Goal: Task Accomplishment & Management: Use online tool/utility

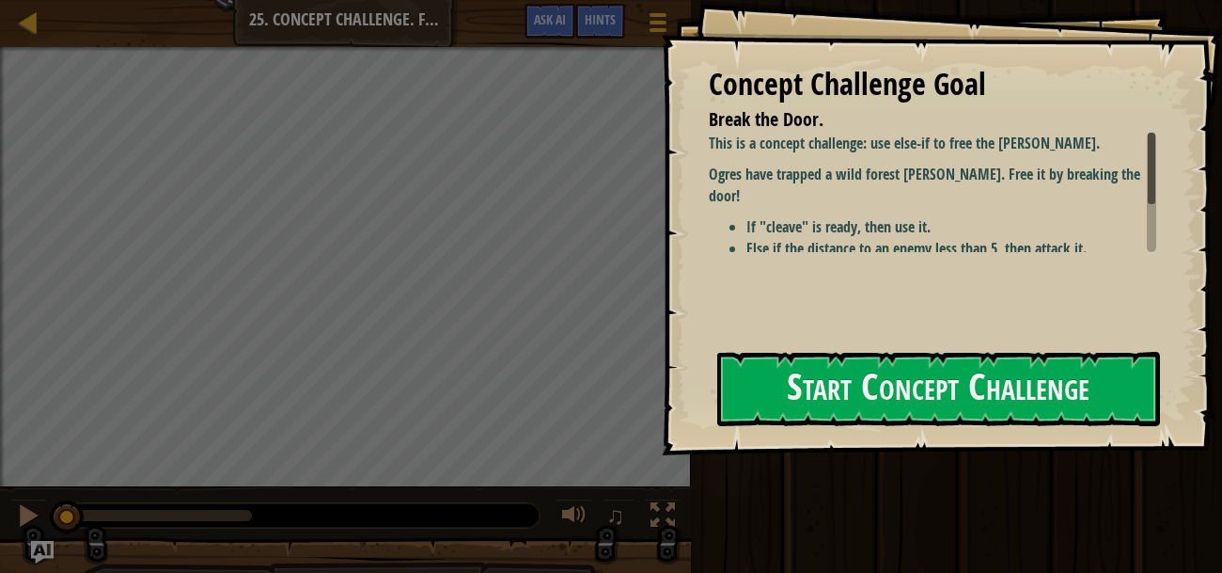
click at [904, 429] on div "Concept Challenge Goal Break the Door. This is a concept challenge: use else-if…" at bounding box center [942, 227] width 560 height 455
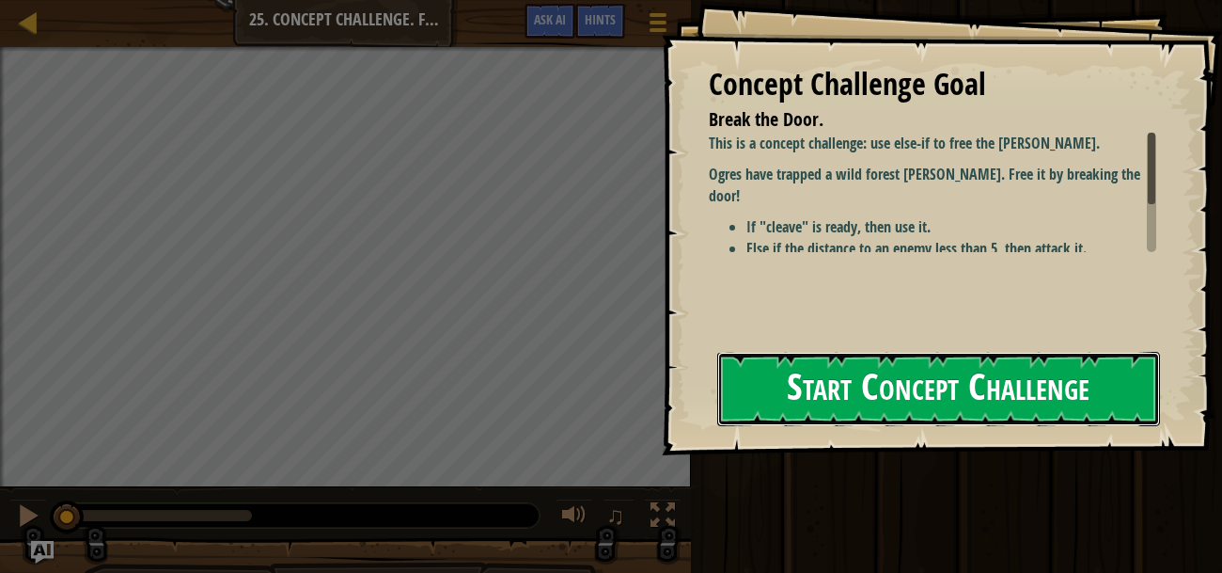
click at [895, 412] on button "Start Concept Challenge" at bounding box center [938, 389] width 443 height 74
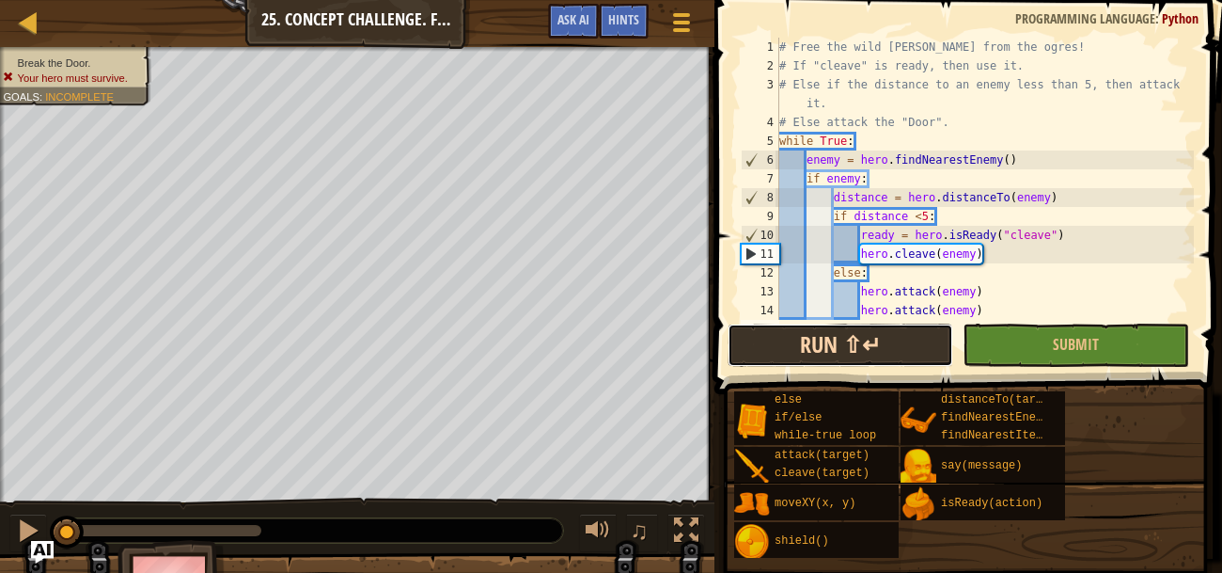
click at [824, 323] on button "Run ⇧↵" at bounding box center [841, 344] width 226 height 43
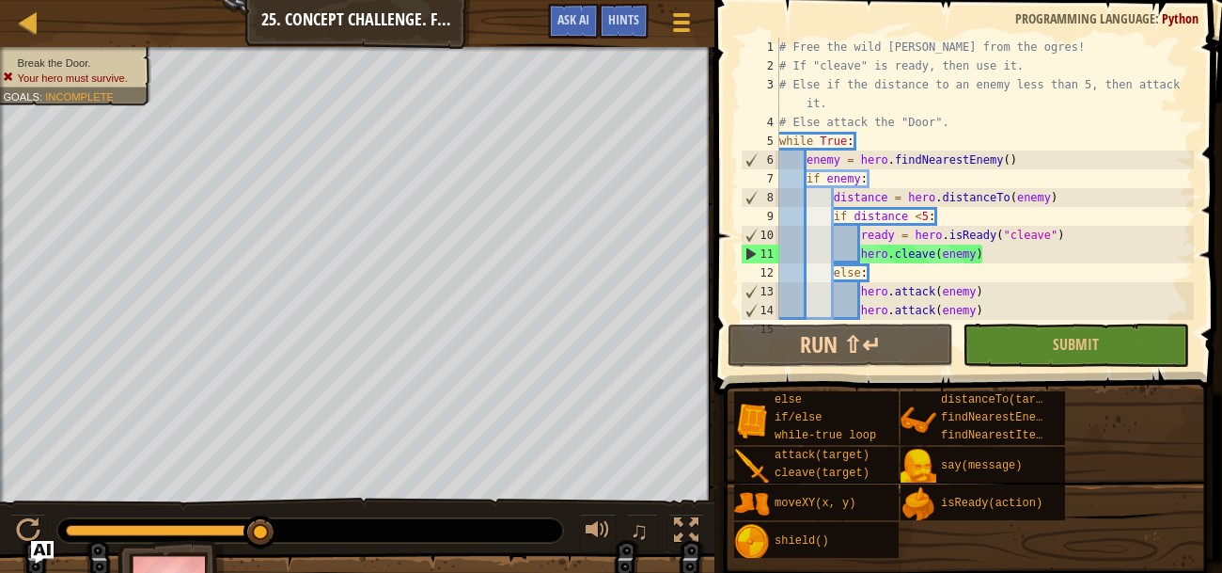
scroll to position [18, 0]
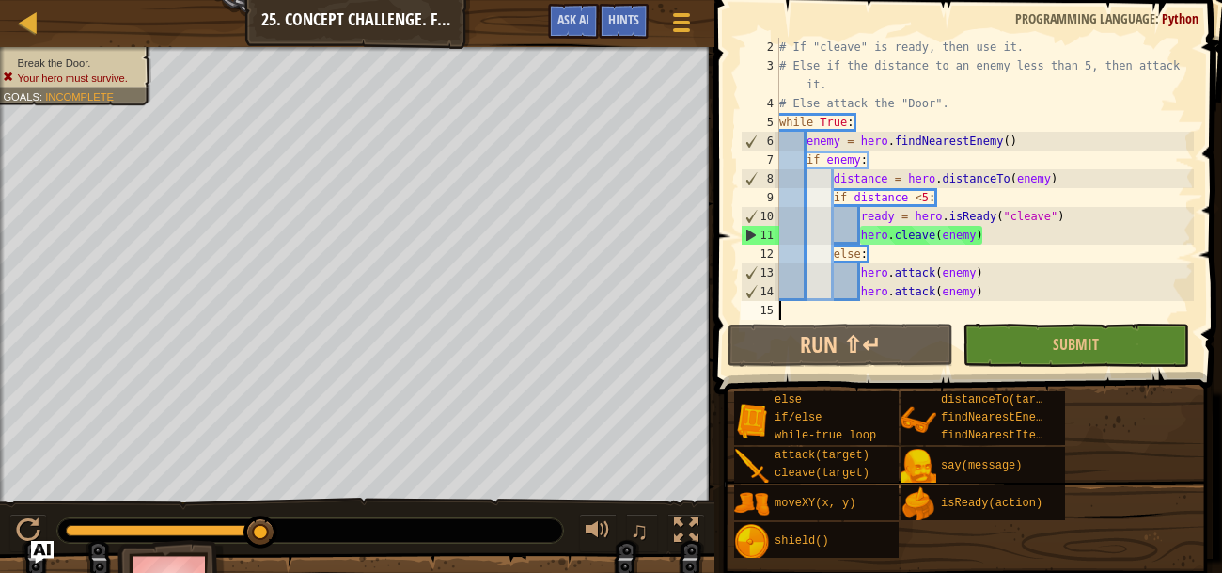
click at [928, 319] on div "# If "cleave" is ready, then use it. # Else if the distance to an enemy less th…" at bounding box center [985, 198] width 418 height 320
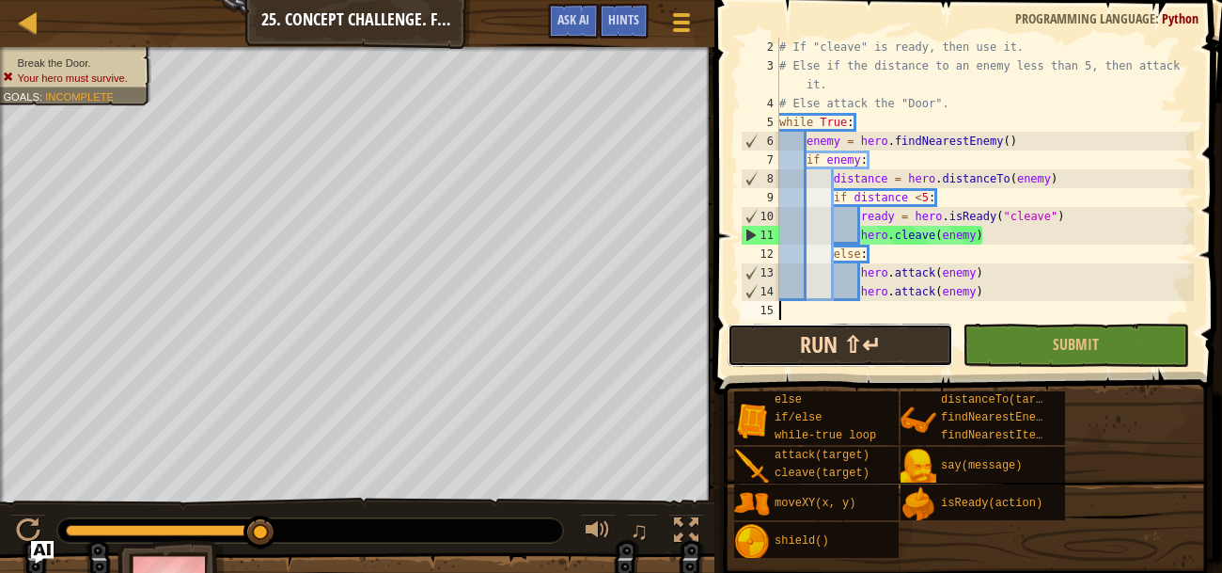
click at [934, 333] on button "Run ⇧↵" at bounding box center [841, 344] width 226 height 43
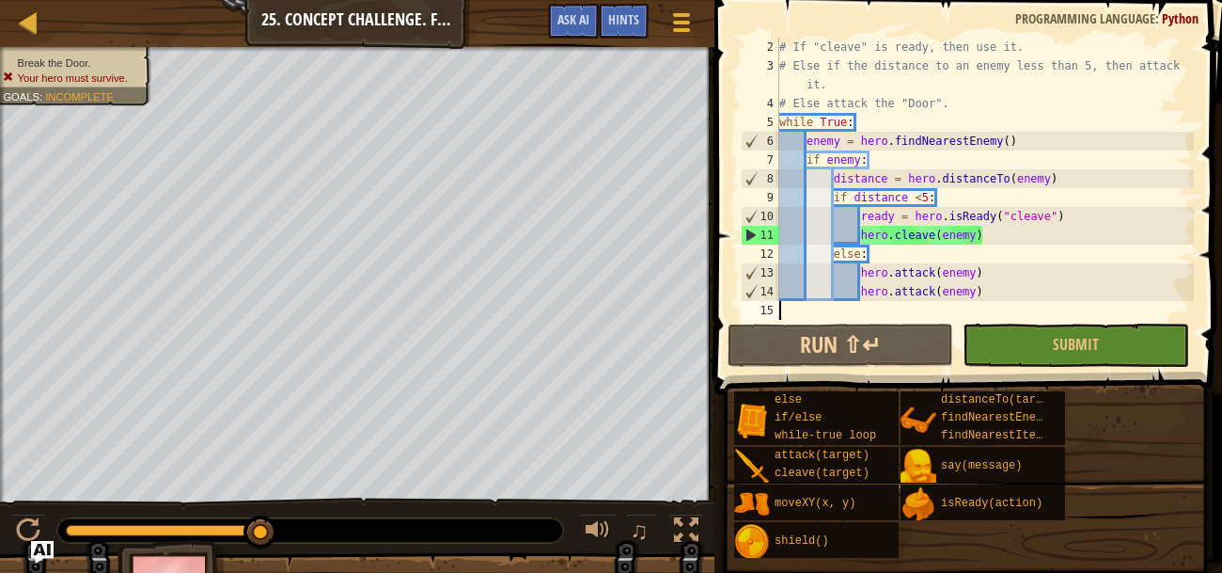
click at [997, 230] on div "# If "cleave" is ready, then use it. # Else if the distance to an enemy less th…" at bounding box center [985, 198] width 418 height 320
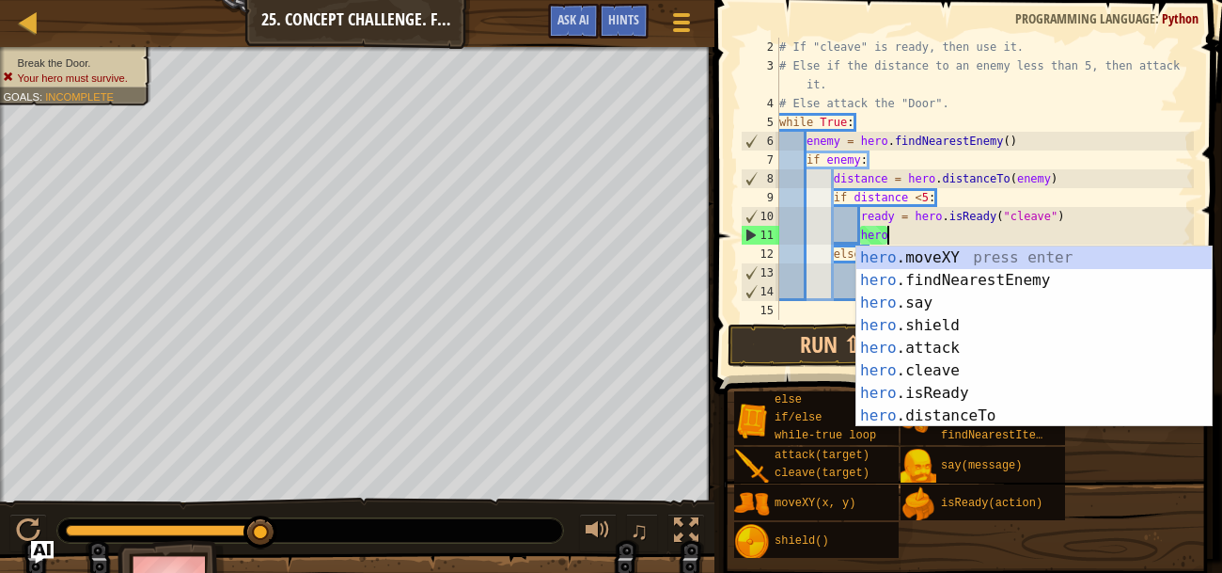
type textarea "h"
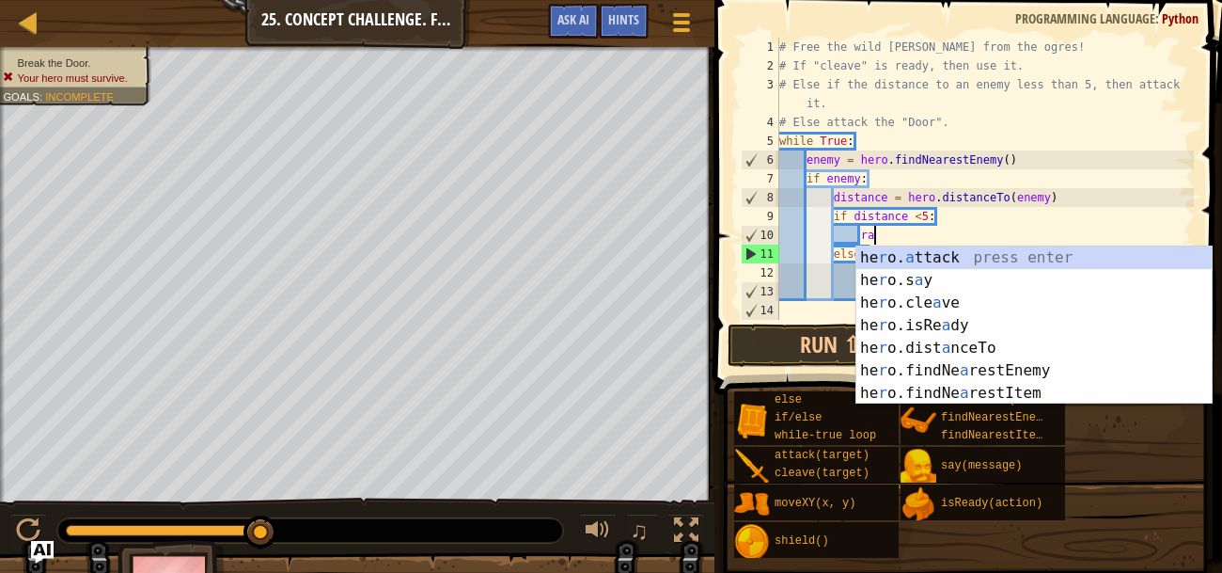
scroll to position [8, 6]
type textarea "r"
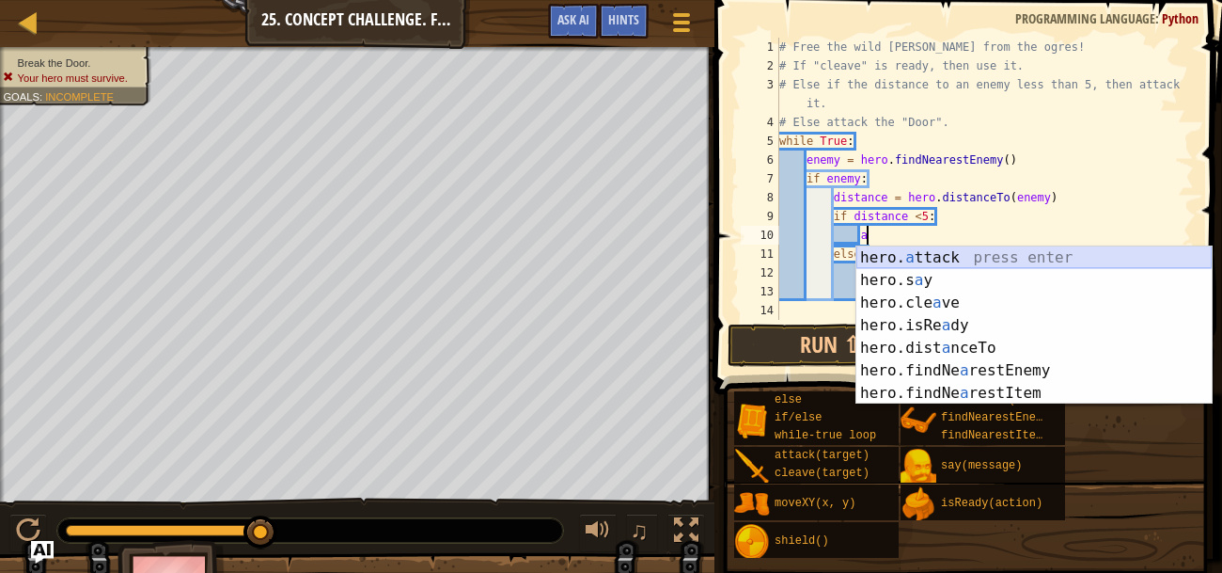
click at [969, 257] on div "hero. a ttack press enter hero.s a y press enter hero.cle a ve press enter hero…" at bounding box center [1033, 347] width 355 height 203
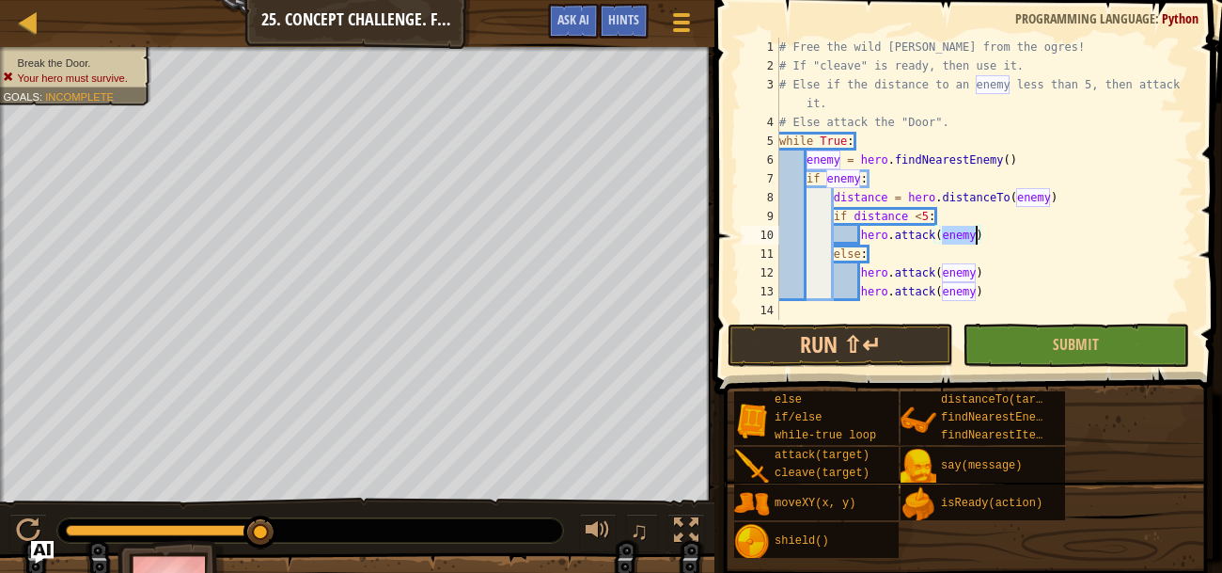
click at [881, 252] on div "# Free the wild [PERSON_NAME] from the ogres! # If "cleave" is ready, then use …" at bounding box center [985, 198] width 418 height 320
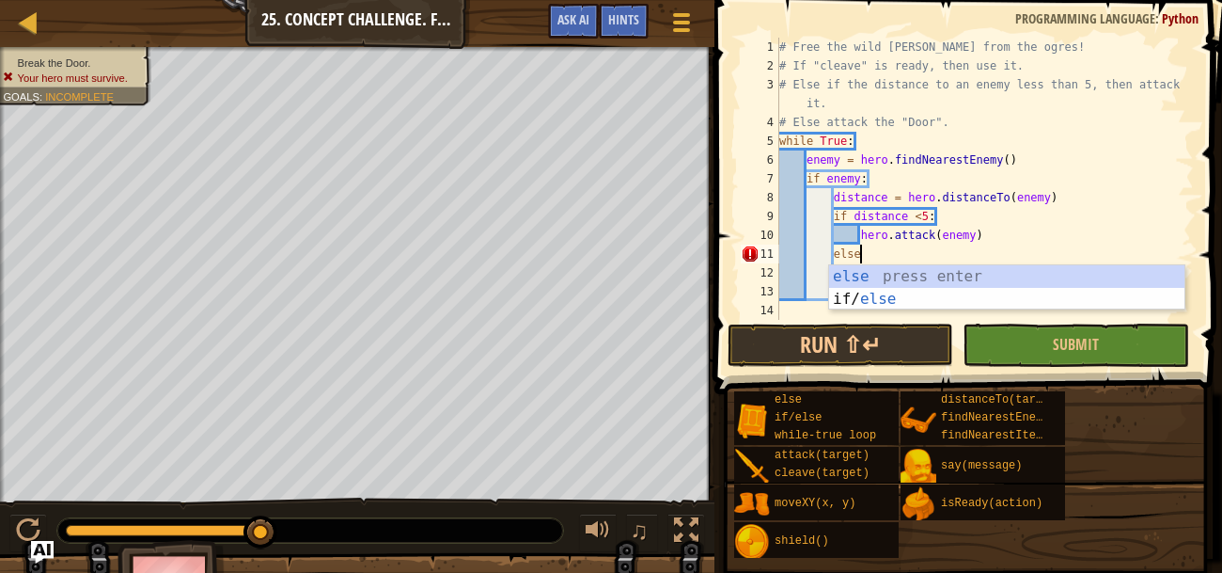
type textarea "else:"
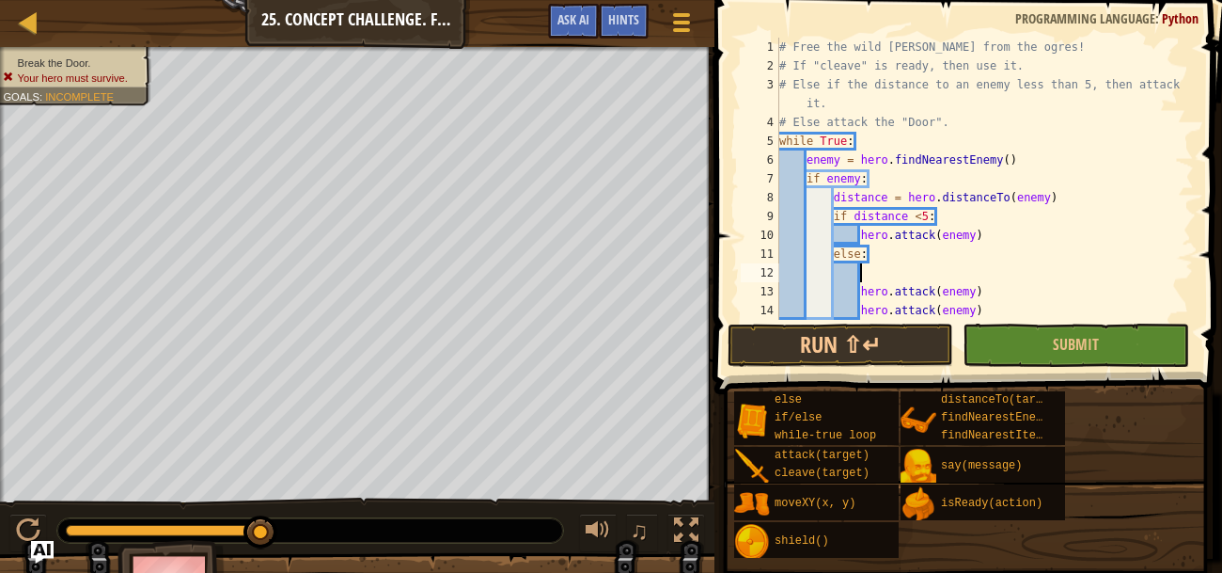
scroll to position [0, 0]
click at [868, 247] on div "# Free the wild [PERSON_NAME] from the ogres! # If "cleave" is ready, then use …" at bounding box center [985, 198] width 418 height 320
type textarea "else:"
click at [833, 250] on div "# Free the wild [PERSON_NAME] from the ogres! # If "cleave" is ready, then use …" at bounding box center [985, 198] width 418 height 320
type textarea "else:"
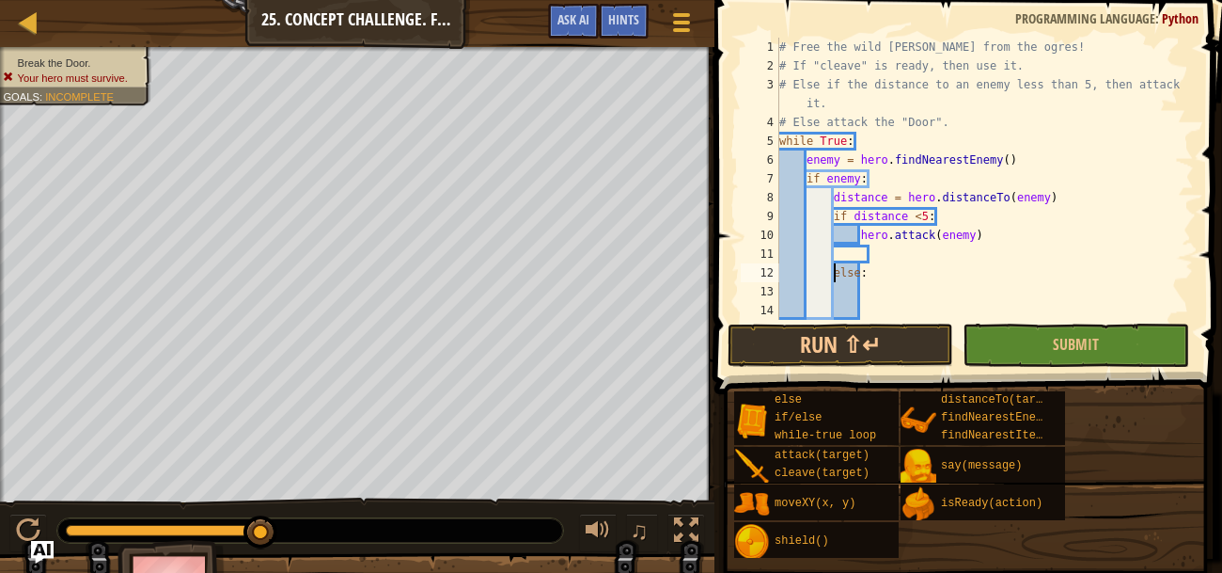
click at [863, 258] on div "# Free the wild [PERSON_NAME] from the ogres! # If "cleave" is ready, then use …" at bounding box center [985, 198] width 418 height 320
click at [863, 255] on div "# Free the wild [PERSON_NAME] from the ogres! # If "cleave" is ready, then use …" at bounding box center [985, 198] width 418 height 320
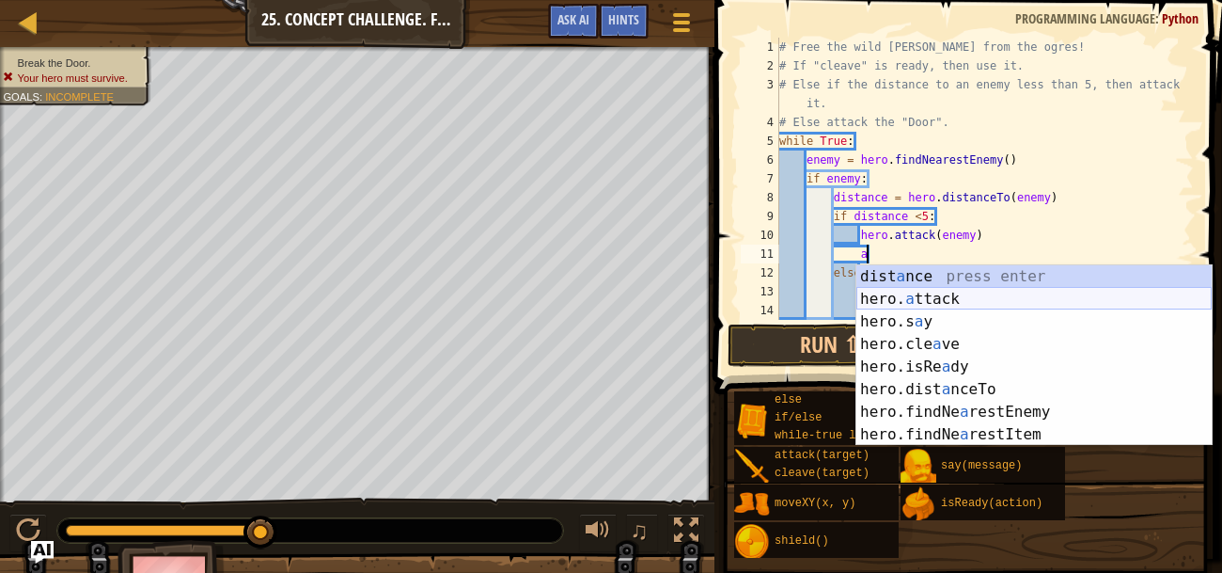
click at [910, 290] on div "dist a nce press enter hero. a ttack press enter hero.s a y press enter hero.cl…" at bounding box center [1033, 378] width 355 height 226
type textarea "hero.attack(enemy)"
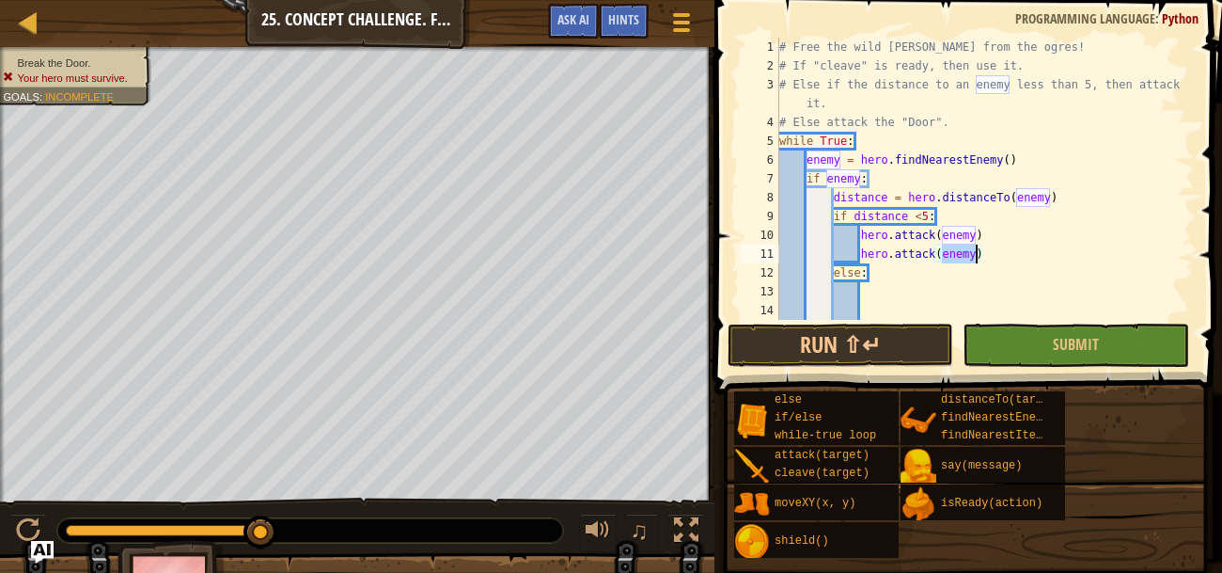
scroll to position [55, 0]
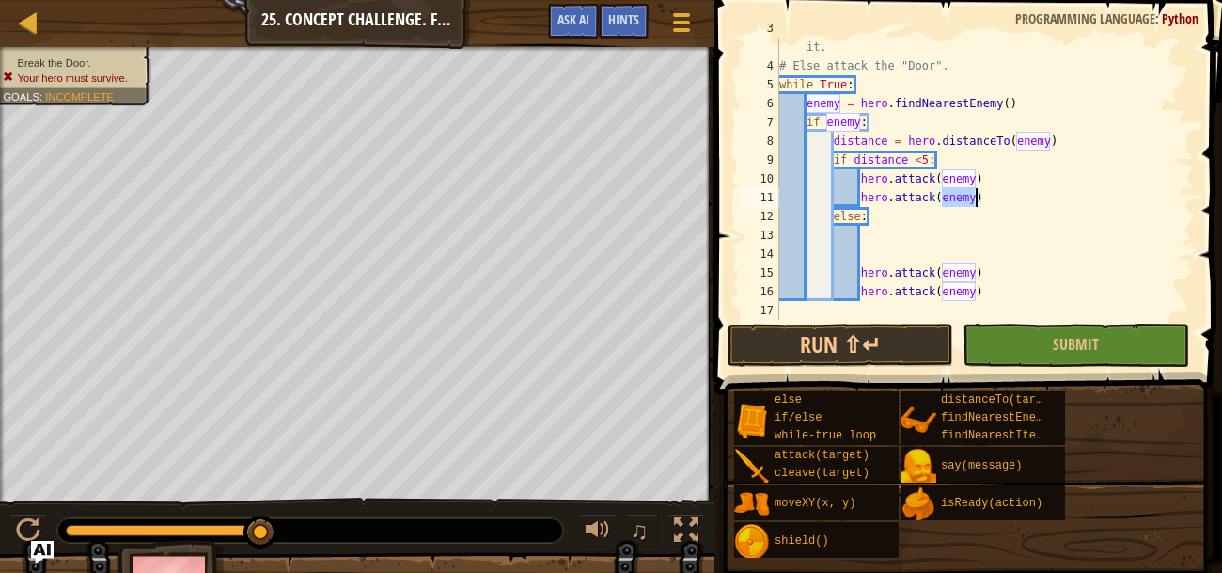
click at [873, 257] on div "# Else if the distance to an enemy less than 5, then attack it. # Else attack t…" at bounding box center [985, 188] width 418 height 338
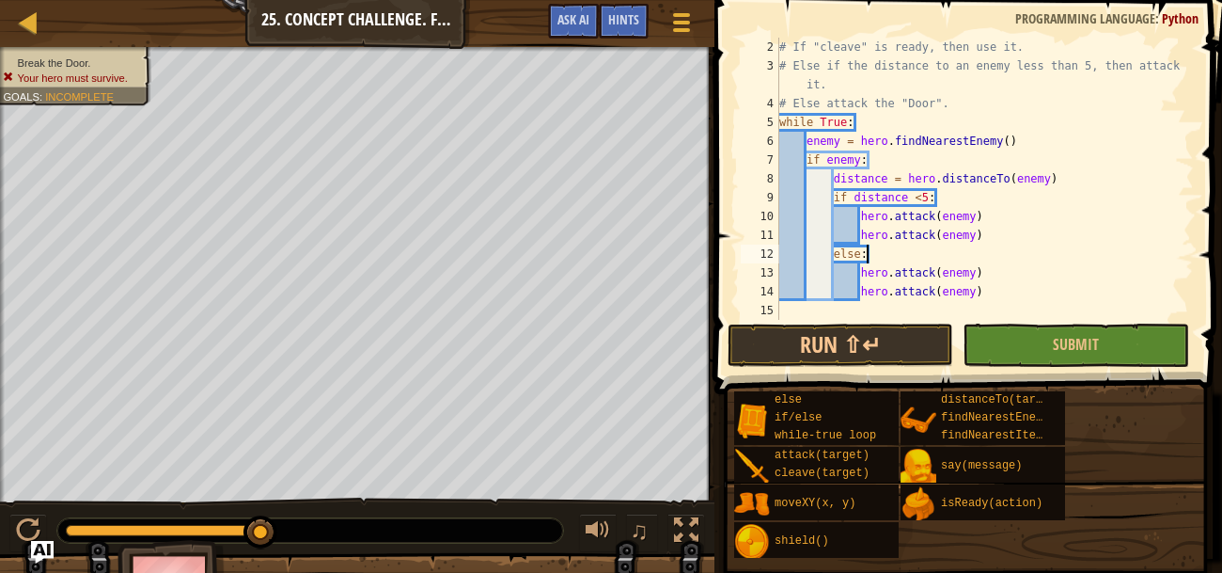
scroll to position [18, 0]
click at [932, 269] on div "# If "cleave" is ready, then use it. # Else if the distance to an enemy less th…" at bounding box center [985, 198] width 418 height 320
click at [992, 269] on div "# If "cleave" is ready, then use it. # Else if the distance to an enemy less th…" at bounding box center [985, 198] width 418 height 320
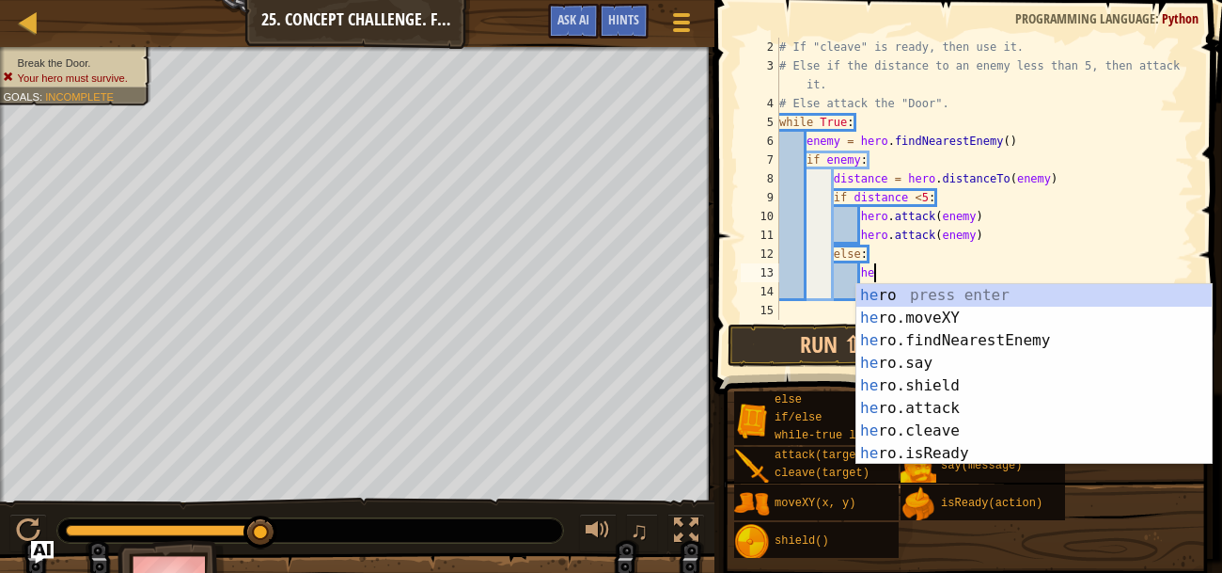
type textarea "h"
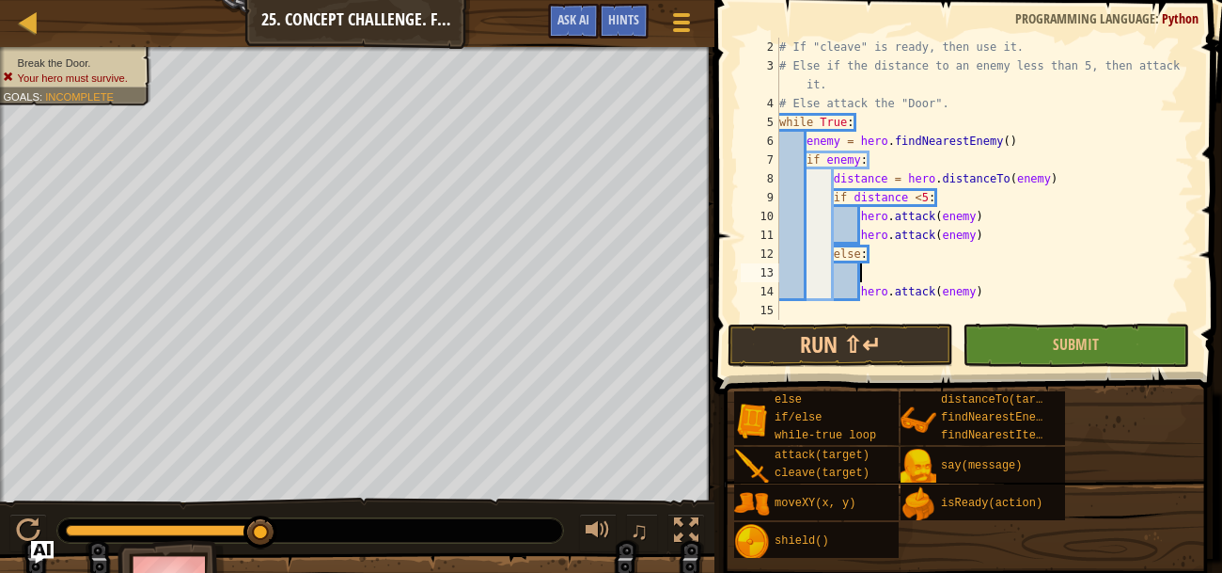
scroll to position [8, 6]
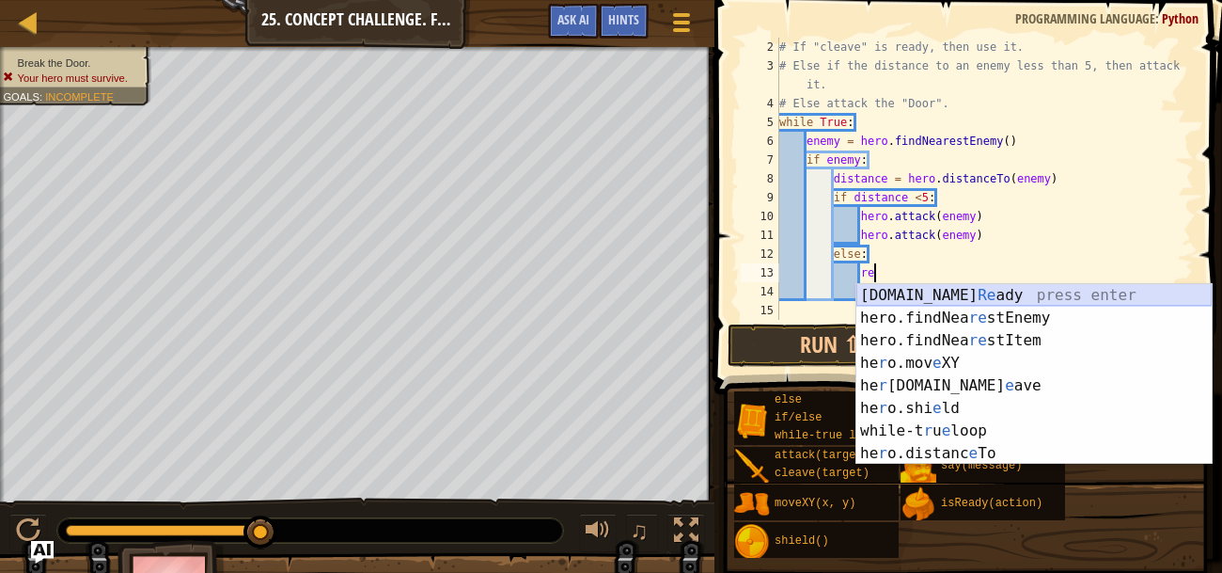
click at [1016, 298] on div "[DOMAIN_NAME] Re ady press enter hero.findNea re stEnemy press enter hero.findN…" at bounding box center [1033, 397] width 355 height 226
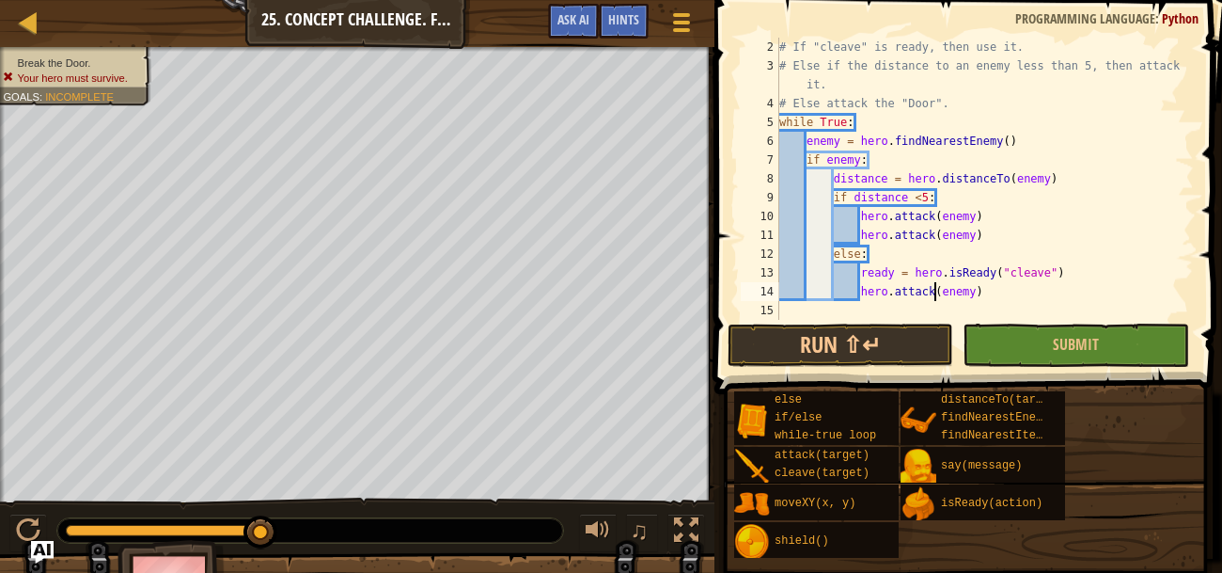
click at [934, 290] on div "# If "cleave" is ready, then use it. # Else if the distance to an enemy less th…" at bounding box center [985, 198] width 418 height 320
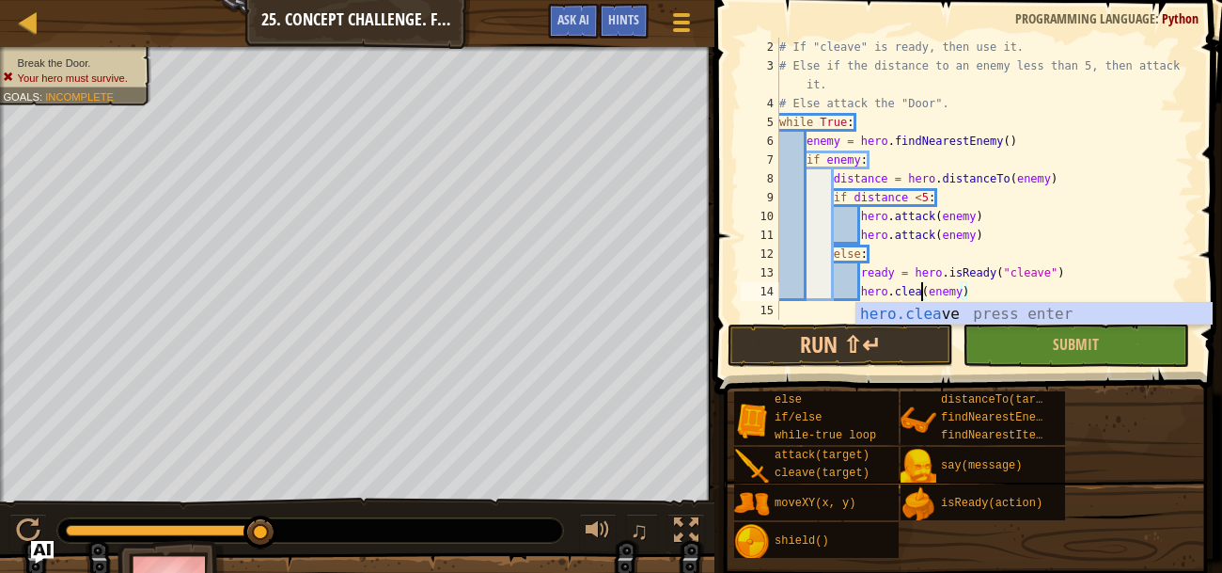
scroll to position [8, 12]
click at [932, 338] on button "Run ⇧↵" at bounding box center [841, 344] width 226 height 43
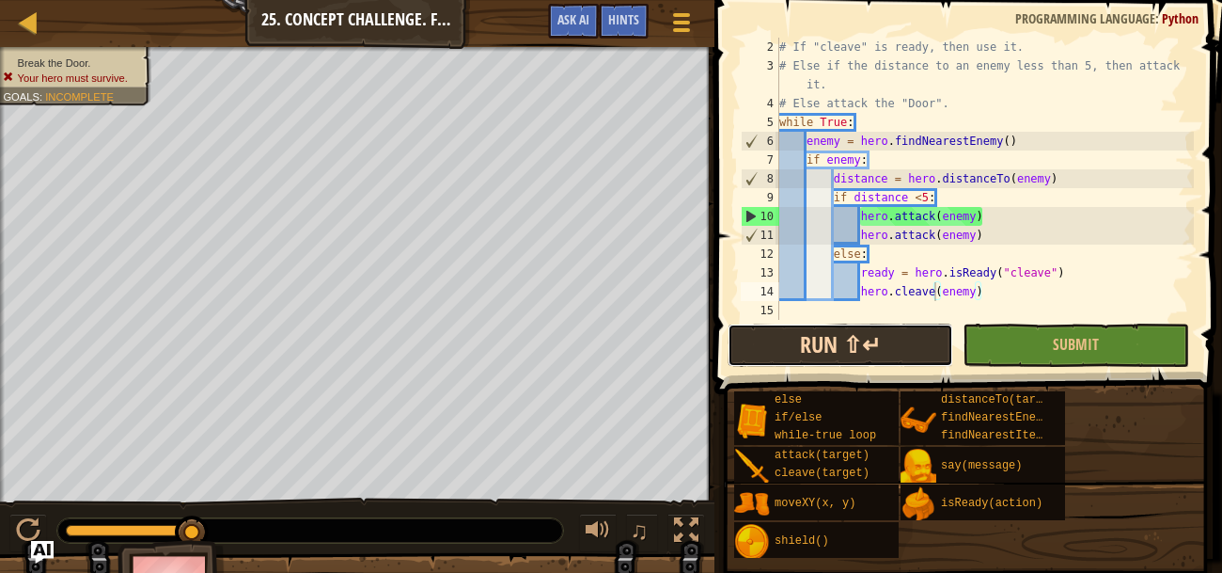
click at [932, 338] on button "Run ⇧↵" at bounding box center [841, 344] width 226 height 43
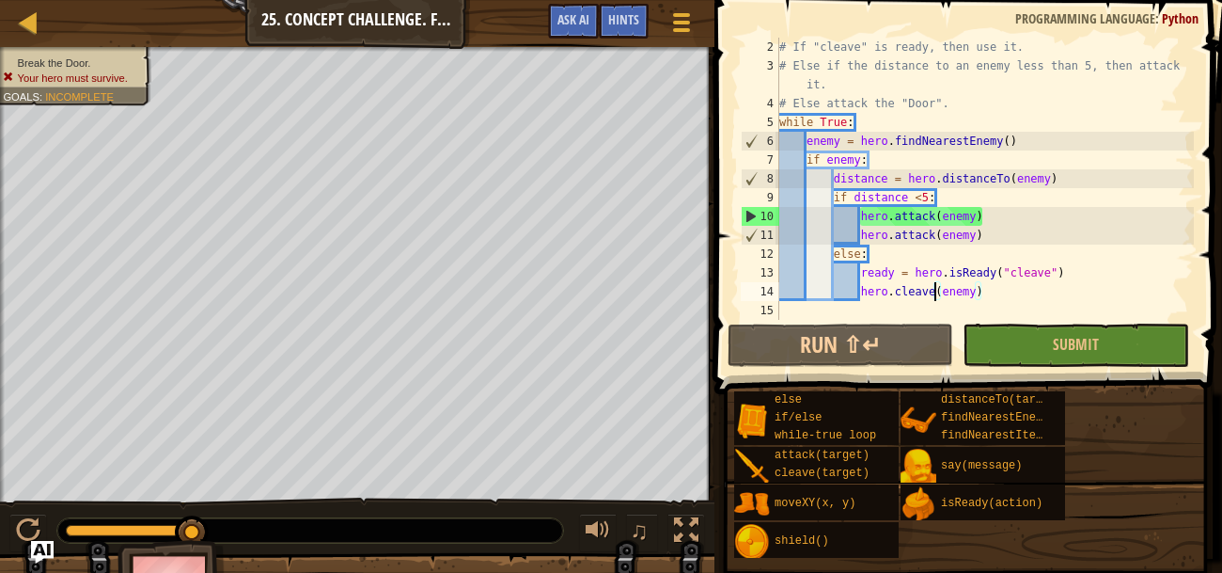
click at [991, 237] on div "# If "cleave" is ready, then use it. # Else if the distance to an enemy less th…" at bounding box center [985, 198] width 418 height 320
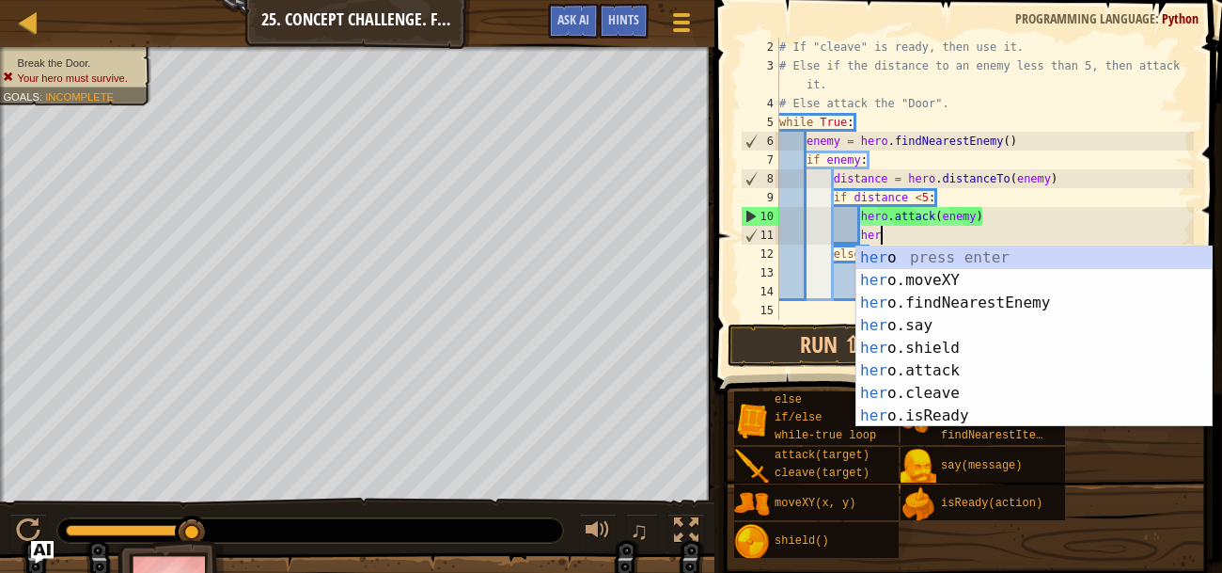
type textarea "h"
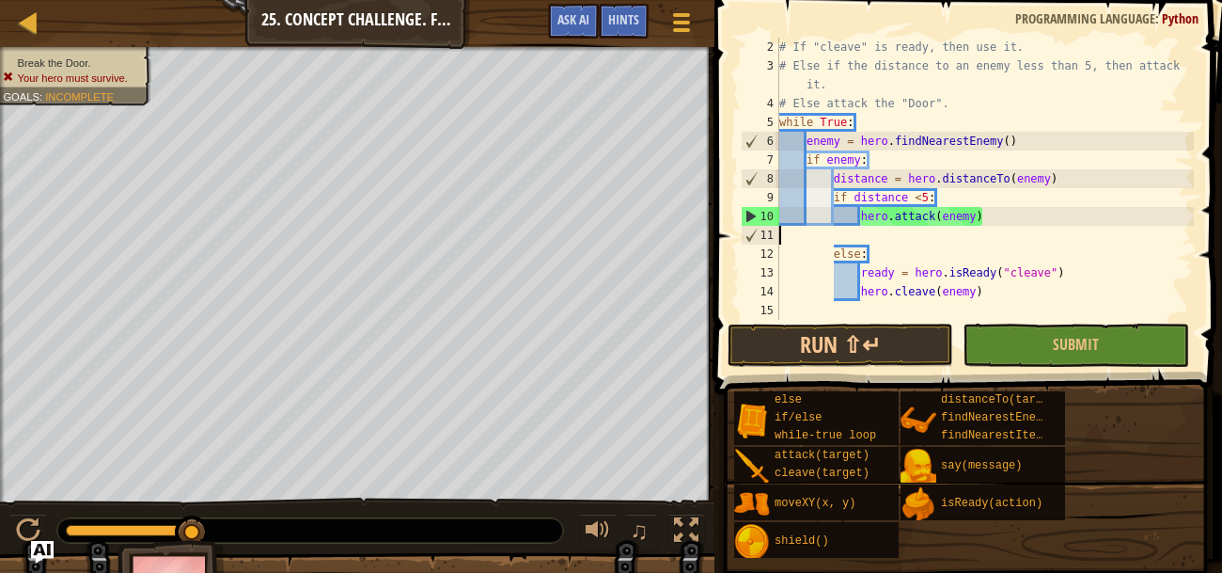
scroll to position [8, 0]
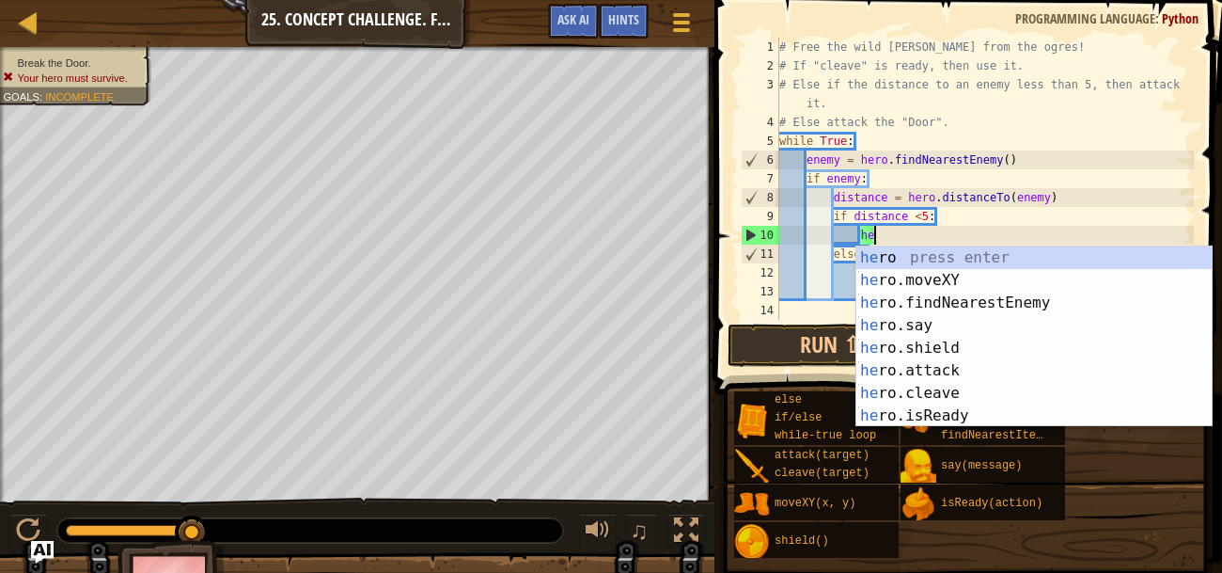
type textarea "h"
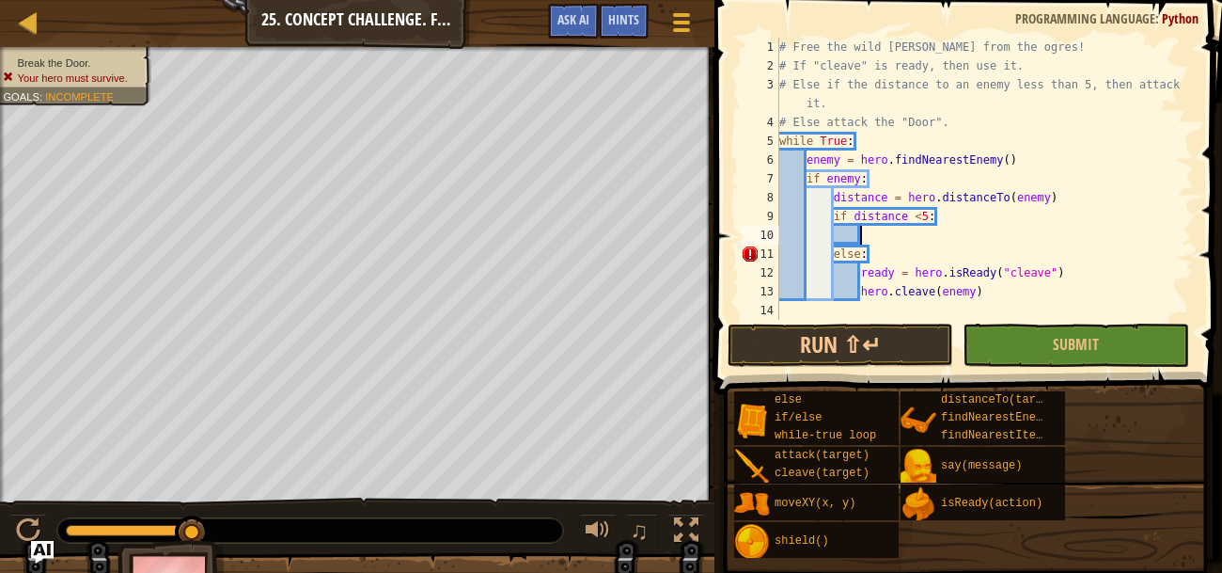
scroll to position [8, 6]
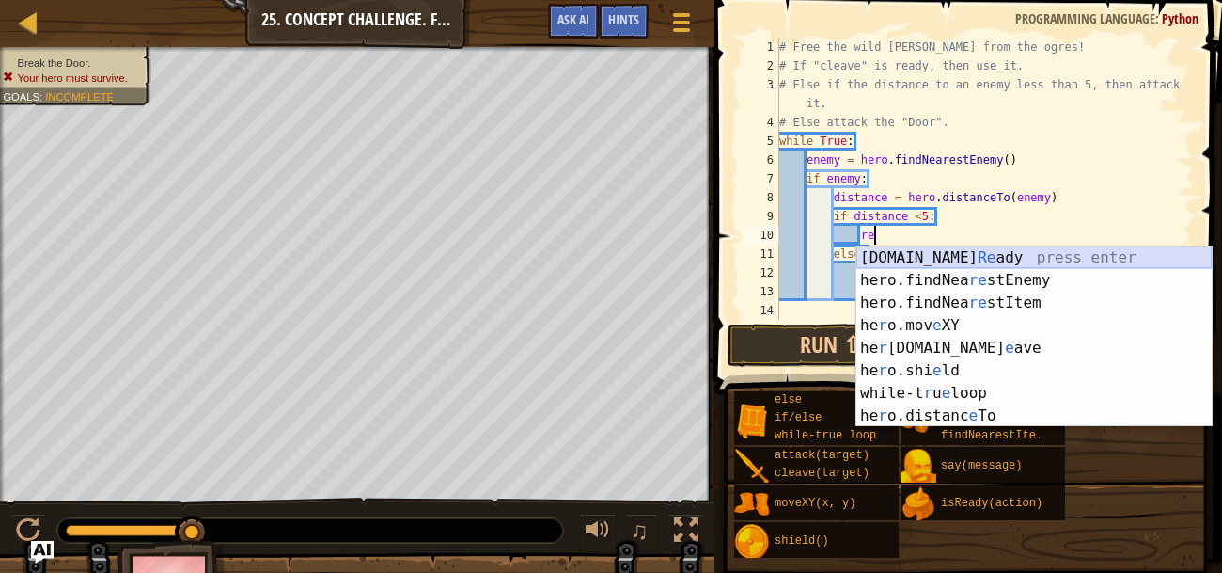
click at [984, 257] on div "[DOMAIN_NAME] Re ady press enter hero.findNea re stEnemy press enter hero.findN…" at bounding box center [1033, 359] width 355 height 226
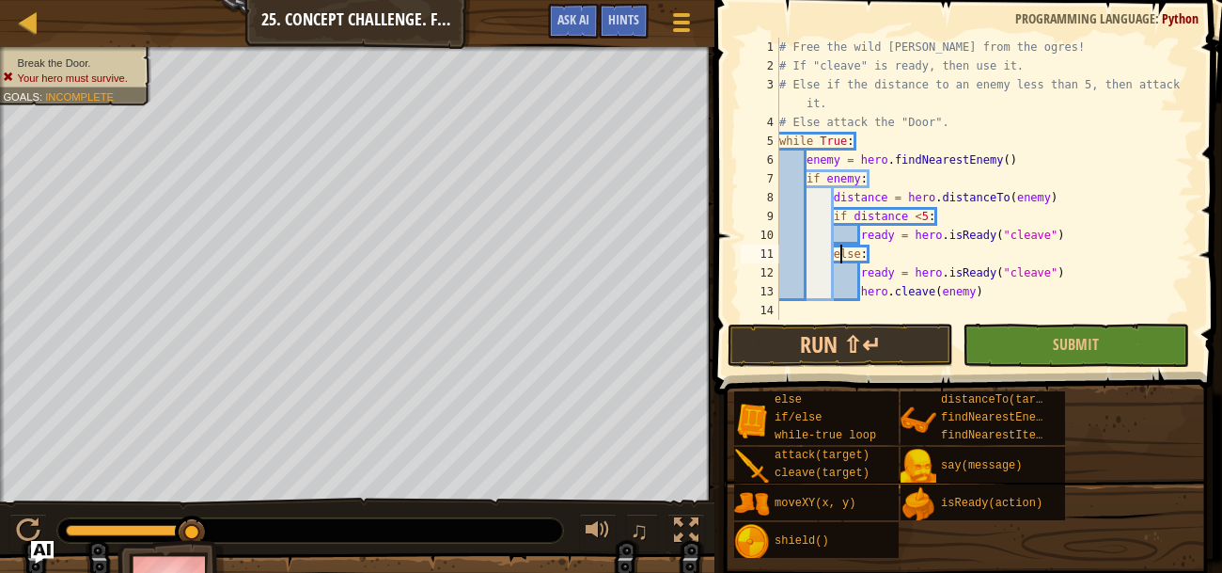
click at [840, 252] on div "# Free the wild [PERSON_NAME] from the ogres! # If "cleave" is ready, then use …" at bounding box center [985, 198] width 418 height 320
type textarea "else:"
click at [834, 252] on div "# Free the wild [PERSON_NAME] from the ogres! # If "cleave" is ready, then use …" at bounding box center [985, 198] width 418 height 320
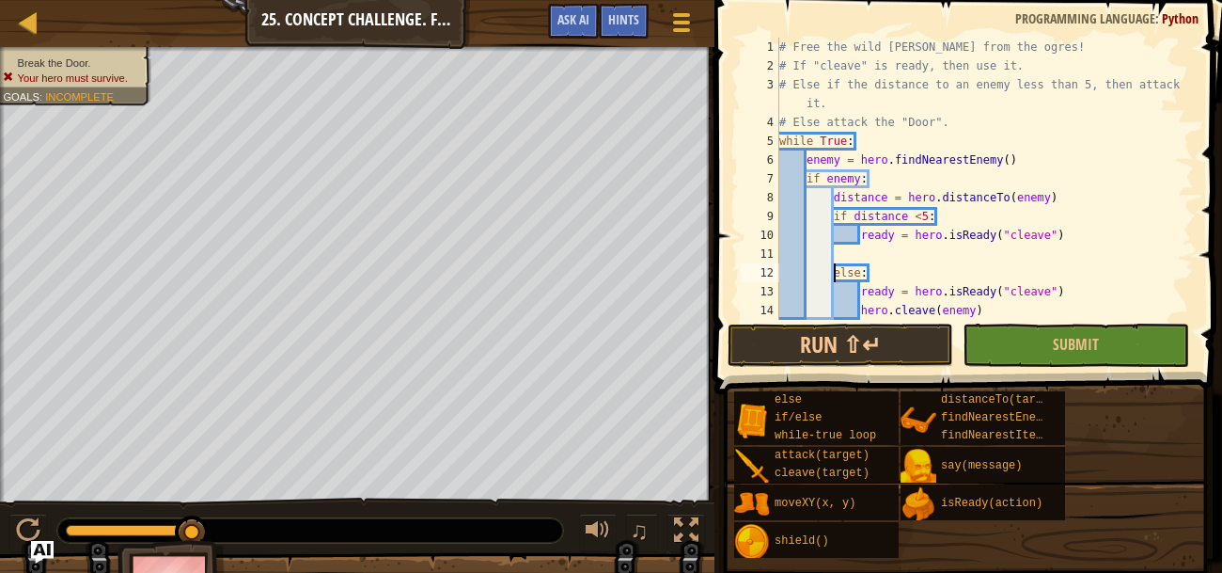
scroll to position [0, 0]
click at [851, 255] on div "# Free the wild [PERSON_NAME] from the ogres! # If "cleave" is ready, then use …" at bounding box center [985, 198] width 418 height 320
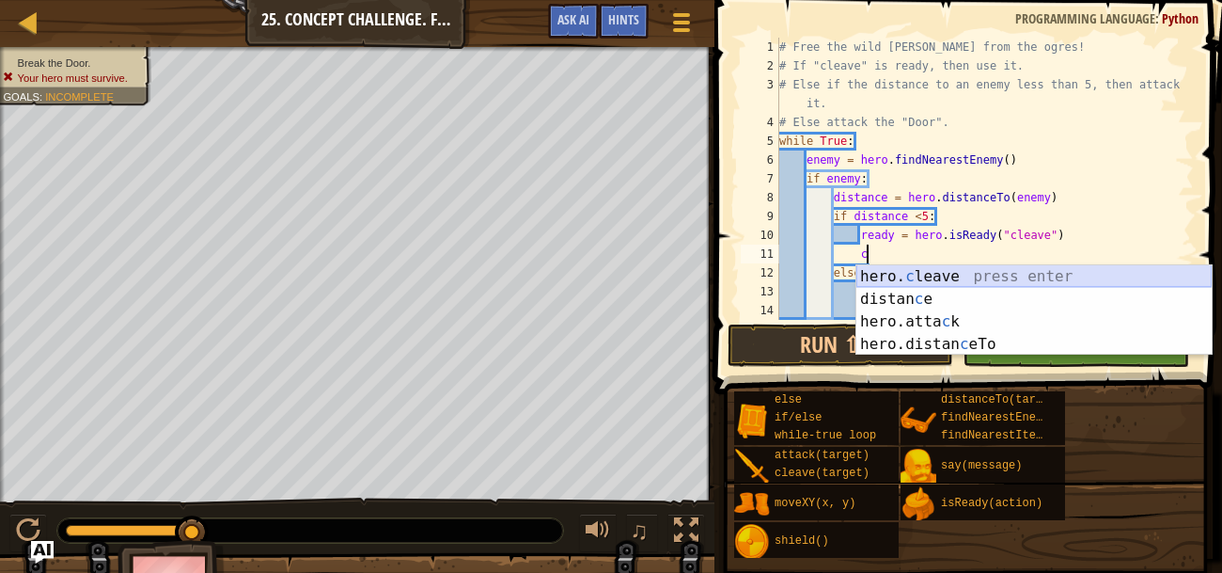
click at [894, 275] on div "hero. c leave press enter distan c e press enter hero.[PERSON_NAME] press enter…" at bounding box center [1033, 332] width 355 height 135
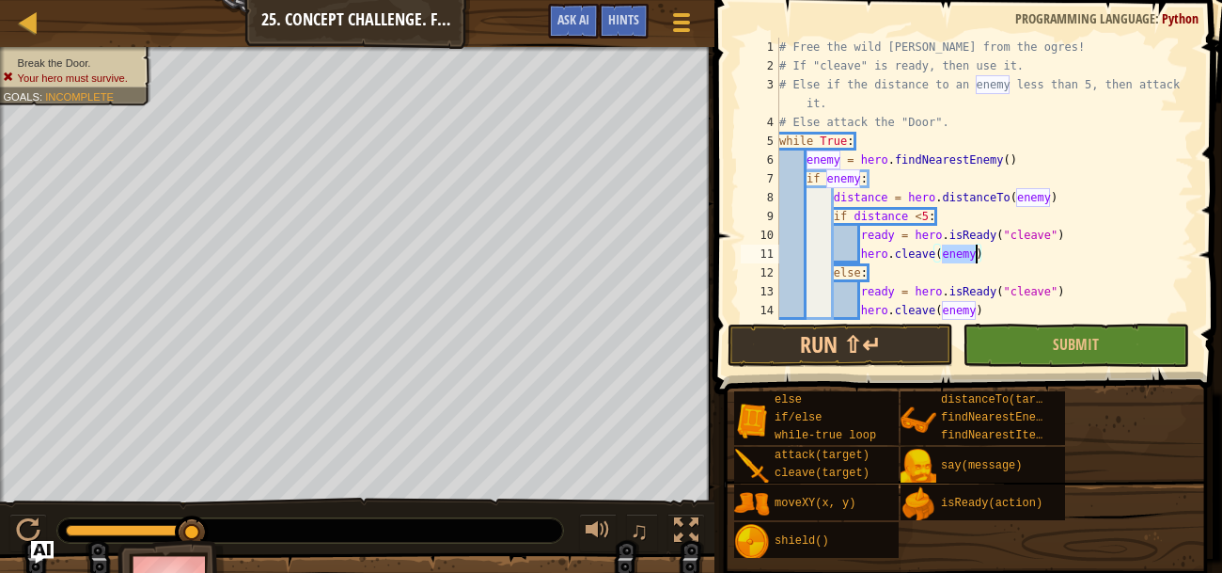
click at [1059, 287] on div "# Free the wild [PERSON_NAME] from the ogres! # If "cleave" is ready, then use …" at bounding box center [985, 198] width 418 height 320
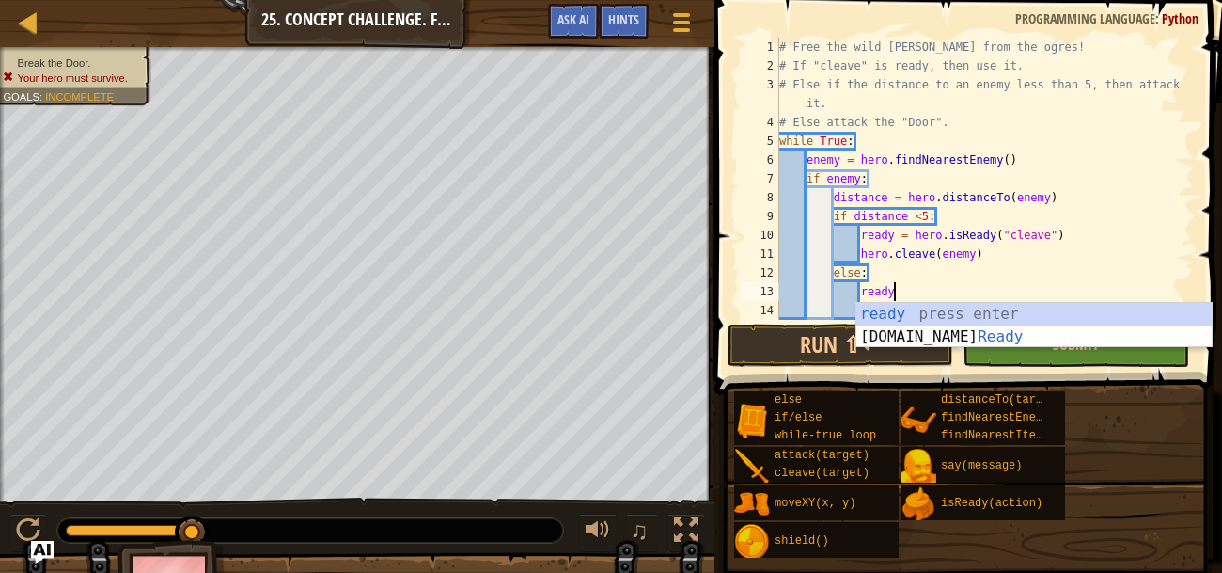
type textarea "r"
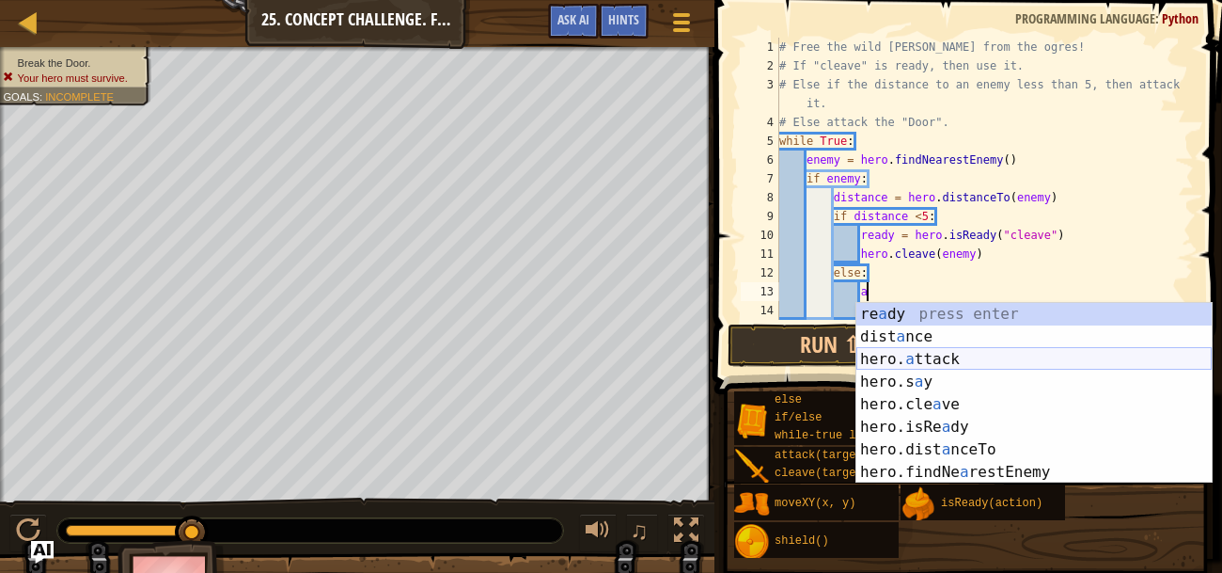
click at [1089, 348] on div "re a dy press enter dist a nce press enter hero. a ttack press enter hero.s a y…" at bounding box center [1033, 416] width 355 height 226
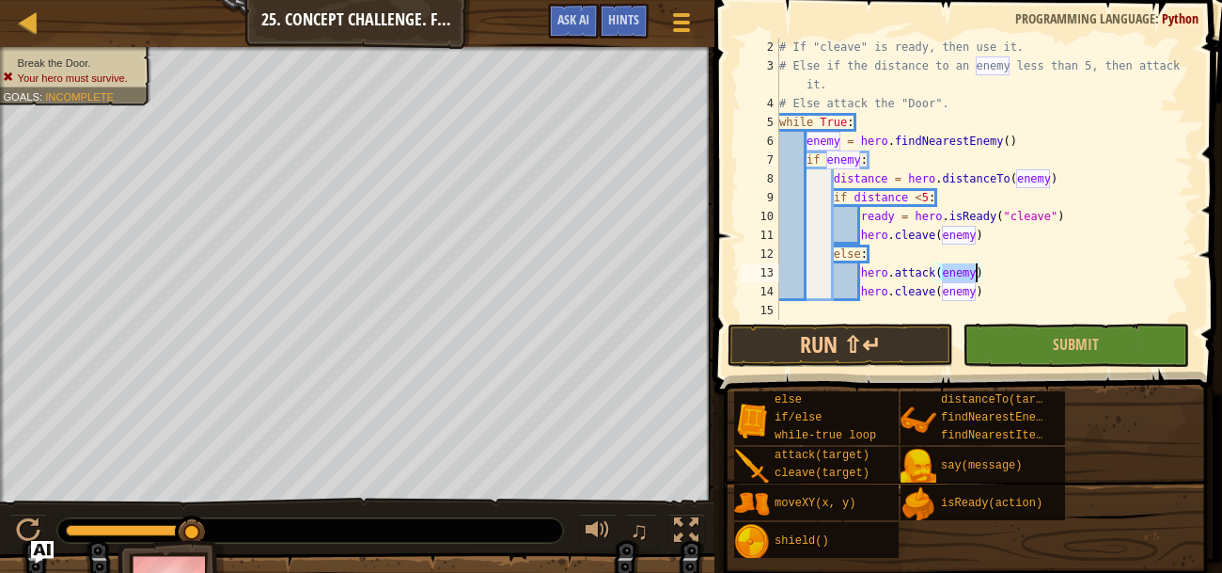
scroll to position [18, 0]
click at [936, 291] on div "# If "cleave" is ready, then use it. # Else if the distance to an enemy less th…" at bounding box center [985, 198] width 418 height 320
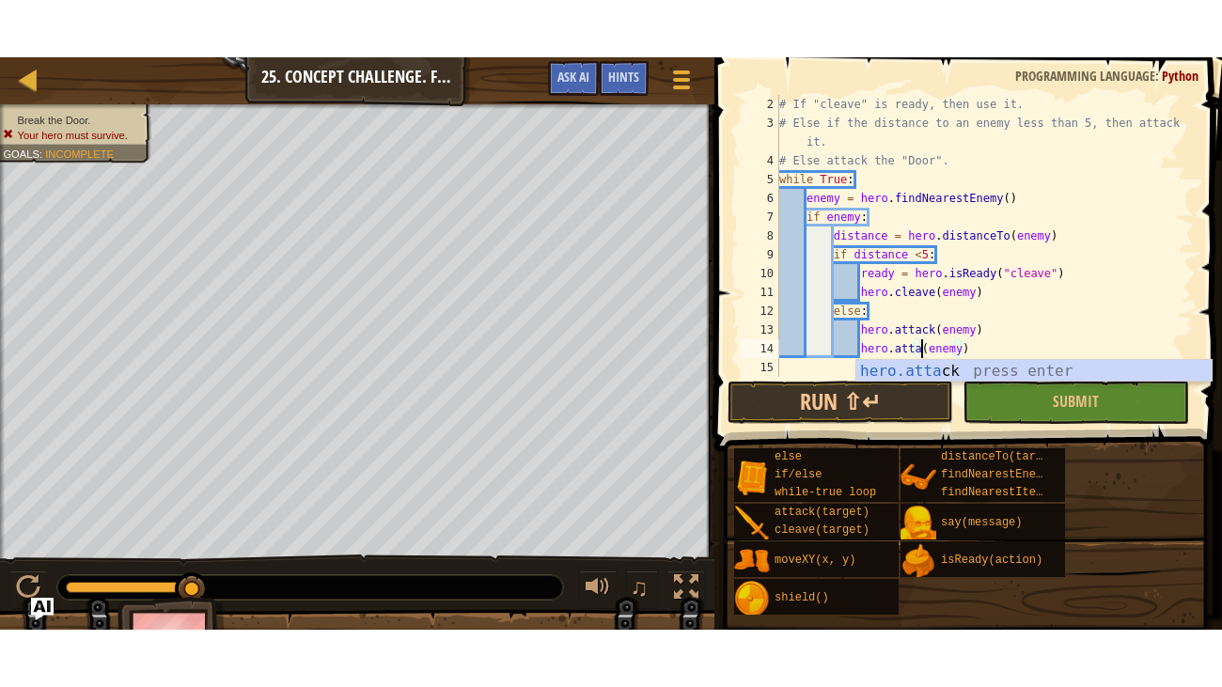
scroll to position [8, 12]
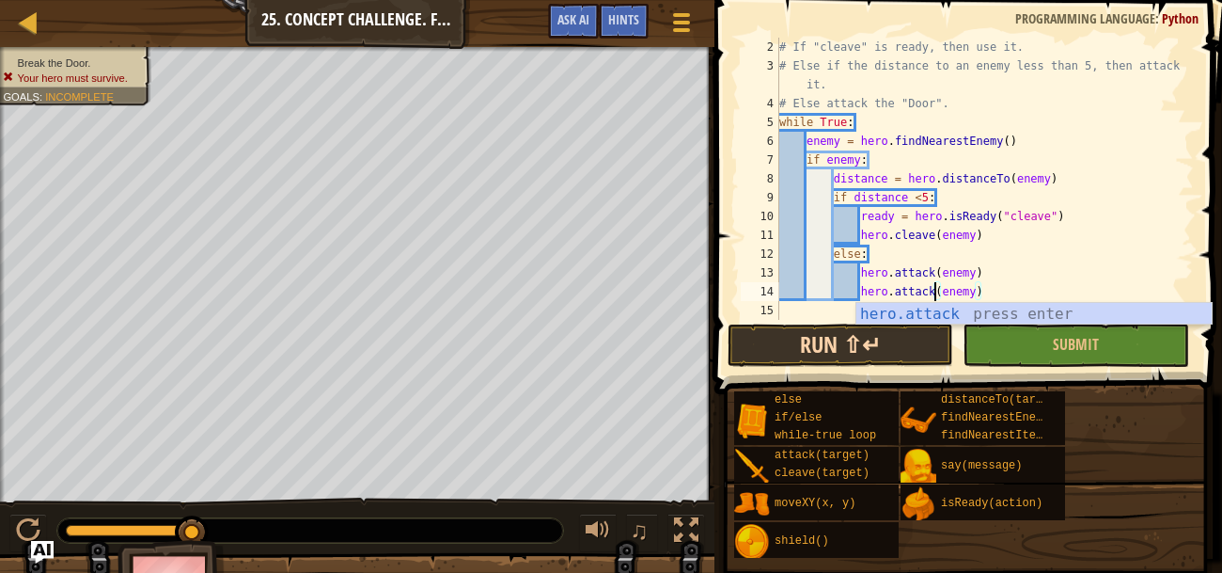
type textarea "hero.attack(enemy)"
click at [887, 338] on button "Run ⇧↵" at bounding box center [841, 344] width 226 height 43
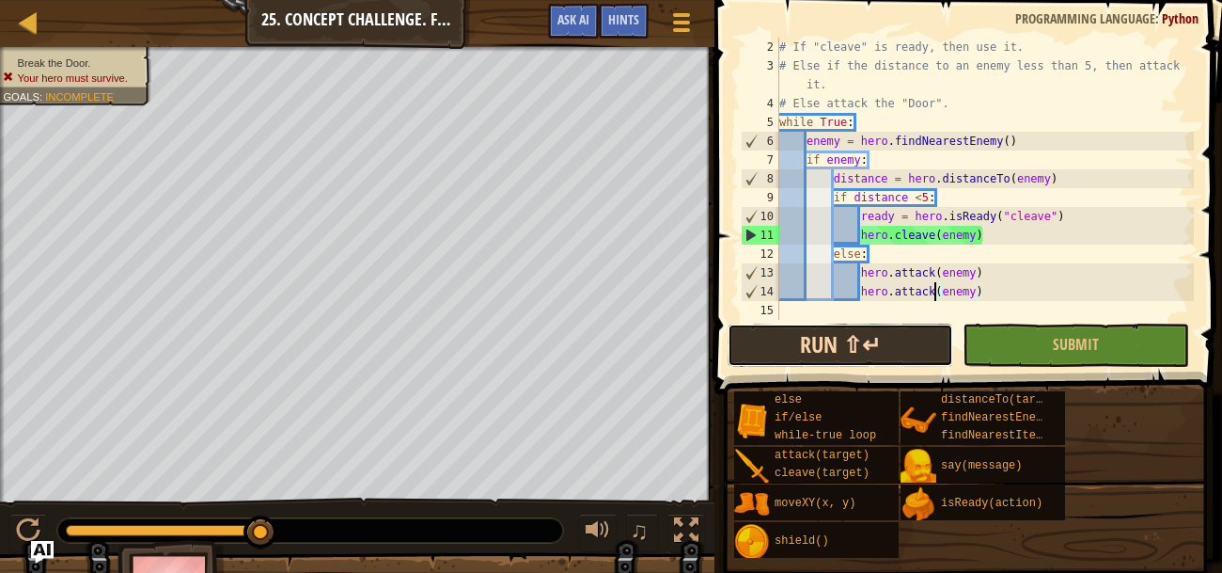
click at [885, 338] on button "Run ⇧↵" at bounding box center [841, 344] width 226 height 43
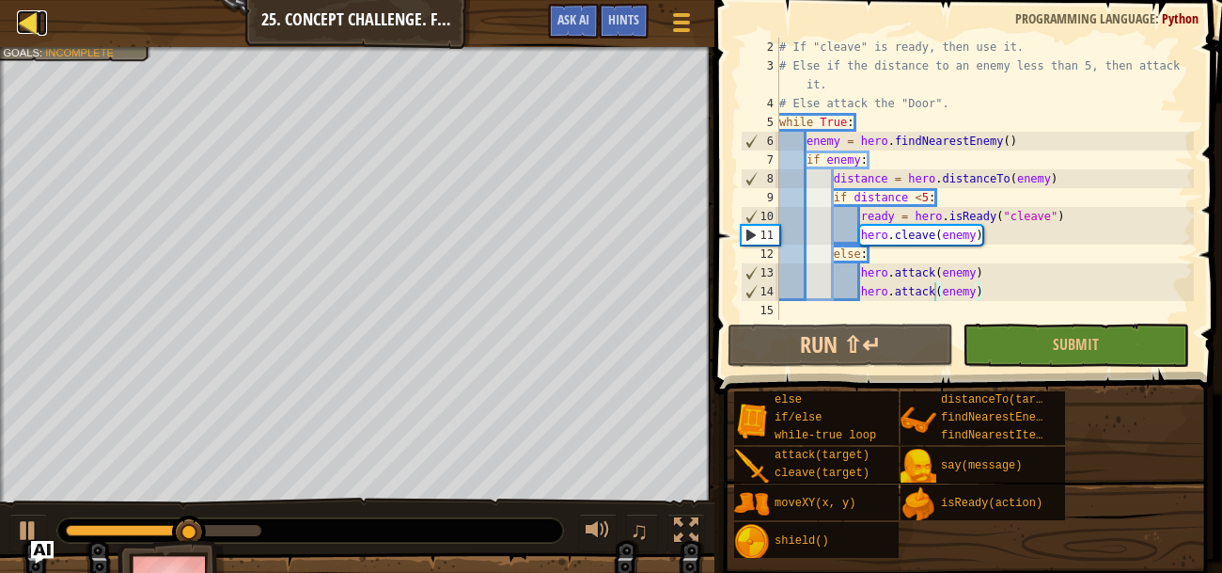
click at [43, 16] on link "Map" at bounding box center [42, 22] width 9 height 25
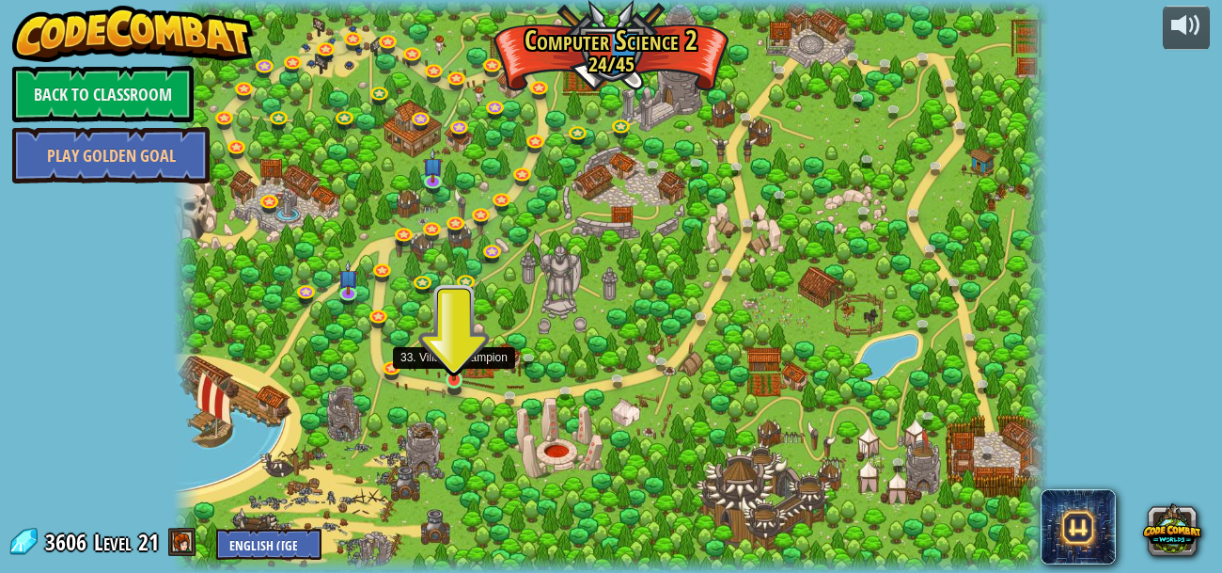
click at [444, 380] on img at bounding box center [454, 358] width 20 height 46
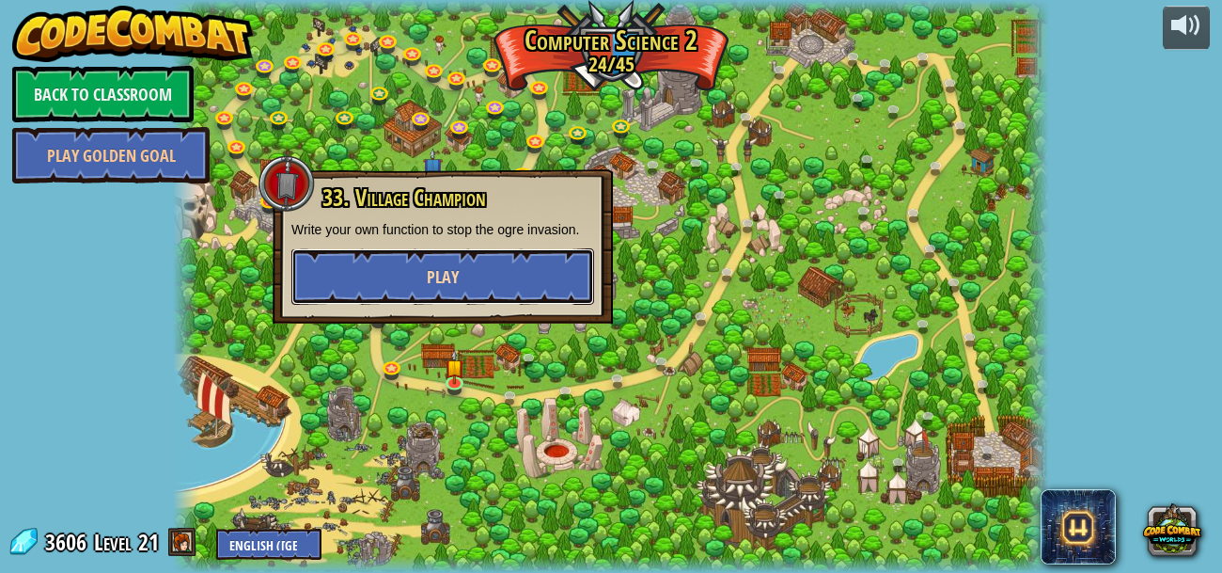
click at [463, 287] on button "Play" at bounding box center [442, 276] width 303 height 56
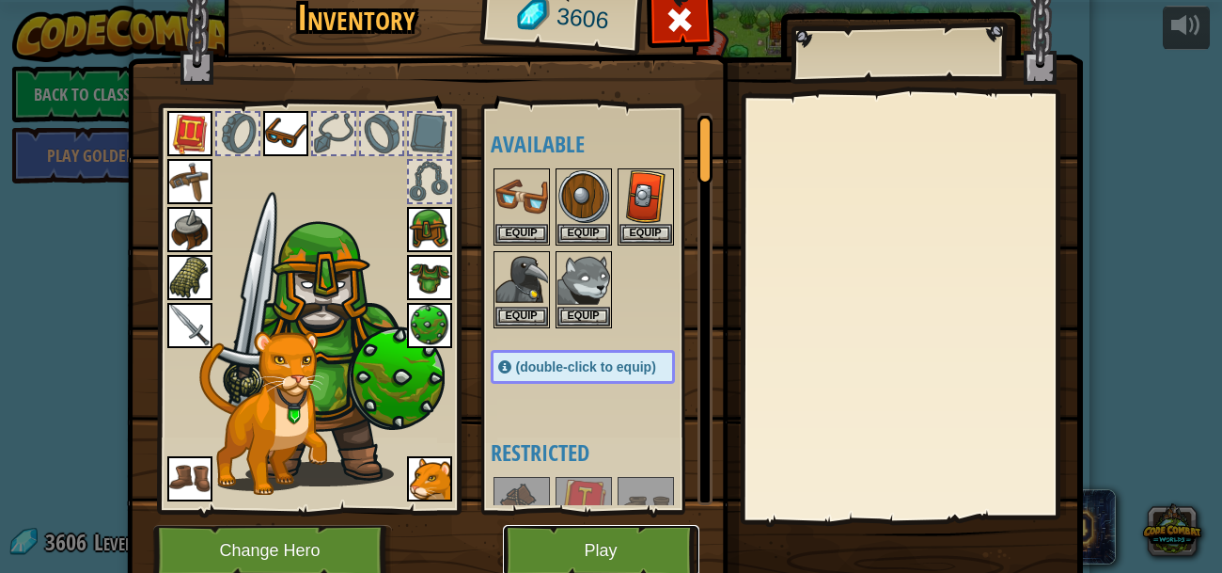
click at [658, 557] on button "Play" at bounding box center [601, 551] width 196 height 52
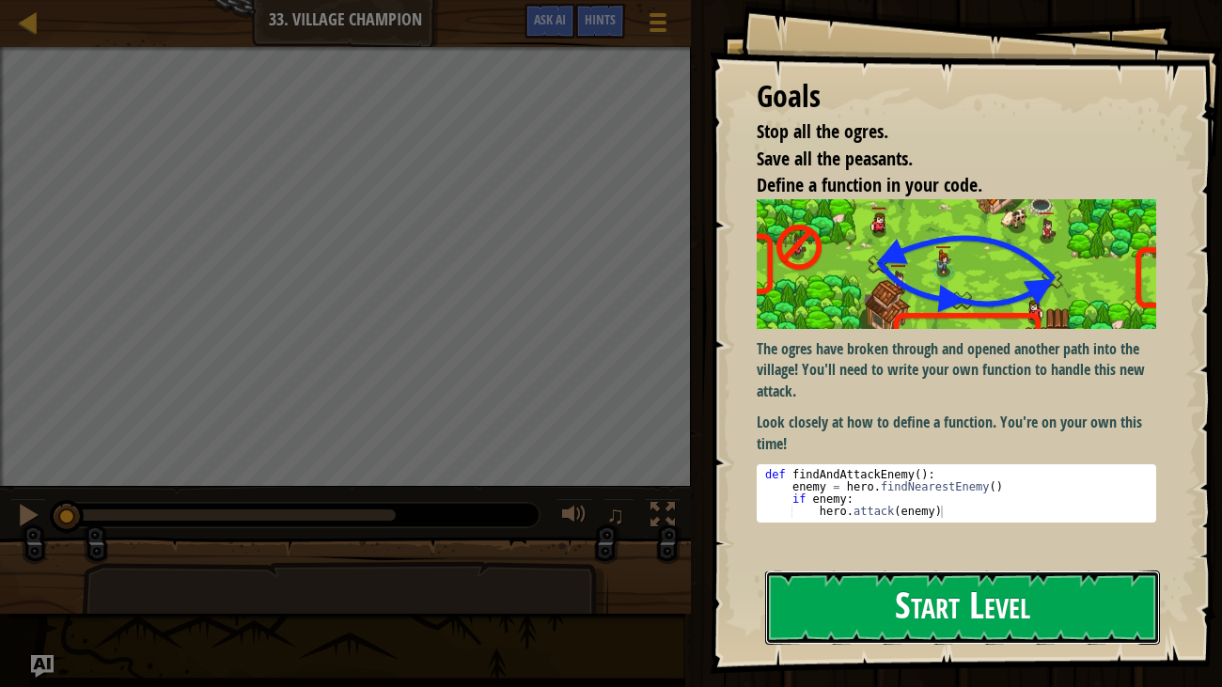
click at [866, 572] on button "Start Level" at bounding box center [963, 608] width 396 height 74
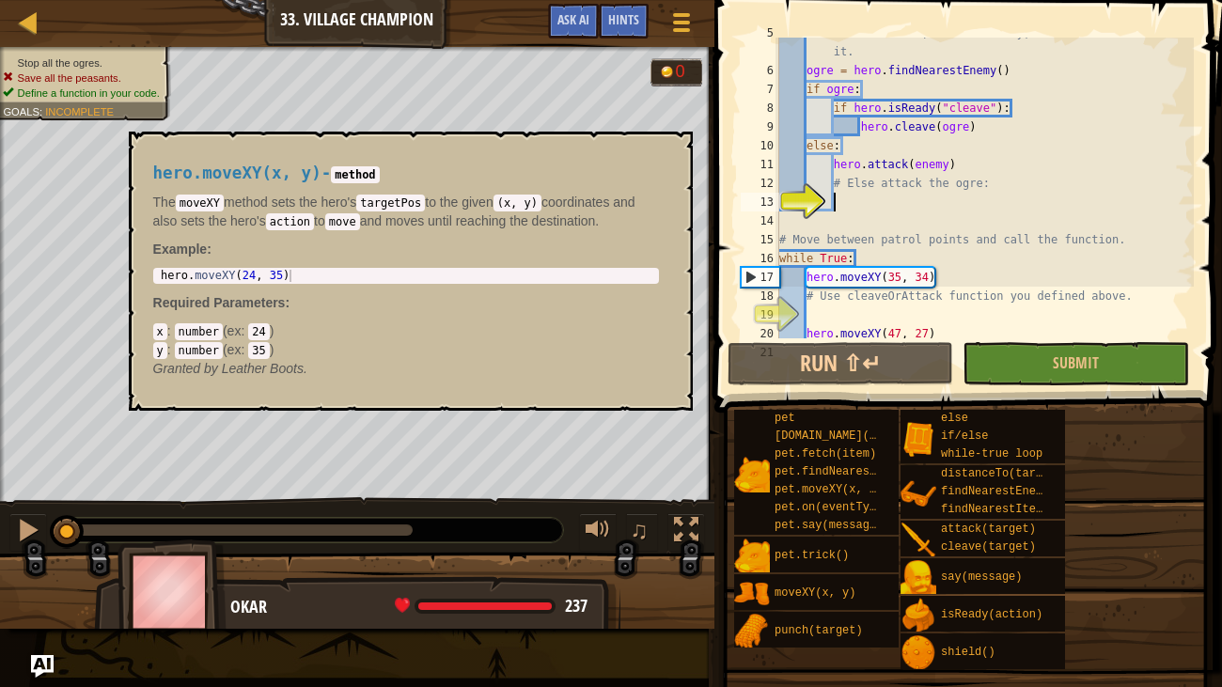
scroll to position [93, 0]
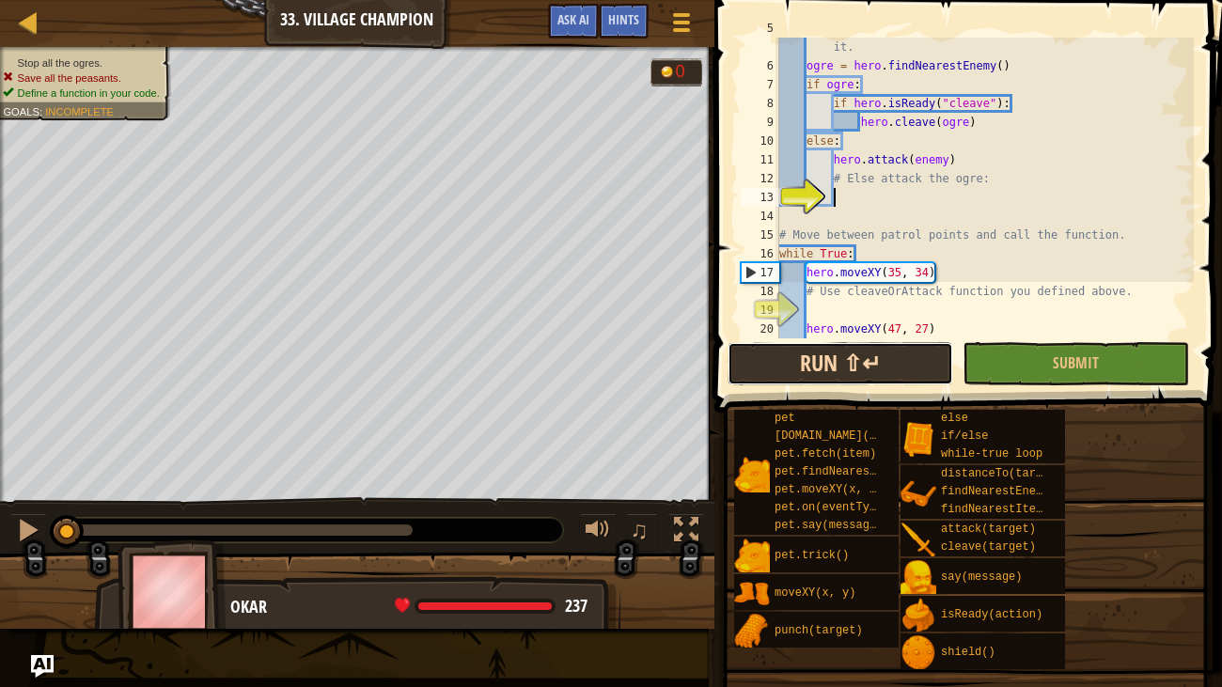
click at [844, 382] on button "Run ⇧↵" at bounding box center [841, 363] width 226 height 43
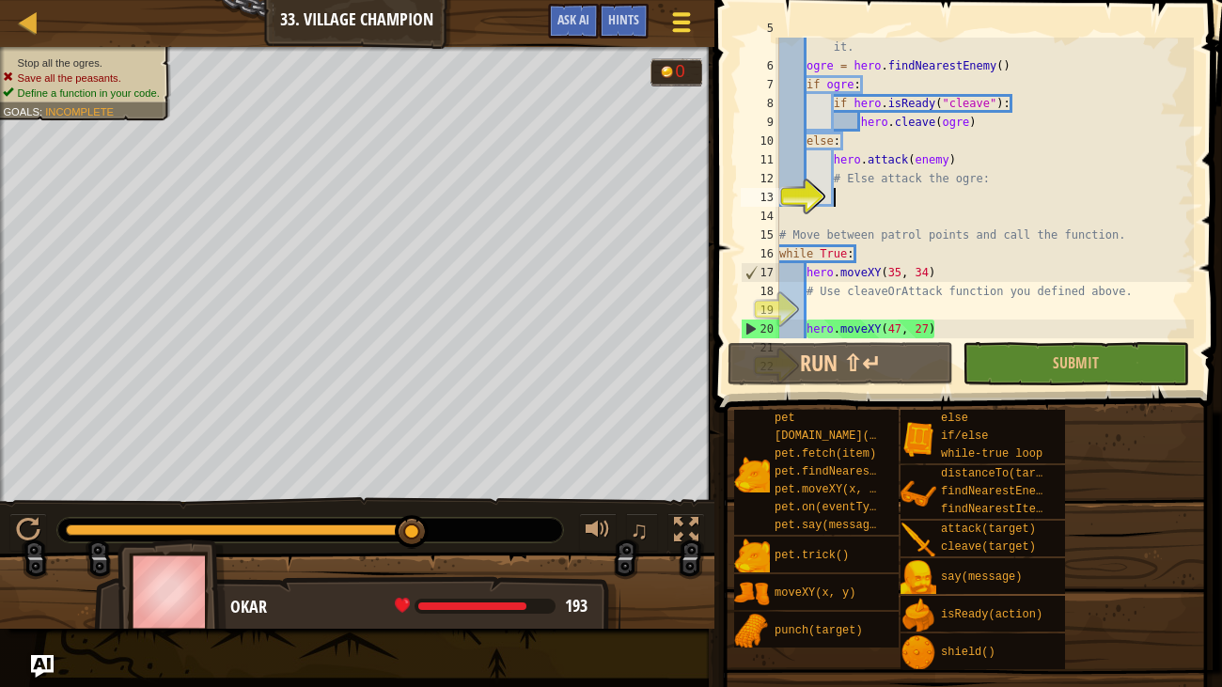
click at [673, 21] on span at bounding box center [681, 23] width 18 height 4
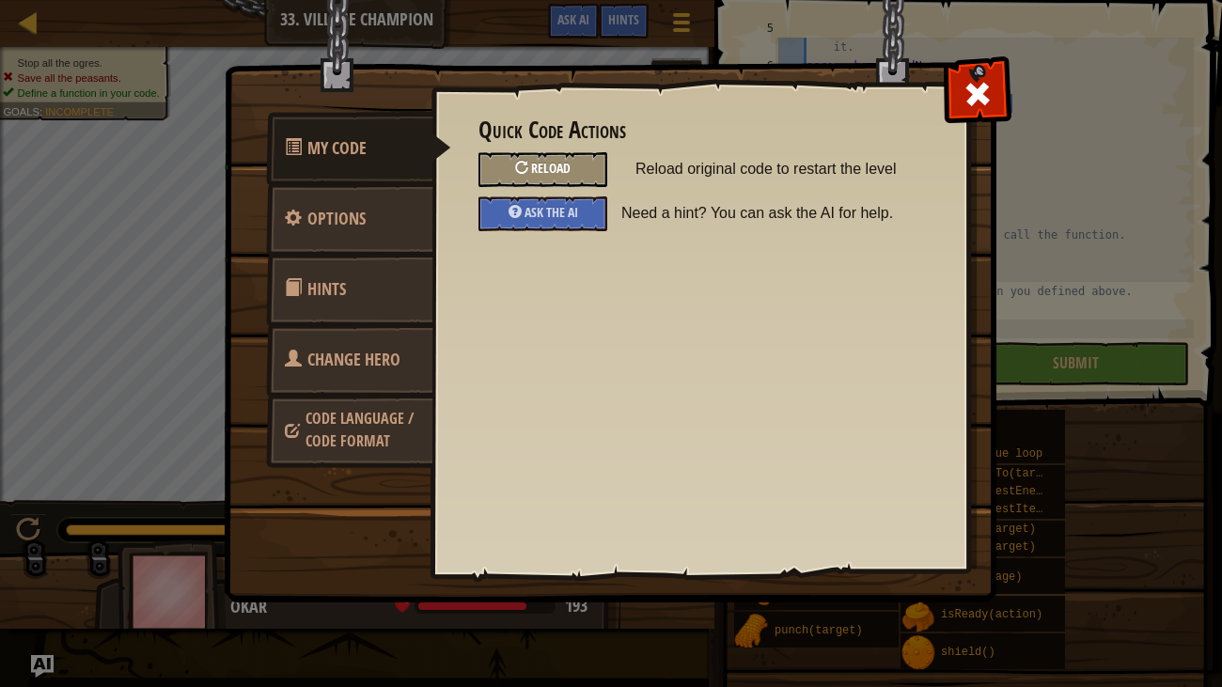
click at [591, 164] on div "Reload" at bounding box center [543, 169] width 129 height 35
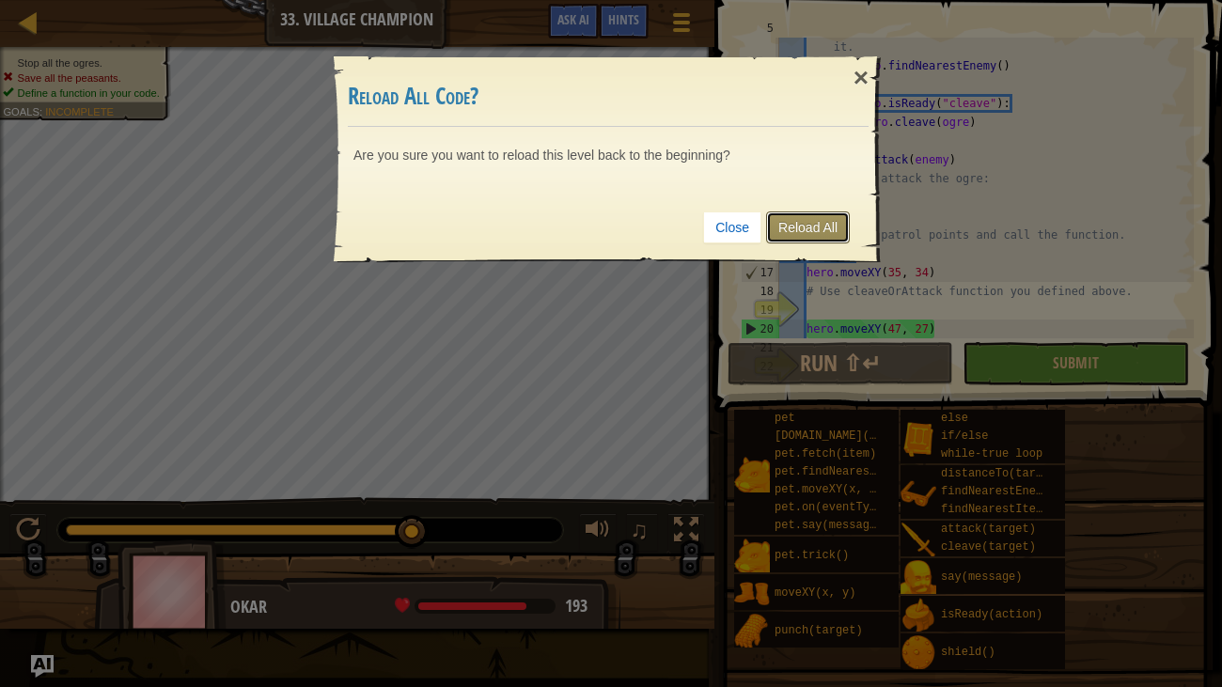
click at [779, 221] on link "Reload All" at bounding box center [808, 228] width 84 height 32
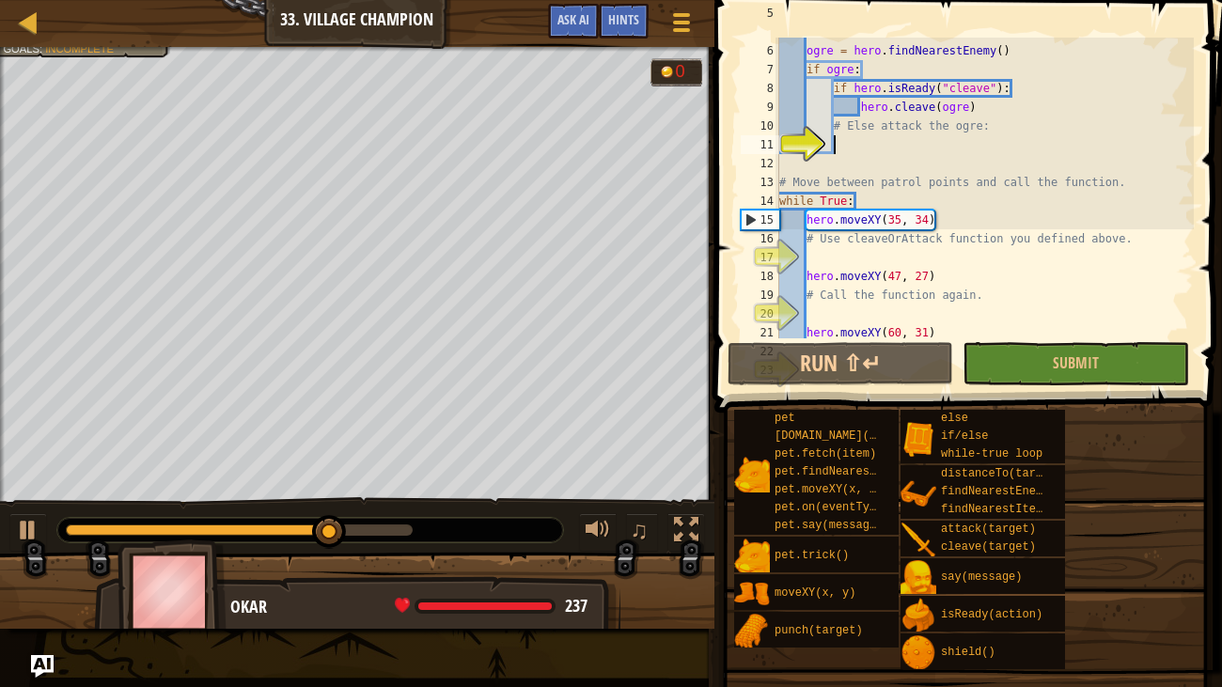
scroll to position [89, 0]
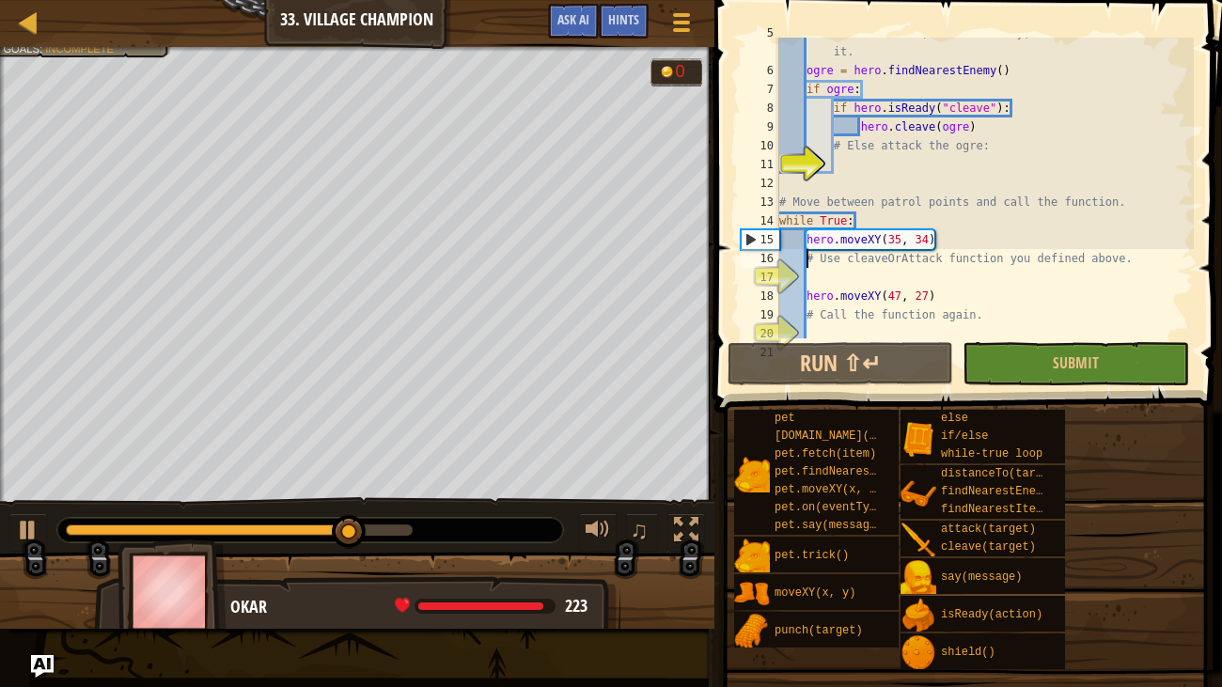
click at [804, 254] on div "# In the function, find an enemy, then cleave or attack it. ogre = hero . findN…" at bounding box center [985, 202] width 418 height 357
type textarea "# Use cleaveOrAttack function you defined above."
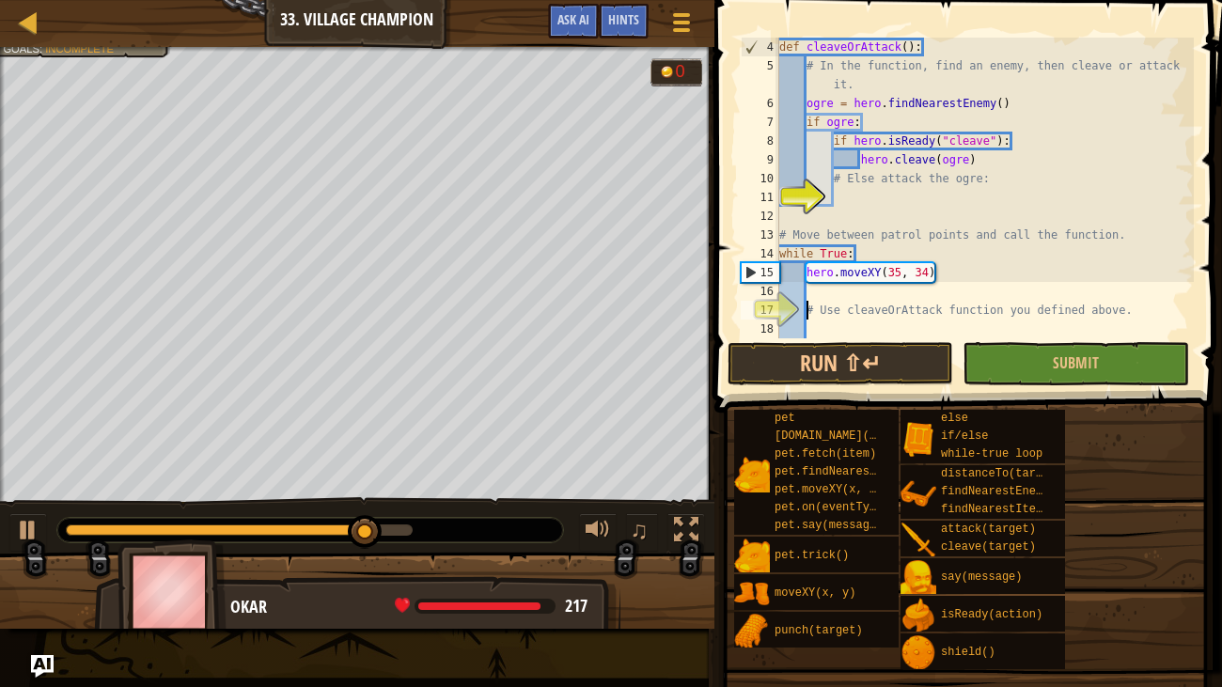
scroll to position [55, 0]
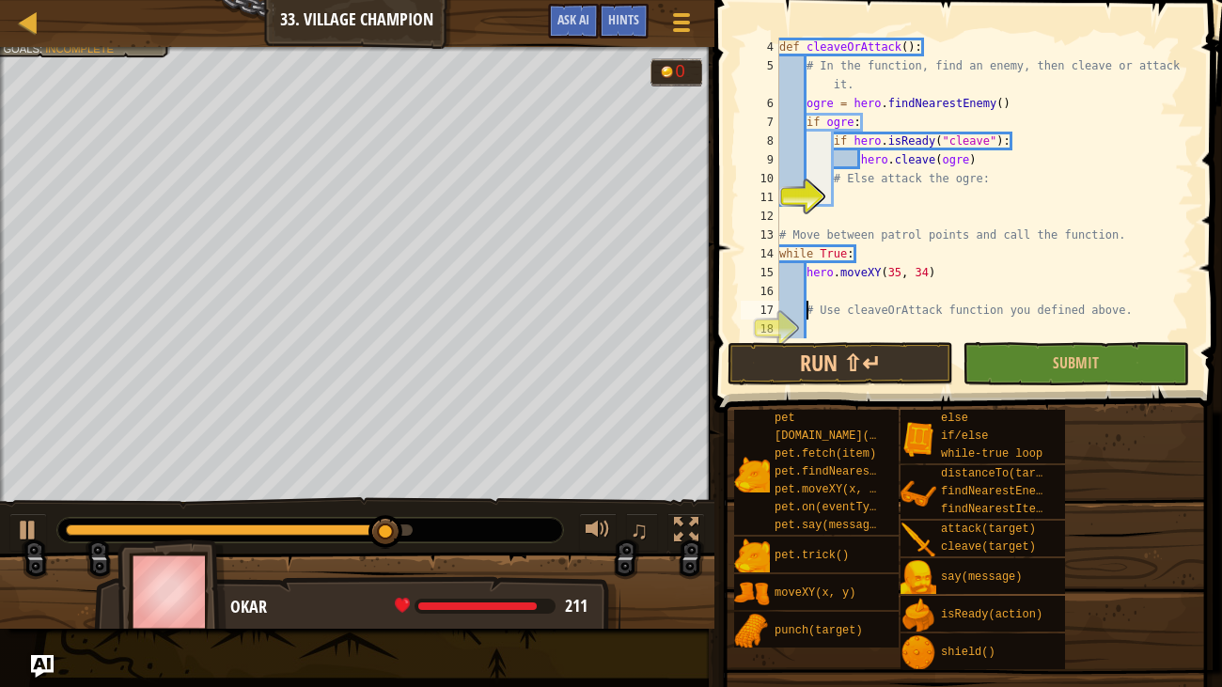
click at [838, 296] on div "def cleaveOrAttack ( ) : # In the function, find an enemy, then cleave or attac…" at bounding box center [985, 207] width 418 height 338
type textarea "c"
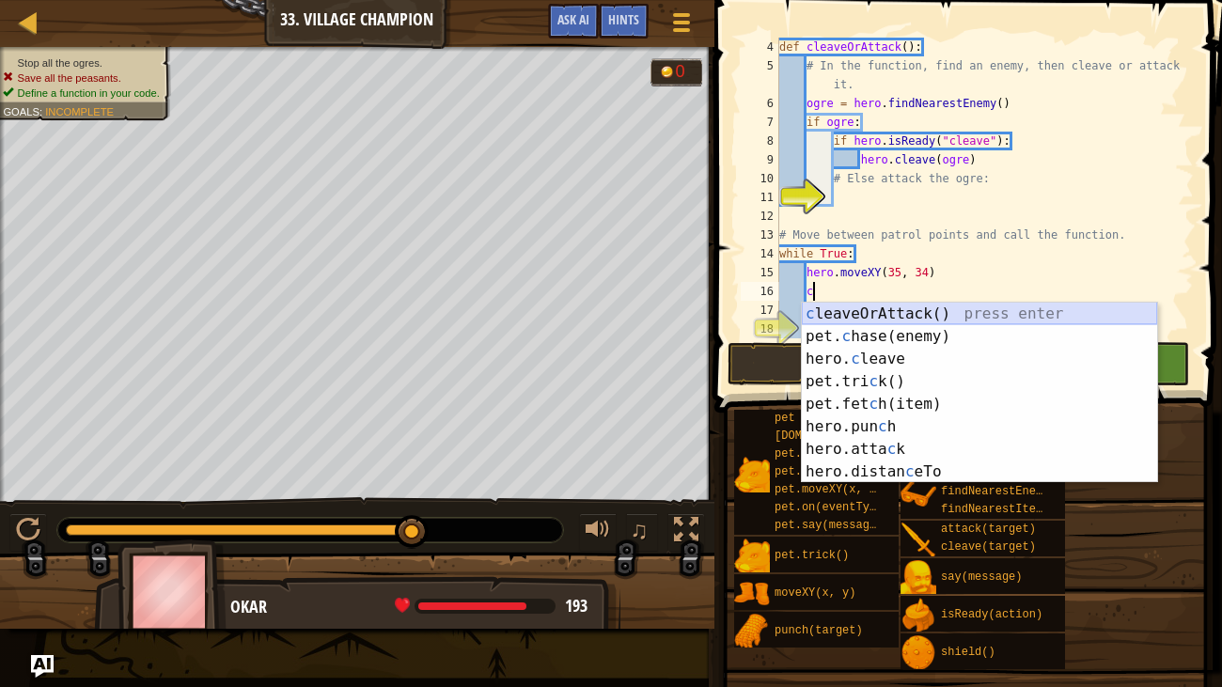
click at [874, 317] on div "c leaveOrAttack() press enter pet. c hase(enemy) press enter hero. c leave pres…" at bounding box center [979, 416] width 355 height 226
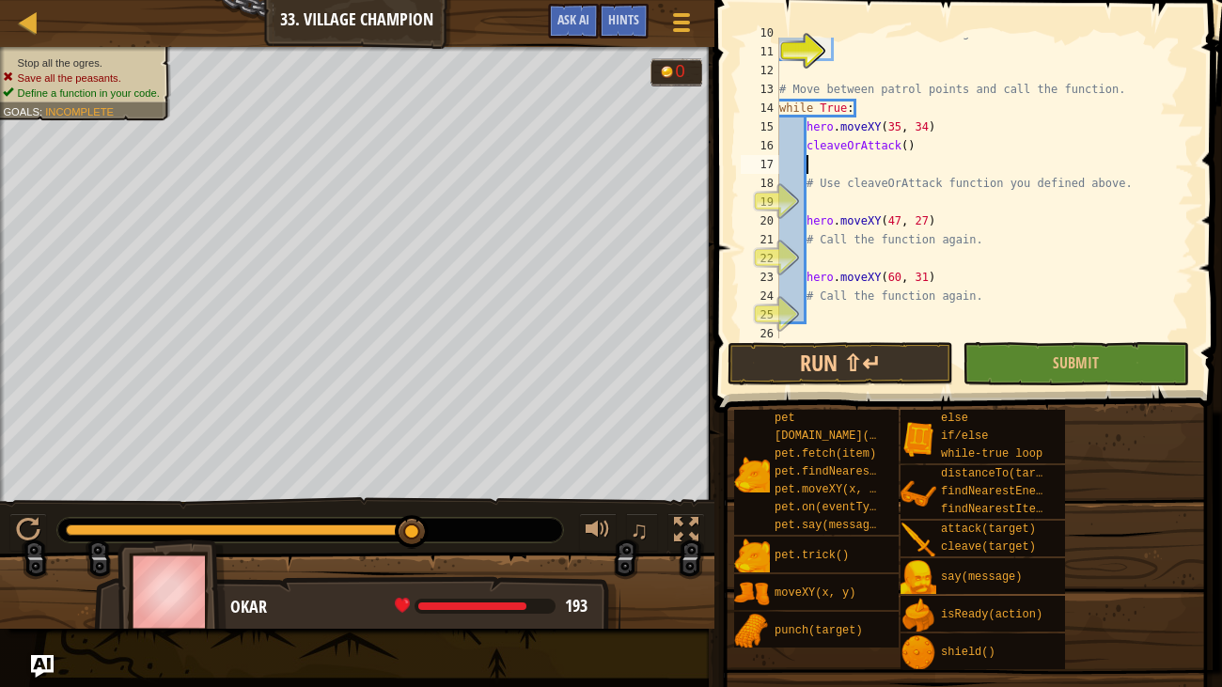
scroll to position [206, 0]
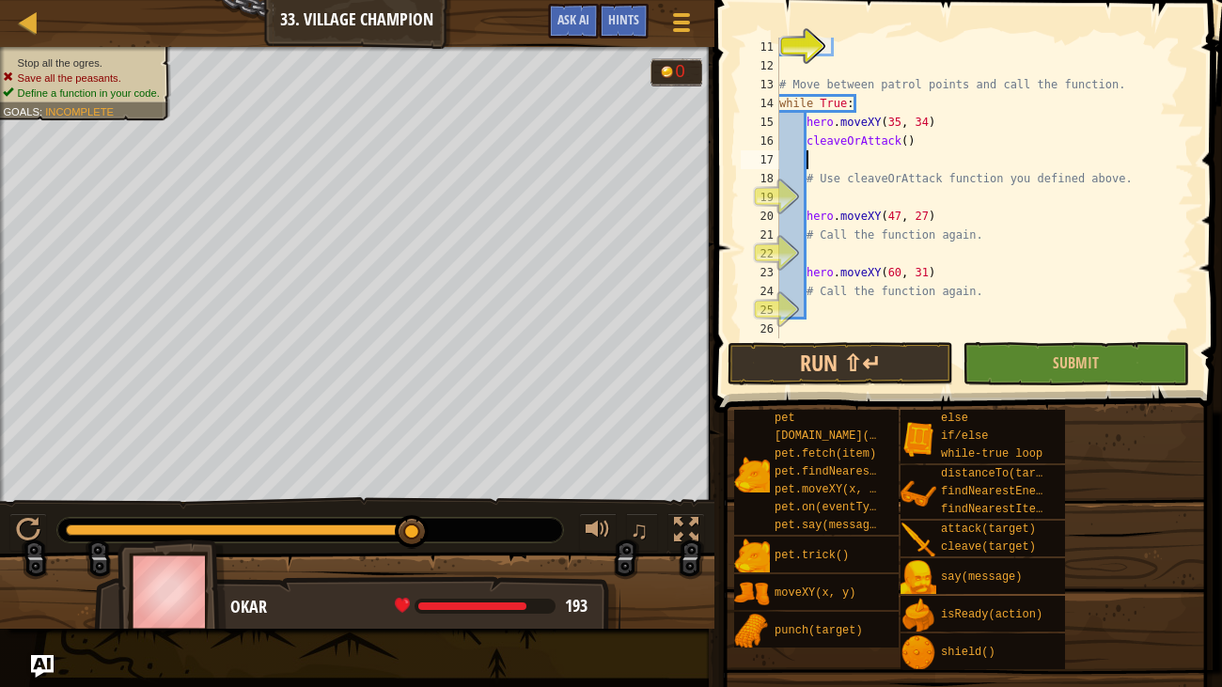
click at [804, 231] on div "# Move between patrol points and call the function. while True : hero . moveXY …" at bounding box center [985, 207] width 418 height 338
type textarea "# Call the function again."
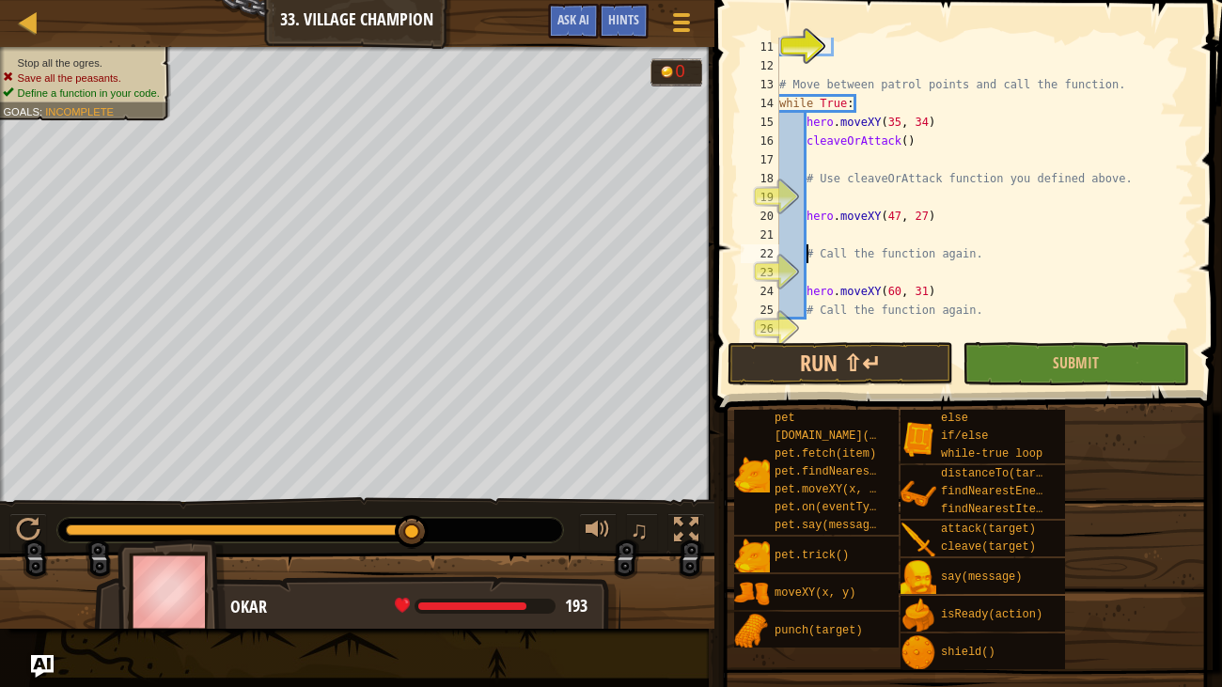
click at [824, 228] on div "# Move between patrol points and call the function. while True : hero . moveXY …" at bounding box center [985, 207] width 418 height 338
type textarea "c"
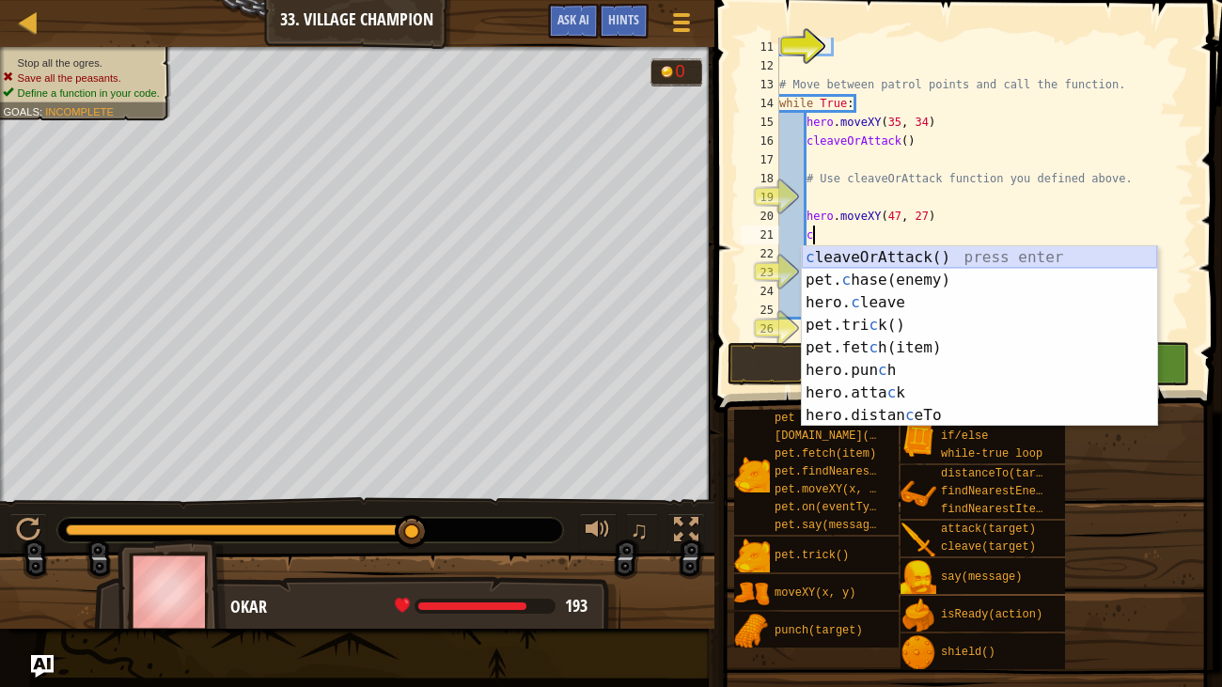
click at [845, 255] on div "c leaveOrAttack() press enter pet. c hase(enemy) press enter hero. c leave pres…" at bounding box center [979, 359] width 355 height 226
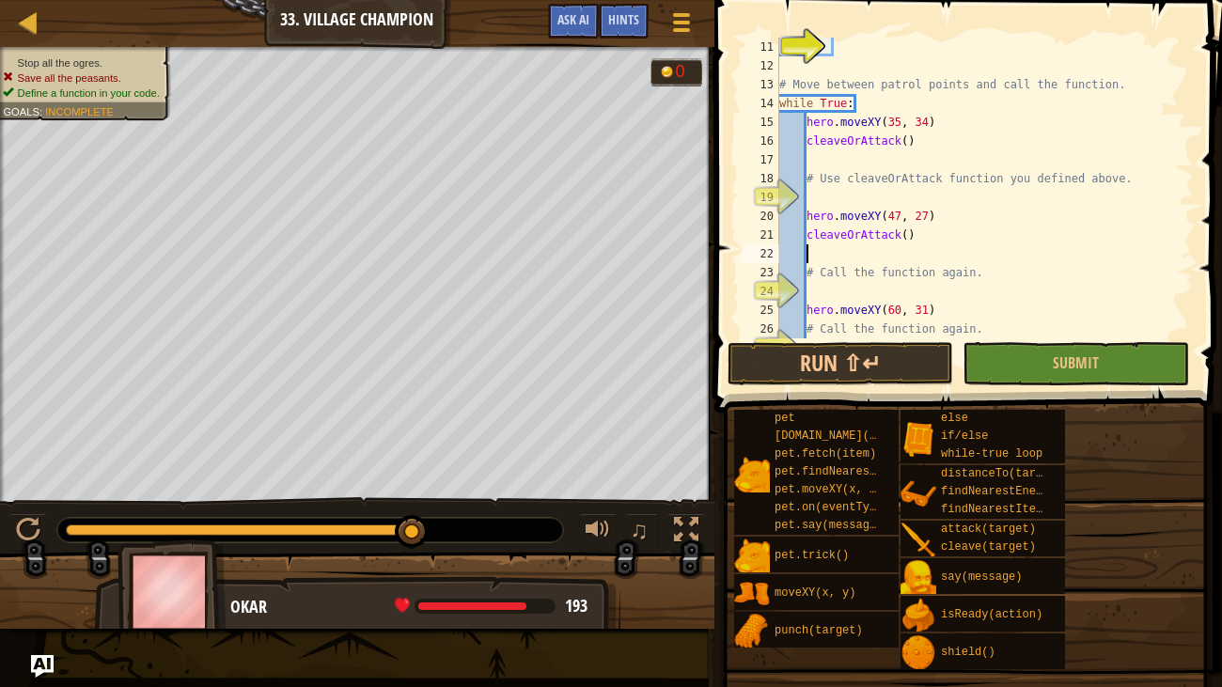
click at [808, 324] on div "# Move between patrol points and call the function. while True : hero . moveXY …" at bounding box center [985, 207] width 418 height 338
type textarea "# Call the function again."
click at [824, 322] on div "# Move between patrol points and call the function. while True : hero . moveXY …" at bounding box center [985, 207] width 418 height 338
type textarea "c"
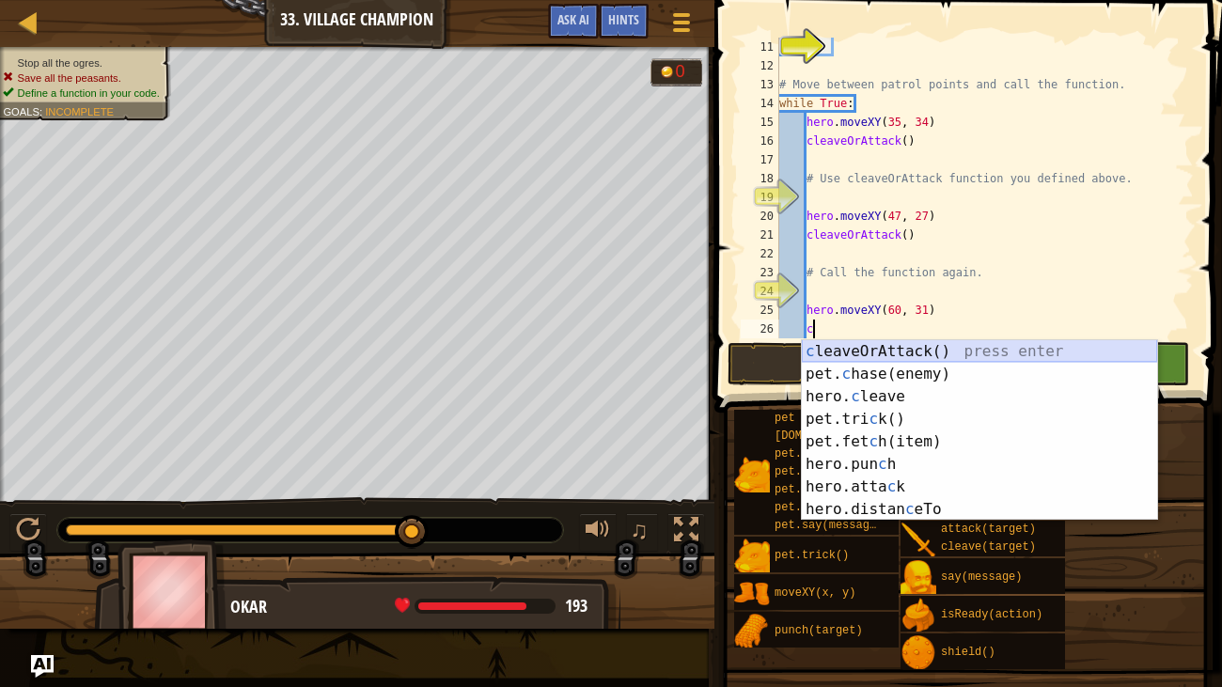
click at [853, 351] on div "c leaveOrAttack() press enter pet. c hase(enemy) press enter hero. c leave pres…" at bounding box center [979, 453] width 355 height 226
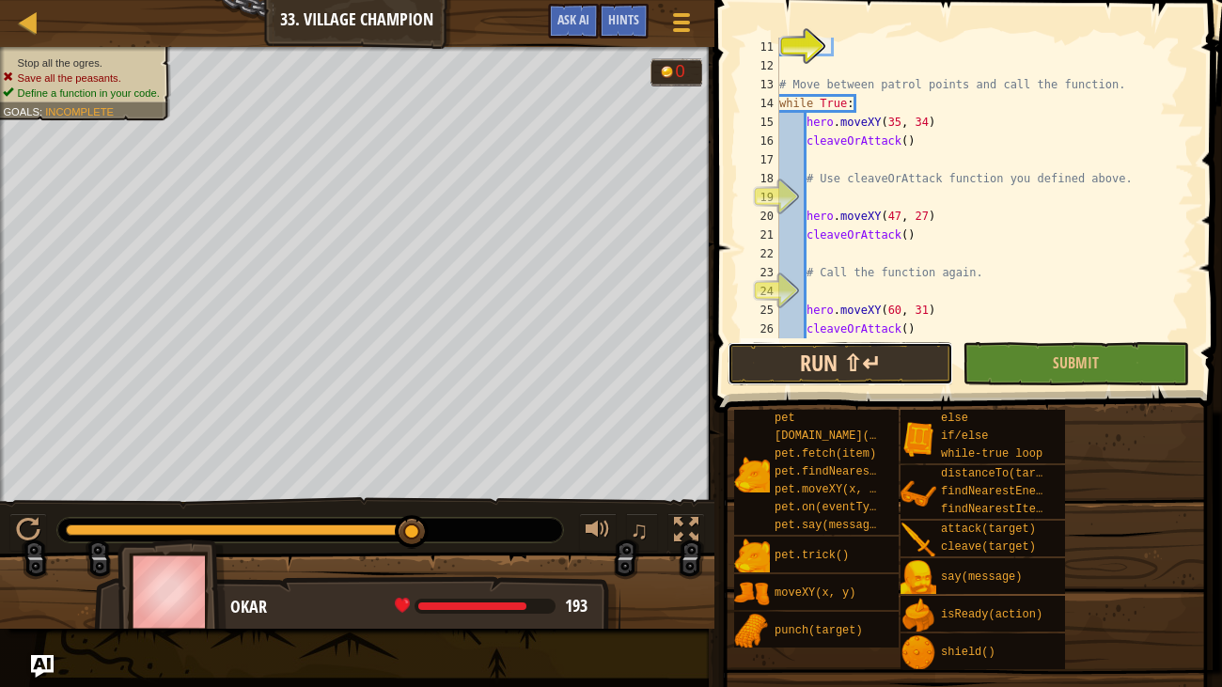
click at [836, 369] on button "Run ⇧↵" at bounding box center [841, 363] width 226 height 43
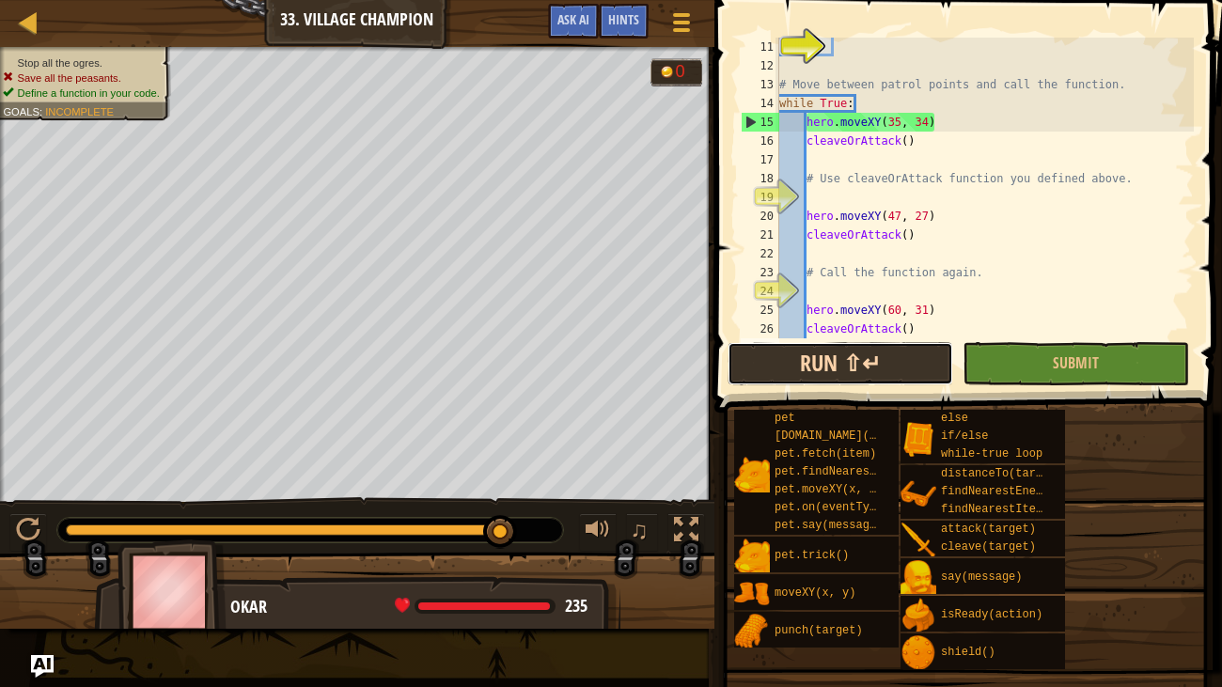
click at [860, 357] on button "Run ⇧↵" at bounding box center [841, 363] width 226 height 43
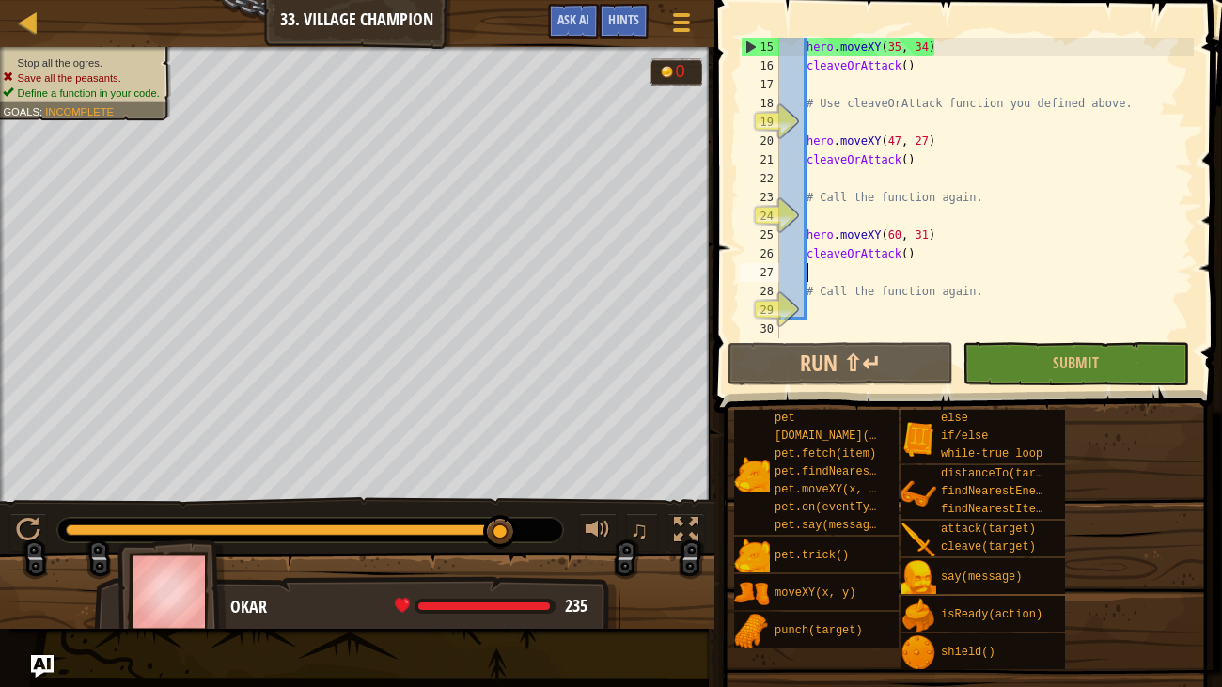
scroll to position [281, 0]
click at [909, 364] on button "Run ⇧↵" at bounding box center [841, 363] width 226 height 43
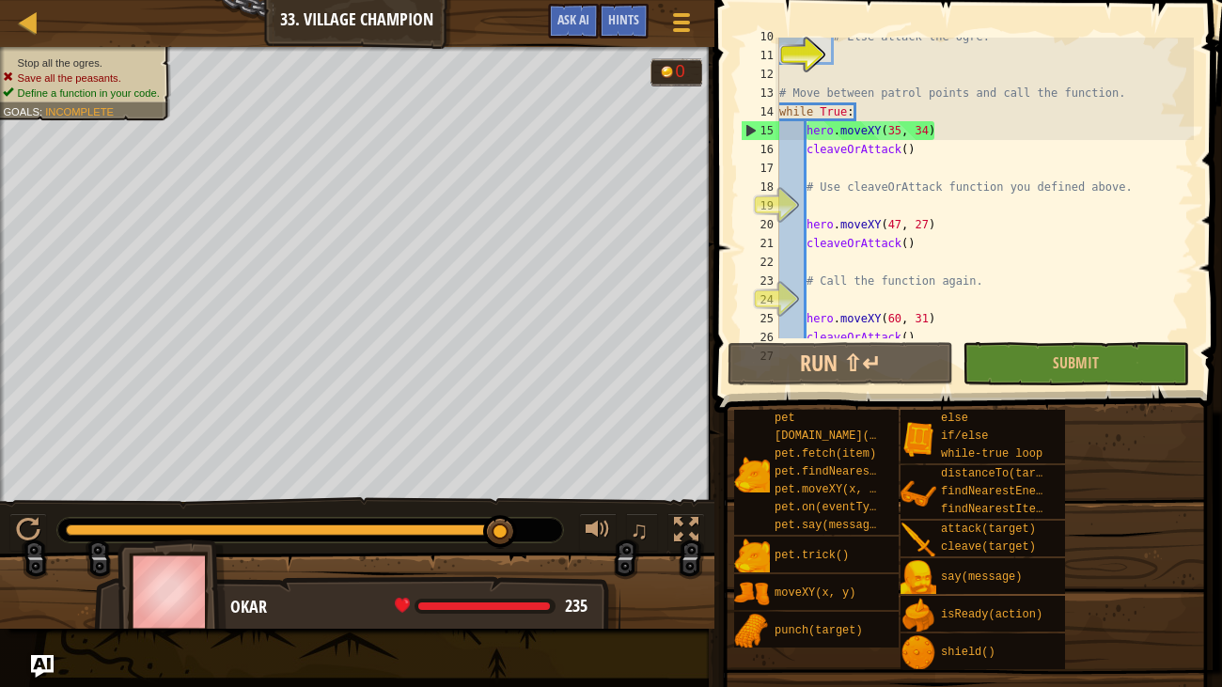
scroll to position [198, 0]
click at [809, 152] on div "# Else attack the ogre: # Move between patrol points and call the function. whi…" at bounding box center [985, 196] width 418 height 338
type textarea "cleaveOrAttack()"
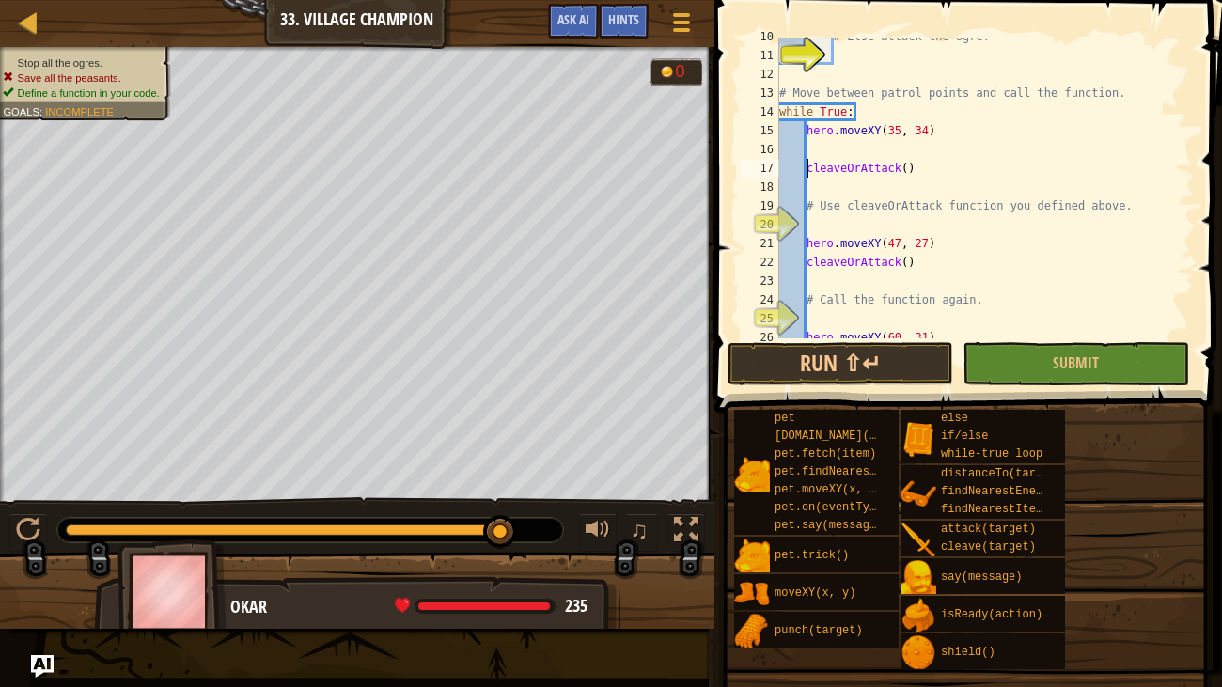
click at [824, 150] on div "# Else attack the ogre: # Move between patrol points and call the function. whi…" at bounding box center [985, 196] width 418 height 338
type textarea "f"
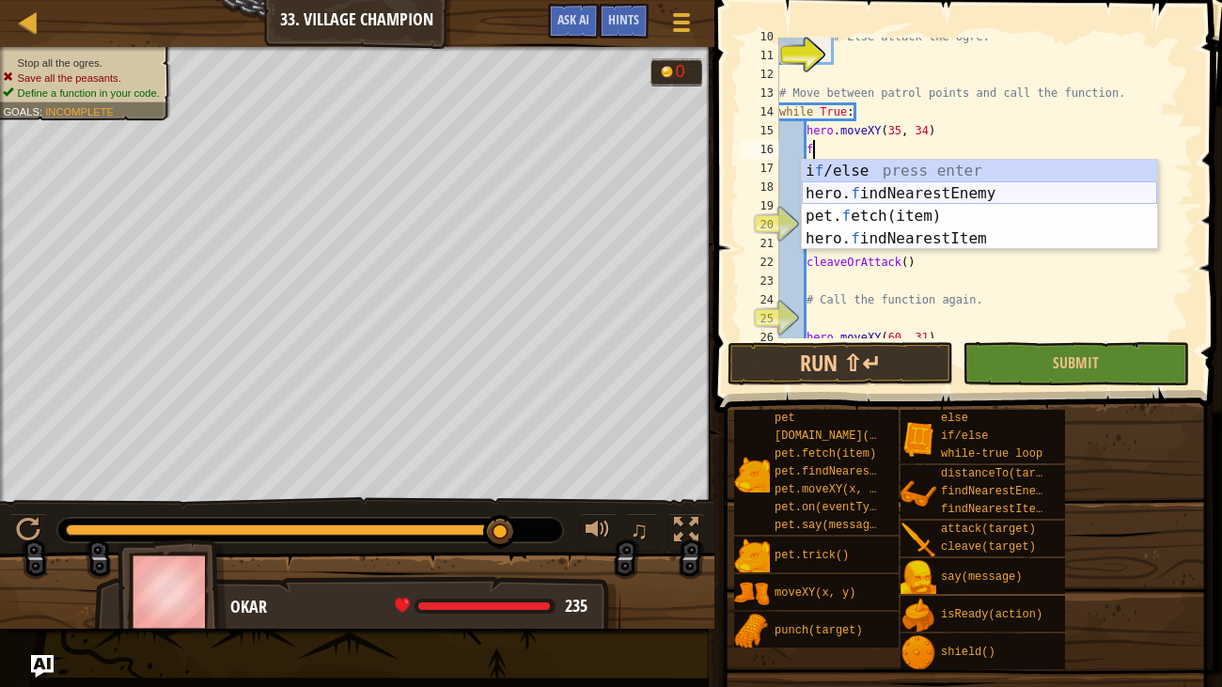
click at [854, 183] on div "i f /else press enter hero. f indNearestEnemy press enter pet. f etch(item) pre…" at bounding box center [979, 227] width 355 height 135
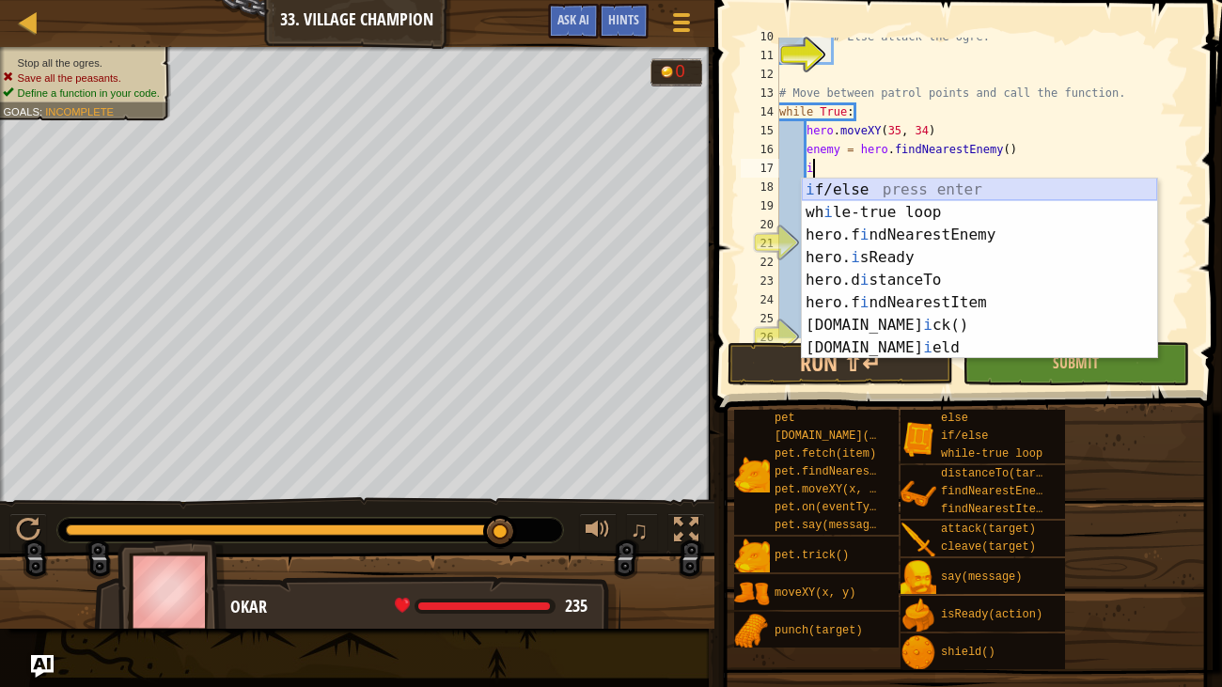
click at [847, 192] on div "i f/else press enter wh i le-true loop press enter hero.f i ndNearestEnemy pres…" at bounding box center [979, 292] width 355 height 226
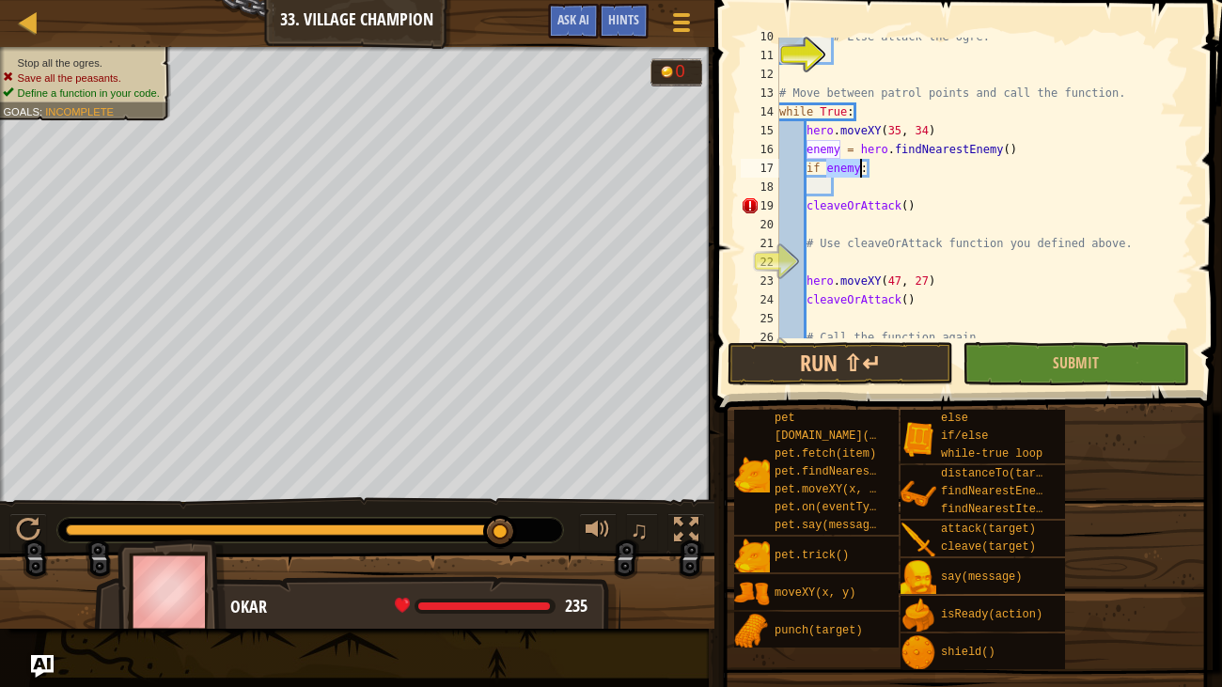
click at [805, 206] on div "# Else attack the ogre: # Move between patrol points and call the function. whi…" at bounding box center [985, 196] width 418 height 338
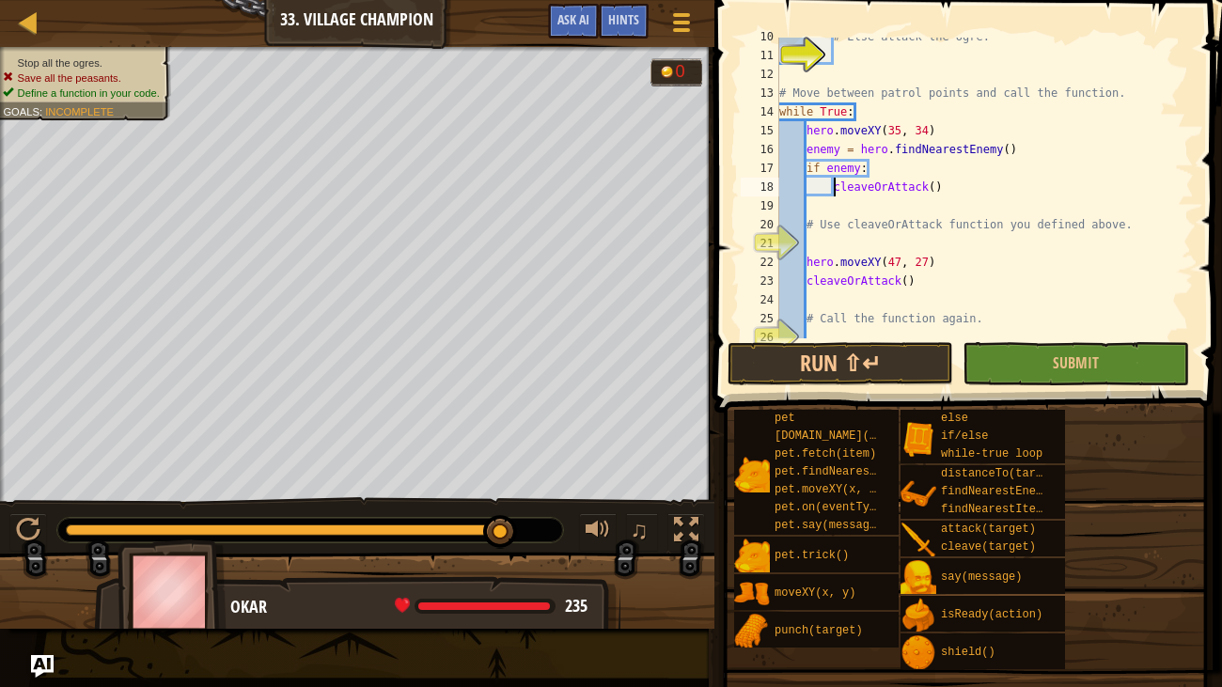
click at [805, 262] on div "# Else attack the ogre: # Move between patrol points and call the function. whi…" at bounding box center [985, 196] width 418 height 338
type textarea "hero.moveXY(47, 27)"
click at [822, 261] on div "# Else attack the ogre: # Move between patrol points and call the function. whi…" at bounding box center [985, 196] width 418 height 338
click at [809, 292] on div "# Else attack the ogre: # Move between patrol points and call the function. whi…" at bounding box center [985, 196] width 418 height 338
type textarea "cleaveOrAttack()"
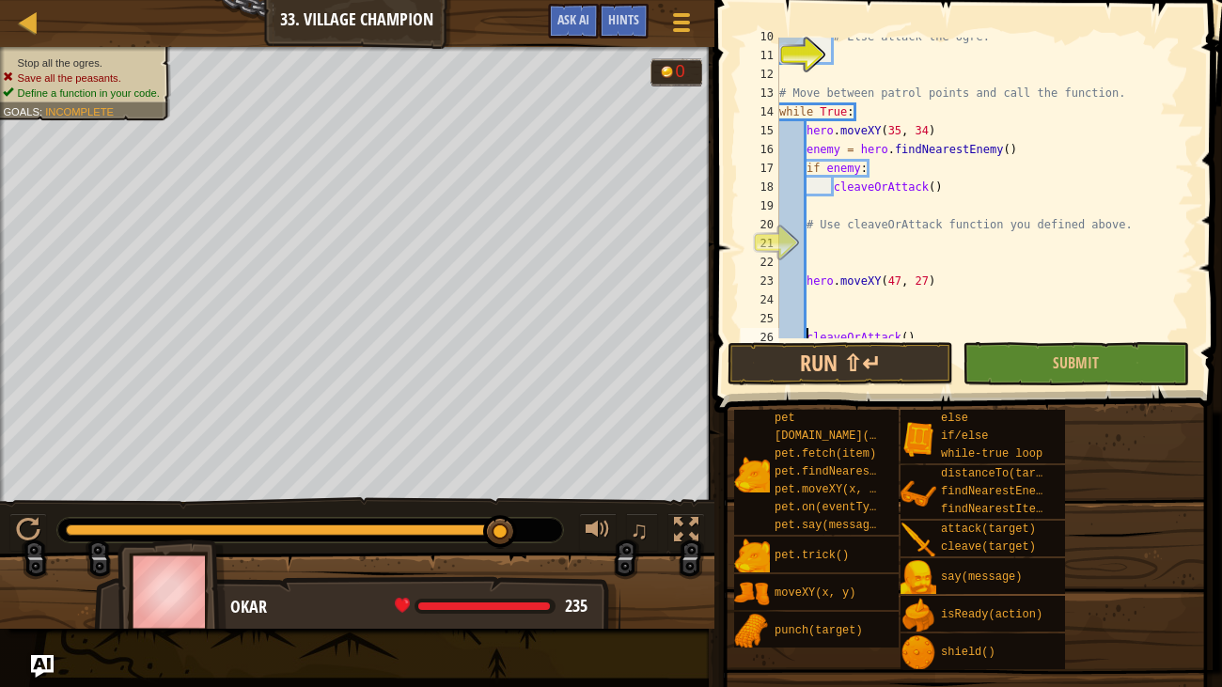
click at [826, 290] on div "# Else attack the ogre: # Move between patrol points and call the function. whi…" at bounding box center [985, 196] width 418 height 338
type textarea "f"
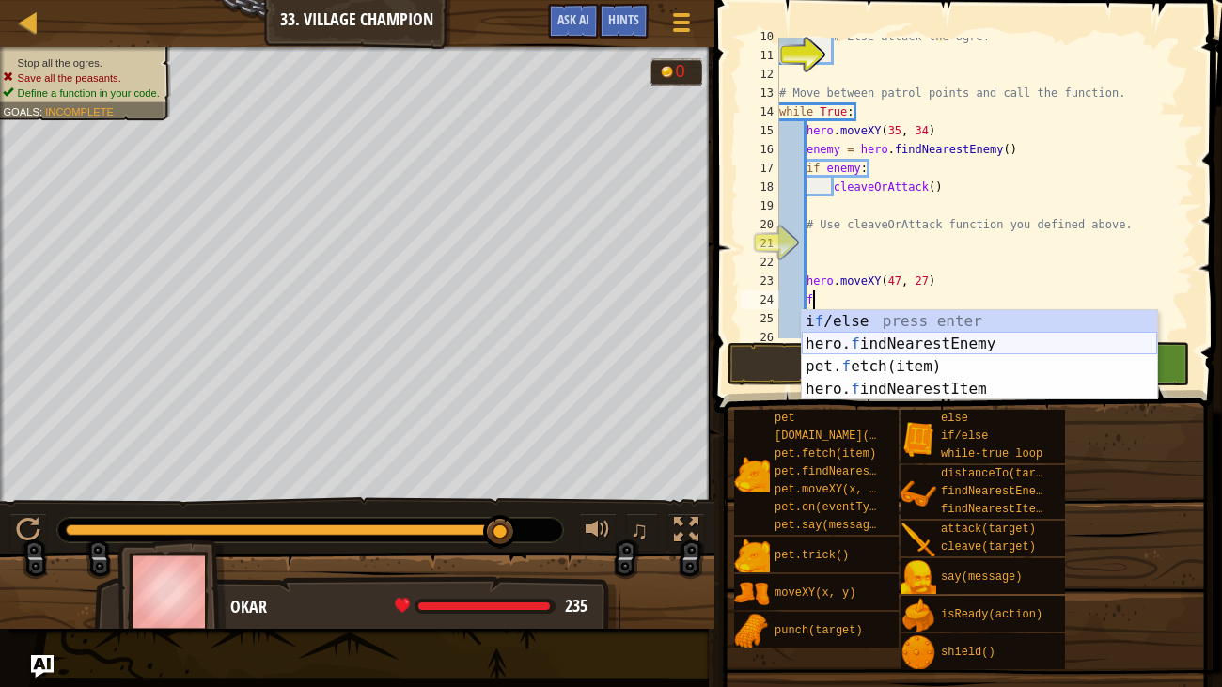
click at [850, 337] on div "i f /else press enter hero. f indNearestEnemy press enter pet. f etch(item) pre…" at bounding box center [979, 377] width 355 height 135
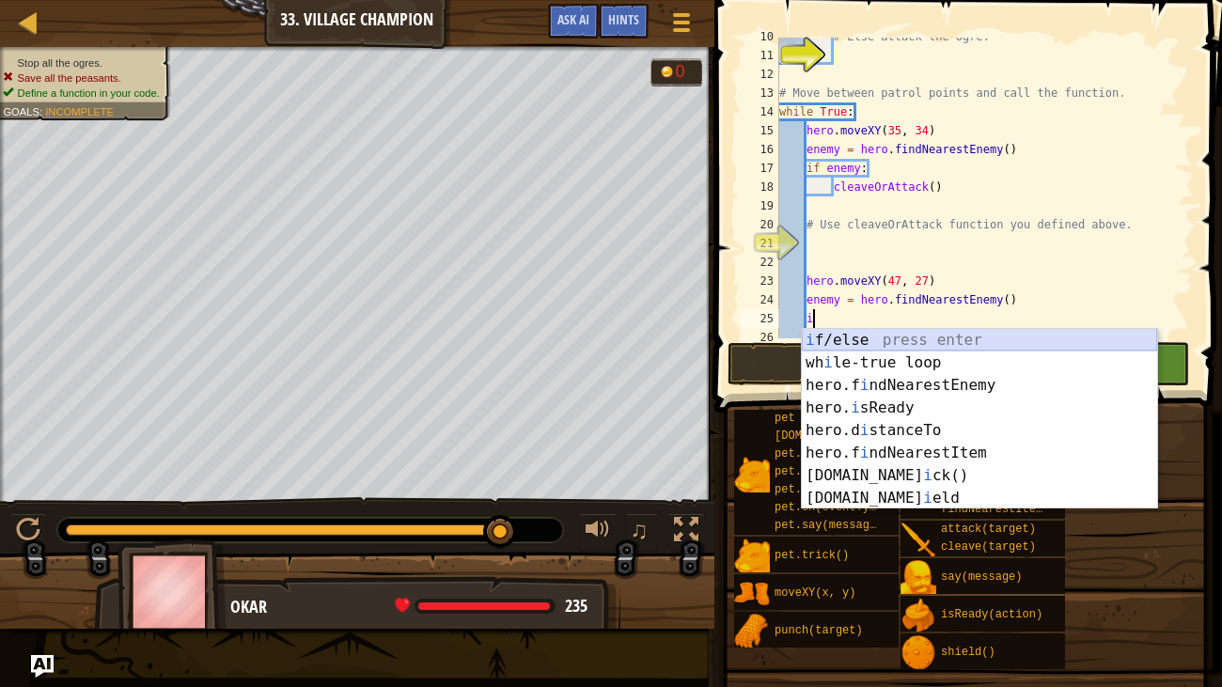
click at [842, 338] on div "i f/else press enter wh i le-true loop press enter hero.f i ndNearestEnemy pres…" at bounding box center [979, 442] width 355 height 226
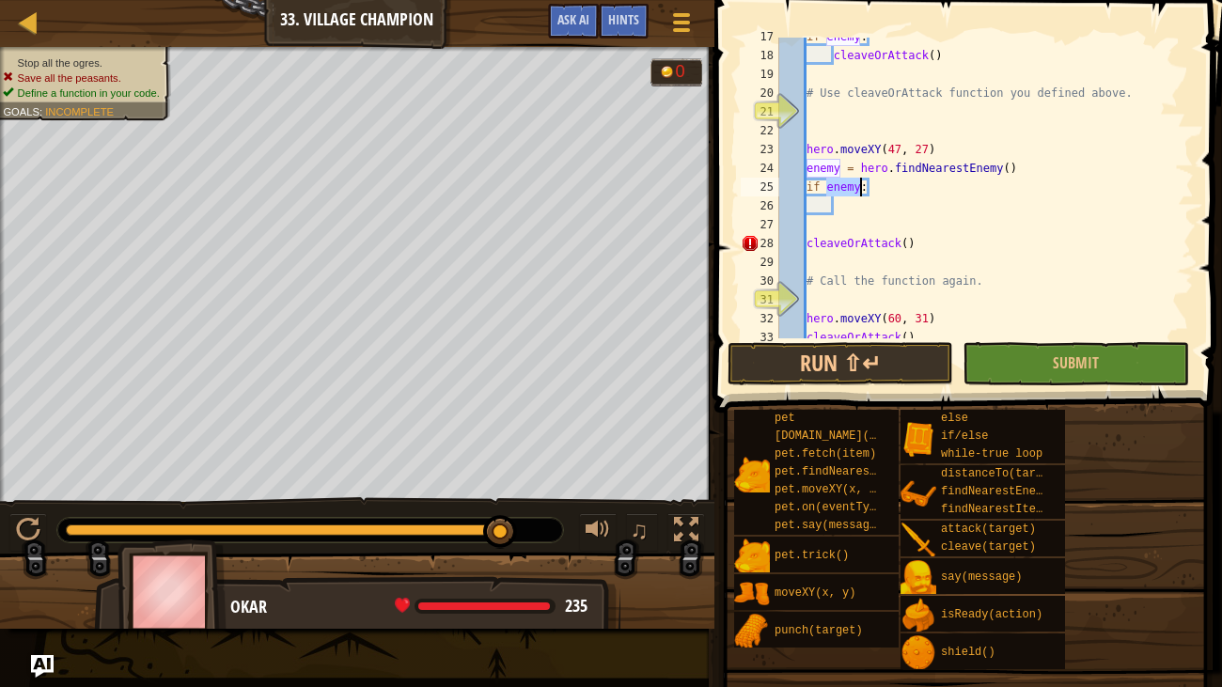
scroll to position [374, 0]
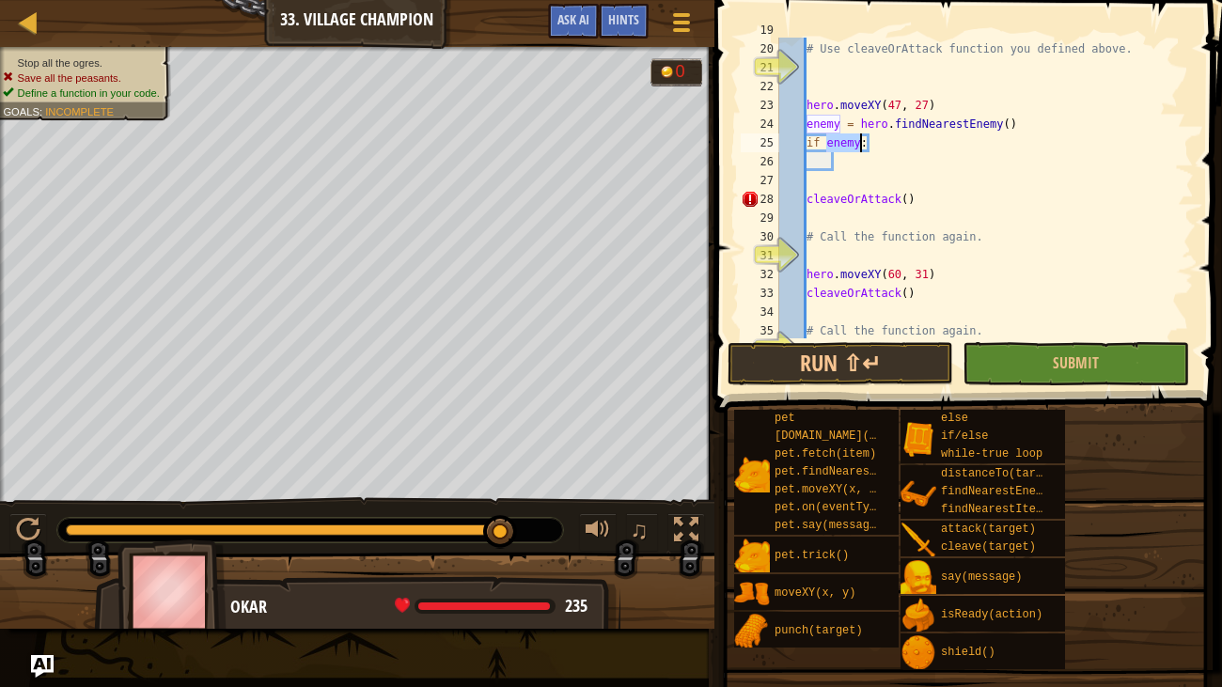
click at [807, 199] on div "# Use cleaveOrAttack function you defined above. hero . moveXY ( 47 , 27 ) enem…" at bounding box center [985, 190] width 418 height 338
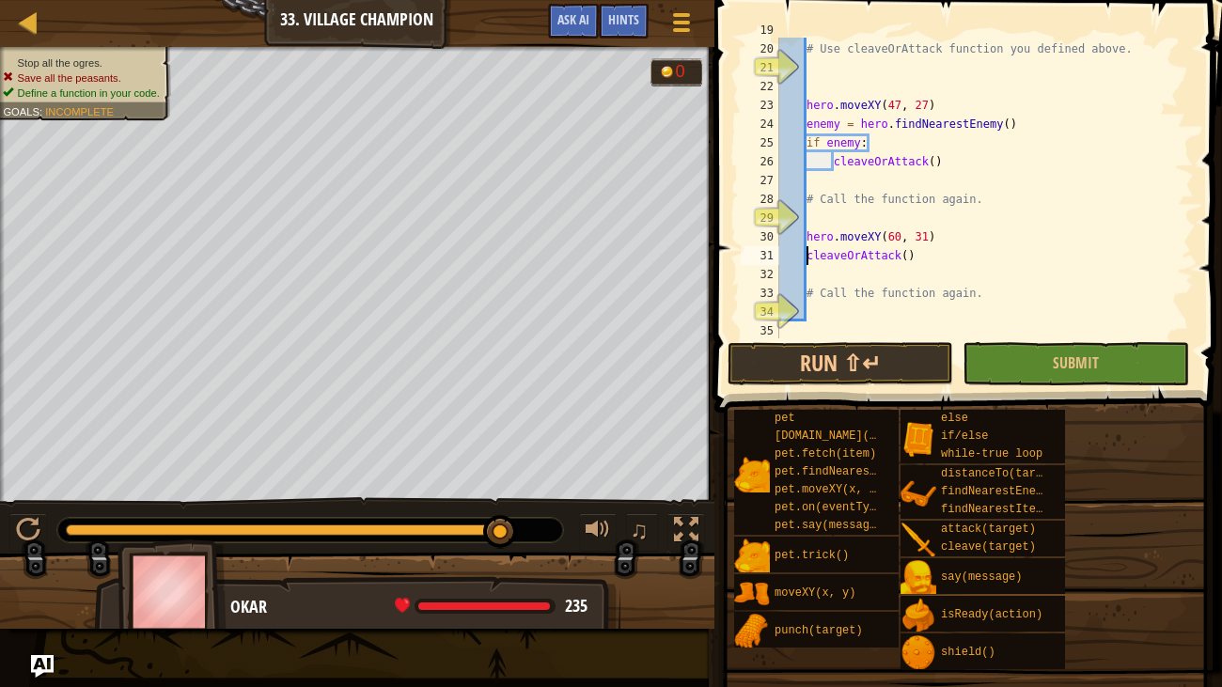
click at [809, 256] on div "# Use cleaveOrAttack function you defined above. hero . moveXY ( 47 , 27 ) enem…" at bounding box center [985, 190] width 418 height 338
type textarea "cleaveOrAttack()"
click at [813, 256] on div "# Use cleaveOrAttack function you defined above. hero . moveXY ( 47 , 27 ) enem…" at bounding box center [985, 190] width 418 height 338
type textarea "g"
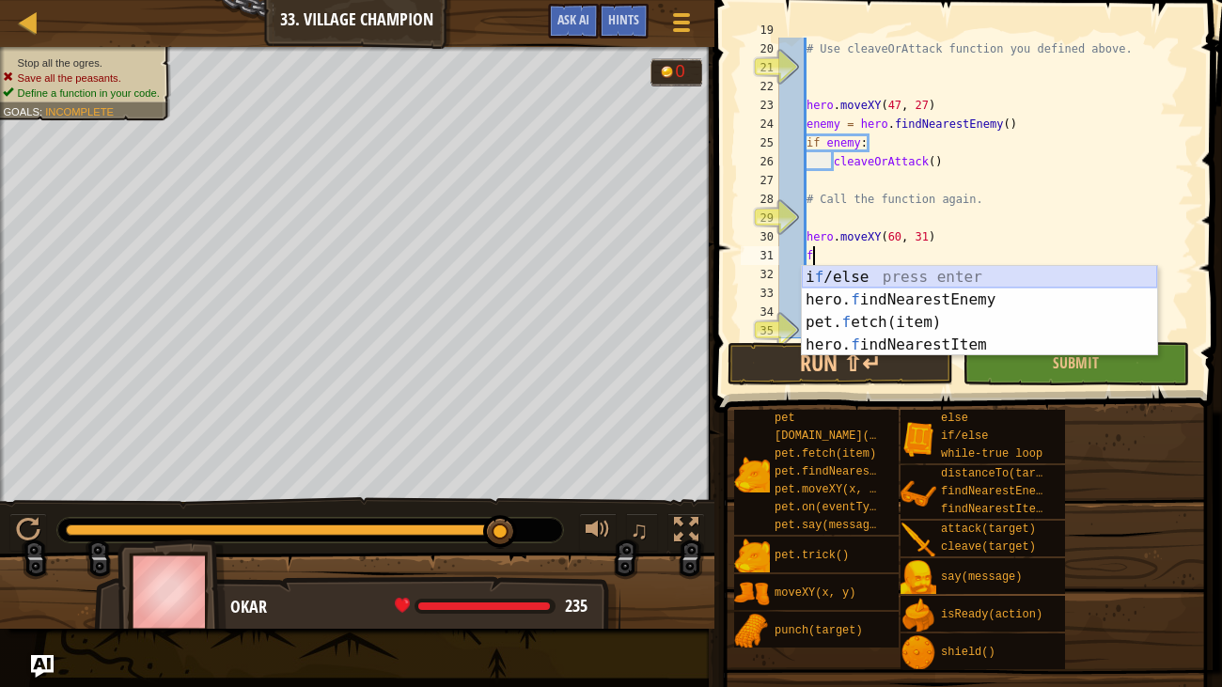
click at [855, 289] on div "i f /else press enter hero. f indNearestEnemy press enter pet. f etch(item) pre…" at bounding box center [979, 333] width 355 height 135
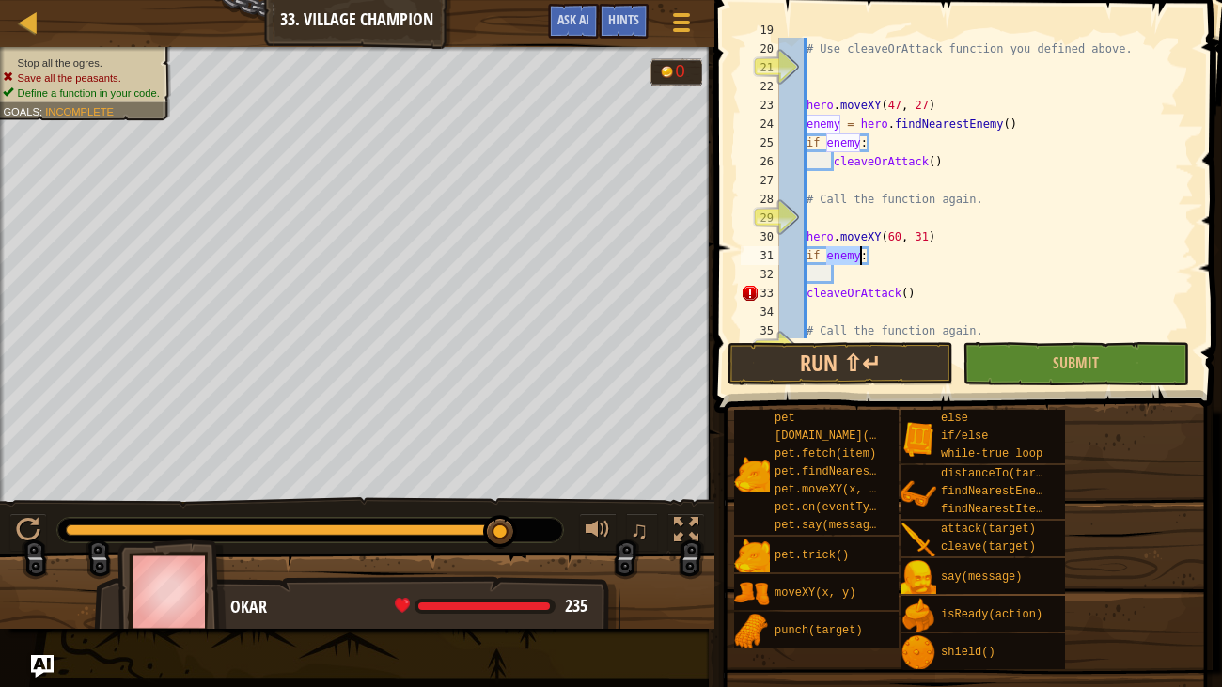
click at [805, 292] on div "# Use cleaveOrAttack function you defined above. hero . moveXY ( 47 , 27 ) enem…" at bounding box center [985, 190] width 418 height 338
click at [809, 252] on div "# Use cleaveOrAttack function you defined above. hero . moveXY ( 47 , 27 ) enem…" at bounding box center [985, 190] width 418 height 338
type textarea "if enemy:"
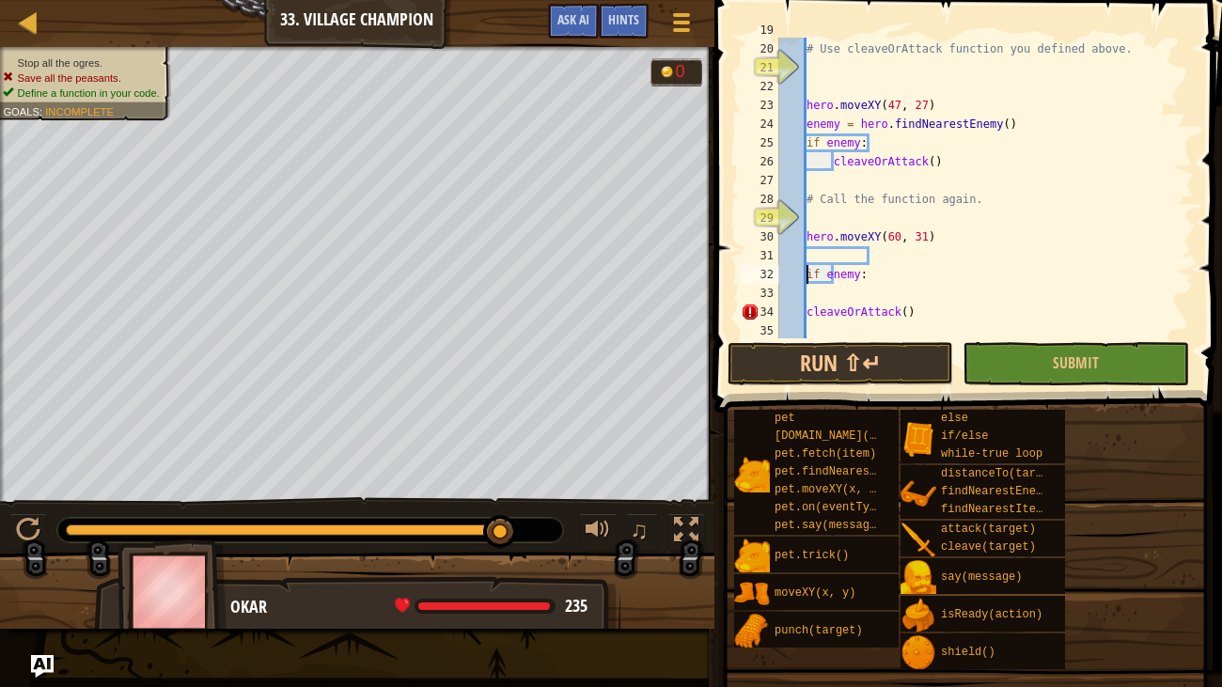
click at [826, 251] on div "# Use cleaveOrAttack function you defined above. hero . moveXY ( 47 , 27 ) enem…" at bounding box center [985, 190] width 418 height 338
type textarea "f"
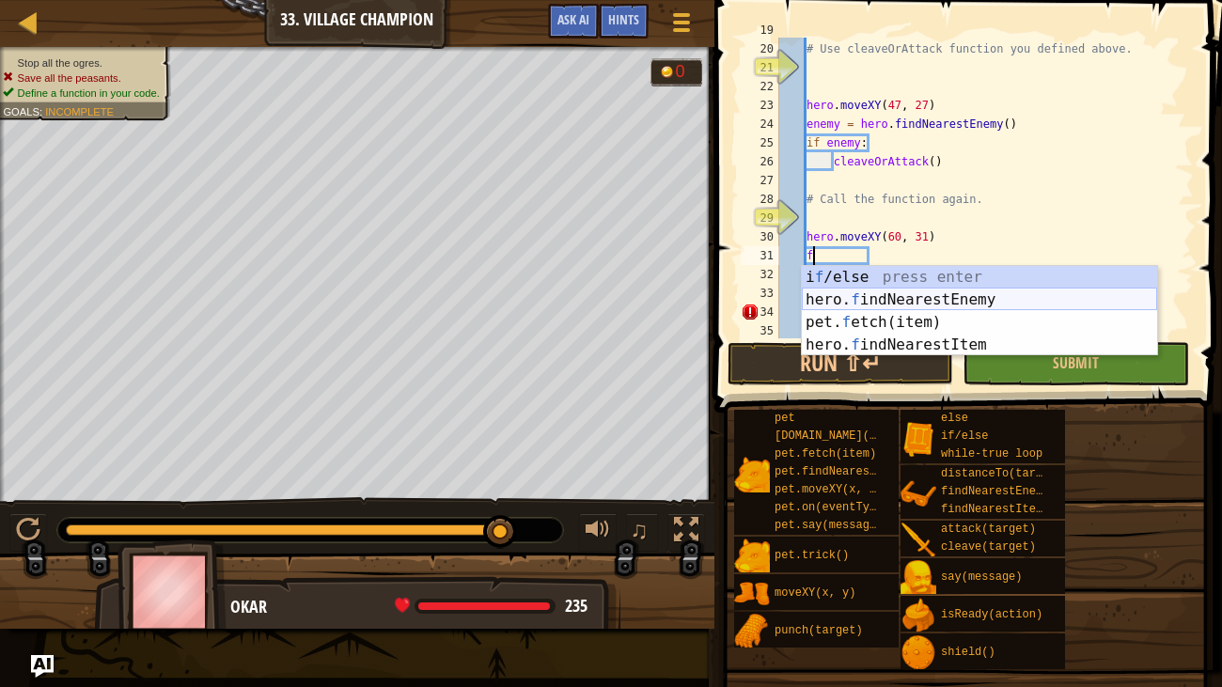
click at [876, 296] on div "i f /else press enter hero. f indNearestEnemy press enter pet. f etch(item) pre…" at bounding box center [979, 333] width 355 height 135
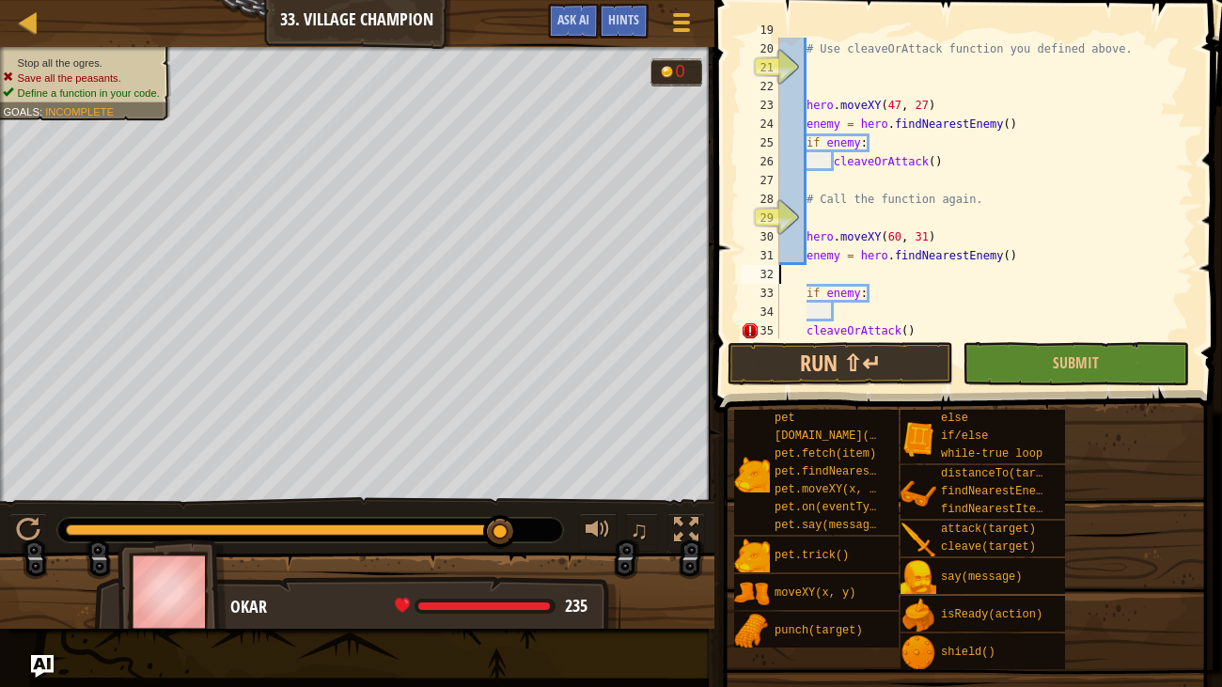
scroll to position [8, 0]
click at [808, 314] on div "# Use cleaveOrAttack function you defined above. hero . moveXY ( 47 , 27 ) enem…" at bounding box center [985, 190] width 418 height 338
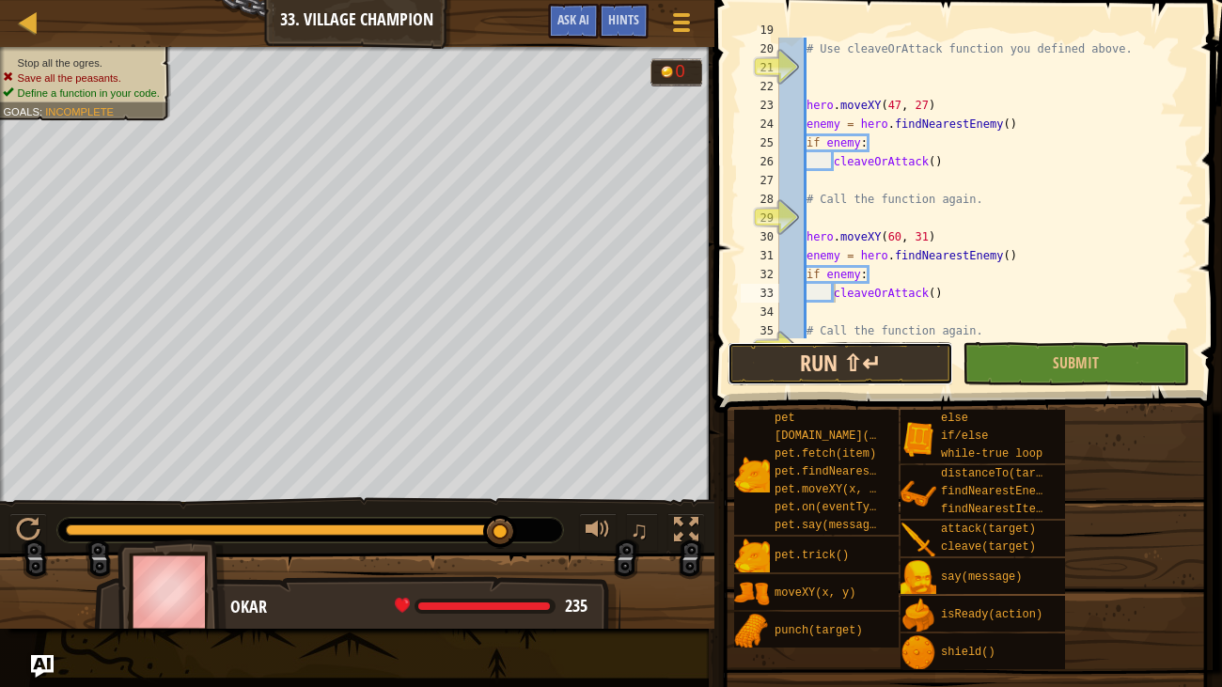
click at [824, 353] on button "Run ⇧↵" at bounding box center [841, 363] width 226 height 43
click at [813, 327] on div "# Use cleaveOrAttack function you defined above. hero . moveXY ( 47 , 27 ) enem…" at bounding box center [985, 207] width 418 height 338
type textarea "# Call the function again."
click at [810, 316] on div "# Use cleaveOrAttack function you defined above. hero . moveXY ( 47 , 27 ) enem…" at bounding box center [985, 207] width 418 height 338
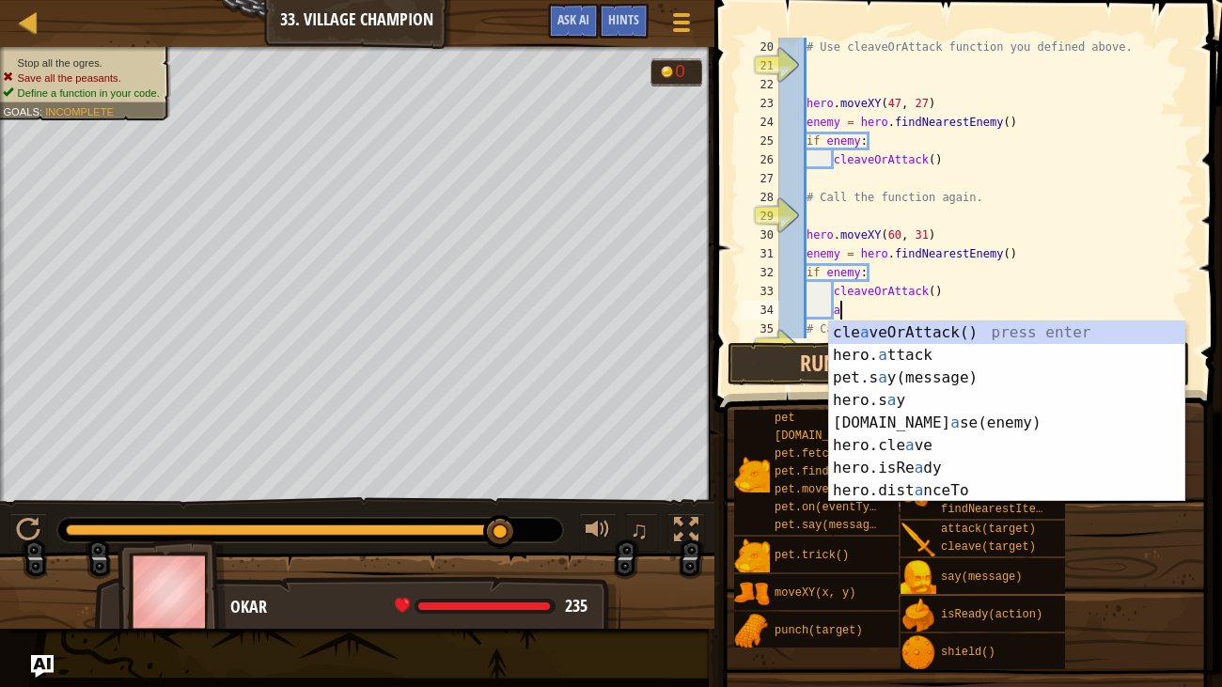
scroll to position [8, 3]
click at [885, 348] on div "cle a veOrAttack() press enter hero. a ttack press enter pet.s a y(message) pre…" at bounding box center [1006, 435] width 355 height 226
type textarea "hero.attack(enemy)"
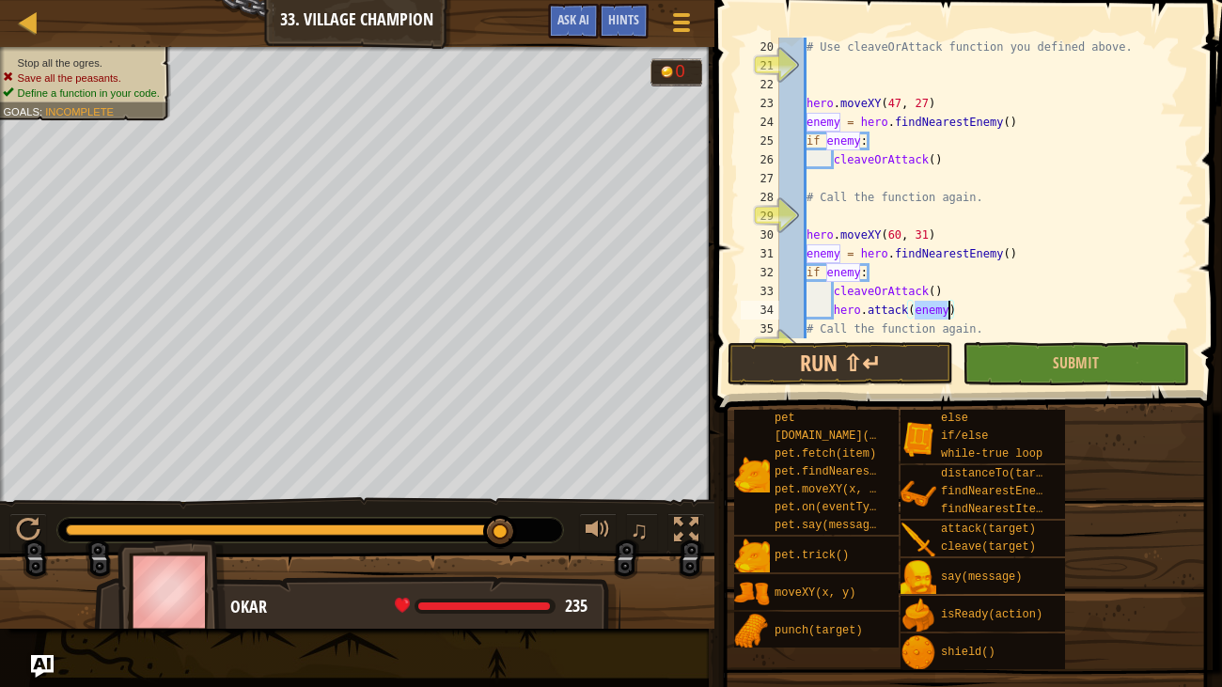
click at [821, 178] on div "# Use cleaveOrAttack function you defined above. hero . moveXY ( 47 , 27 ) enem…" at bounding box center [985, 207] width 418 height 338
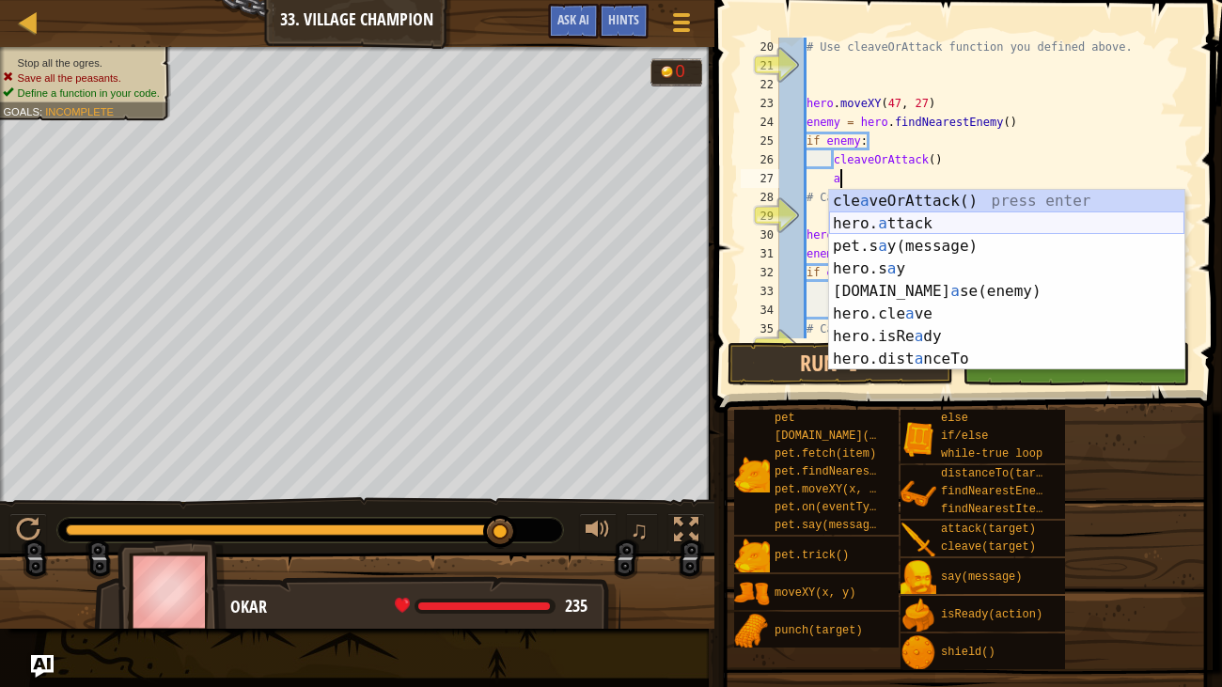
click at [867, 220] on div "cle a veOrAttack() press enter hero. a ttack press enter pet.s a y(message) pre…" at bounding box center [1006, 303] width 355 height 226
type textarea "hero.attack(enemy)"
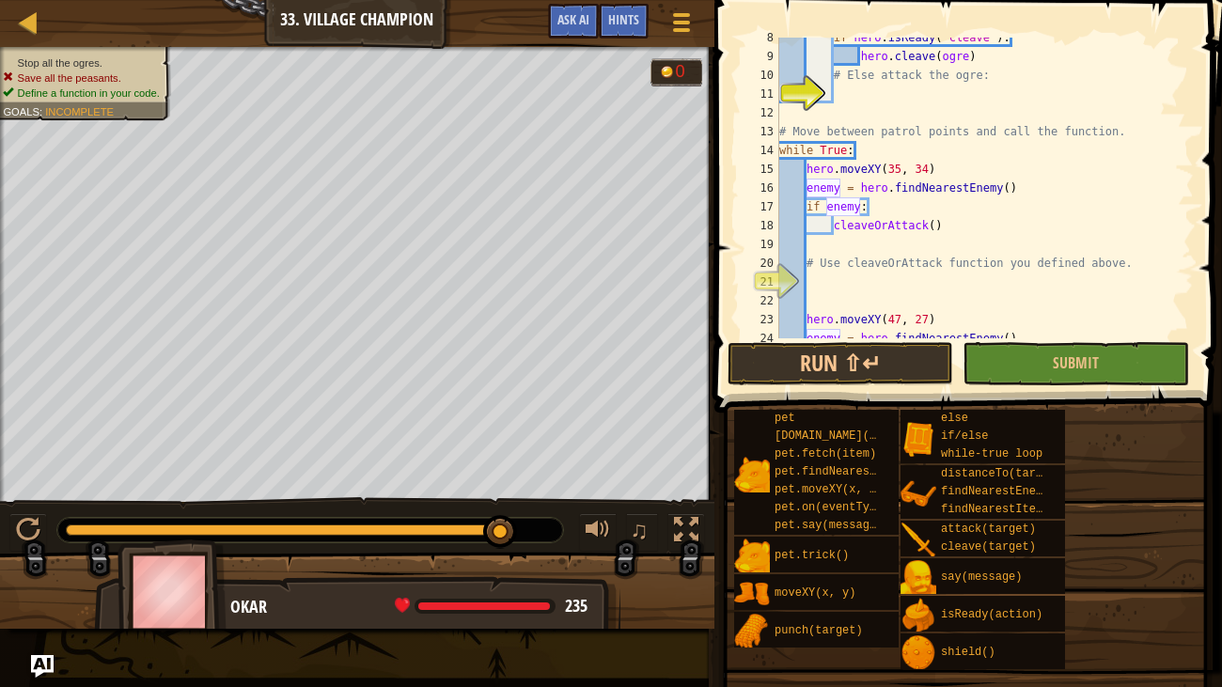
scroll to position [160, 0]
click at [818, 238] on div "if hero . isReady ( "cleave" ) : hero . cleave ( ogre ) # Else attack the ogre:…" at bounding box center [985, 197] width 418 height 338
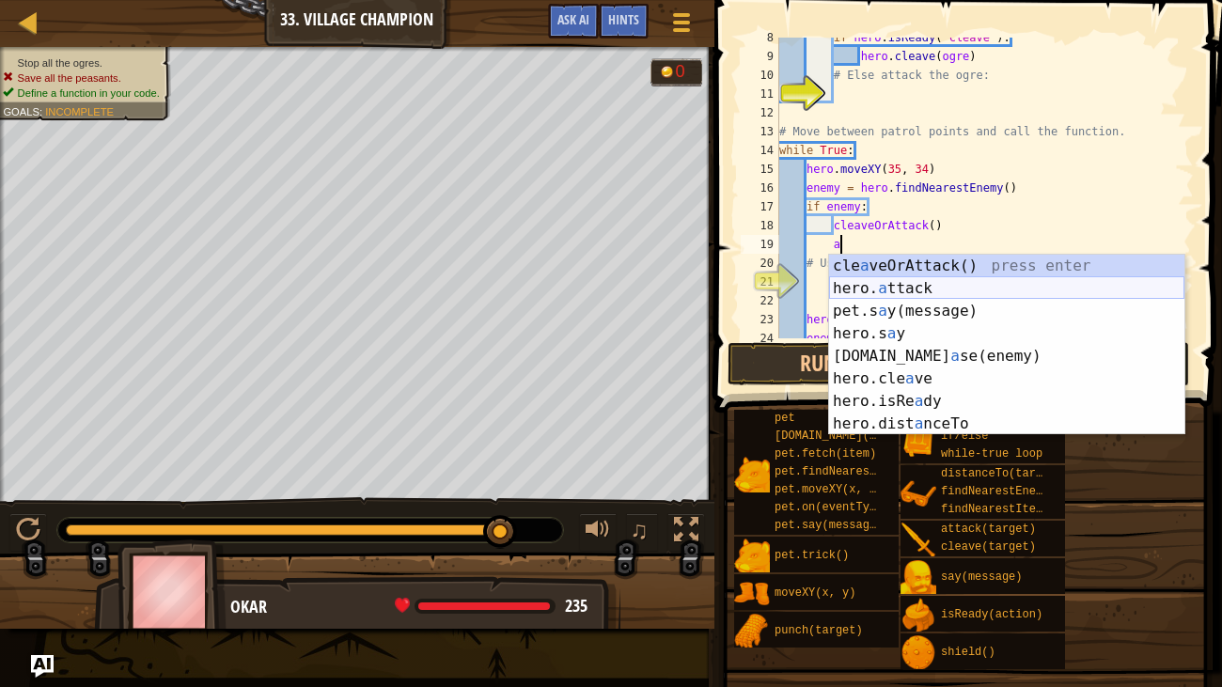
click at [877, 284] on div "cle a veOrAttack() press enter hero. a ttack press enter pet.s a y(message) pre…" at bounding box center [1006, 368] width 355 height 226
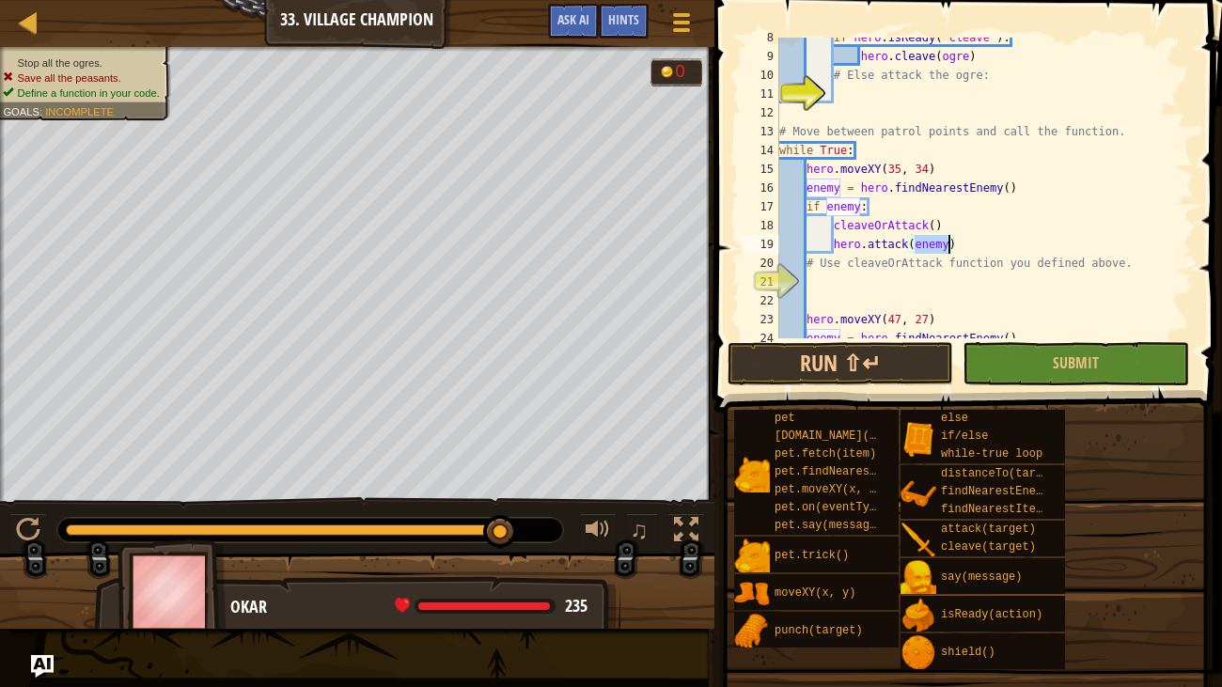
scroll to position [413, 0]
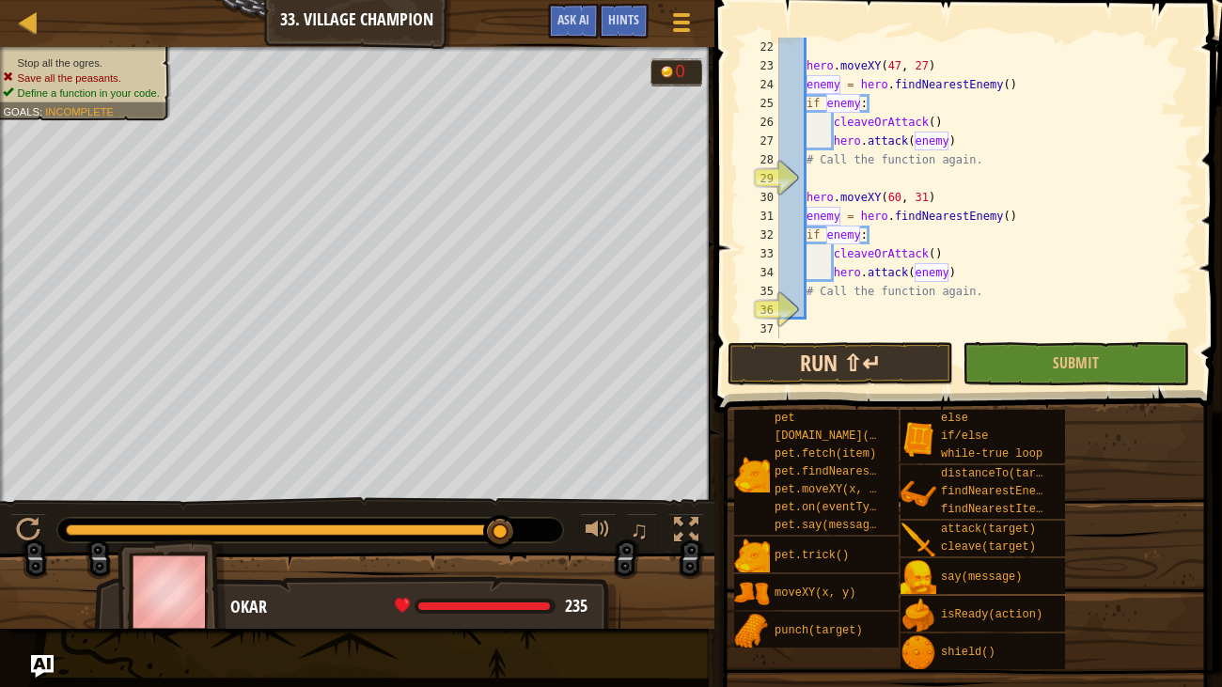
type textarea "hero.attack(enemy)"
click at [871, 369] on button "Run ⇧↵" at bounding box center [841, 363] width 226 height 43
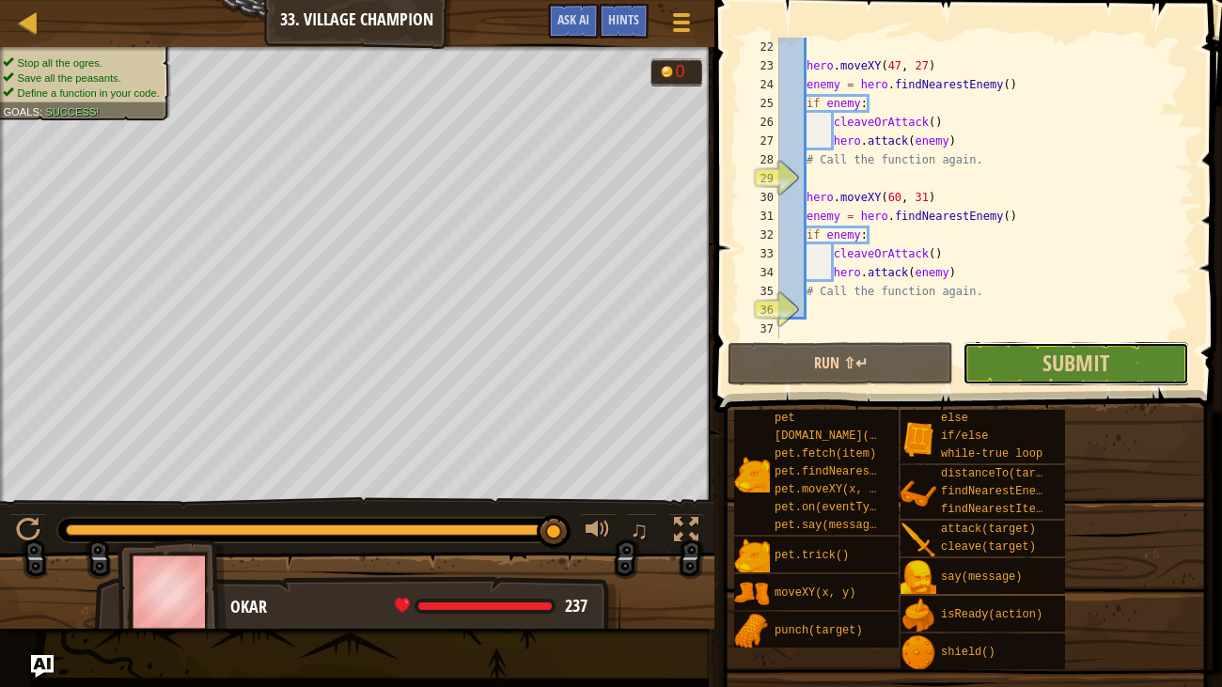
click at [1055, 384] on button "Submit" at bounding box center [1076, 363] width 226 height 43
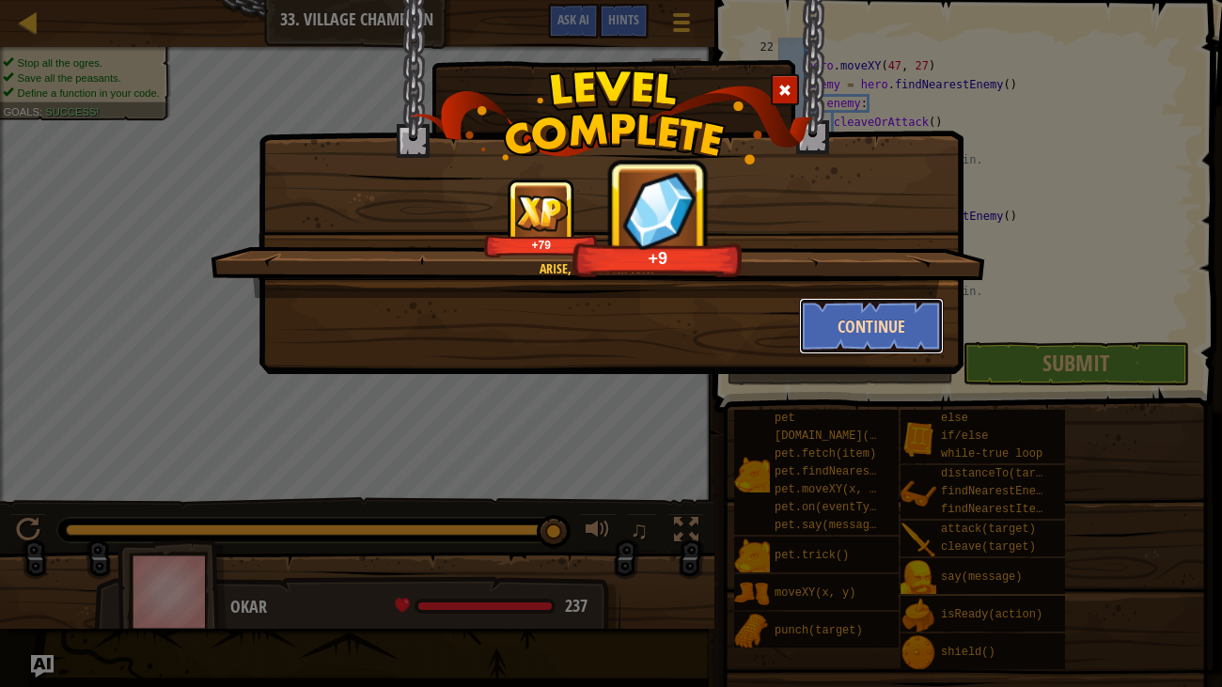
click at [918, 306] on button "Continue" at bounding box center [872, 326] width 146 height 56
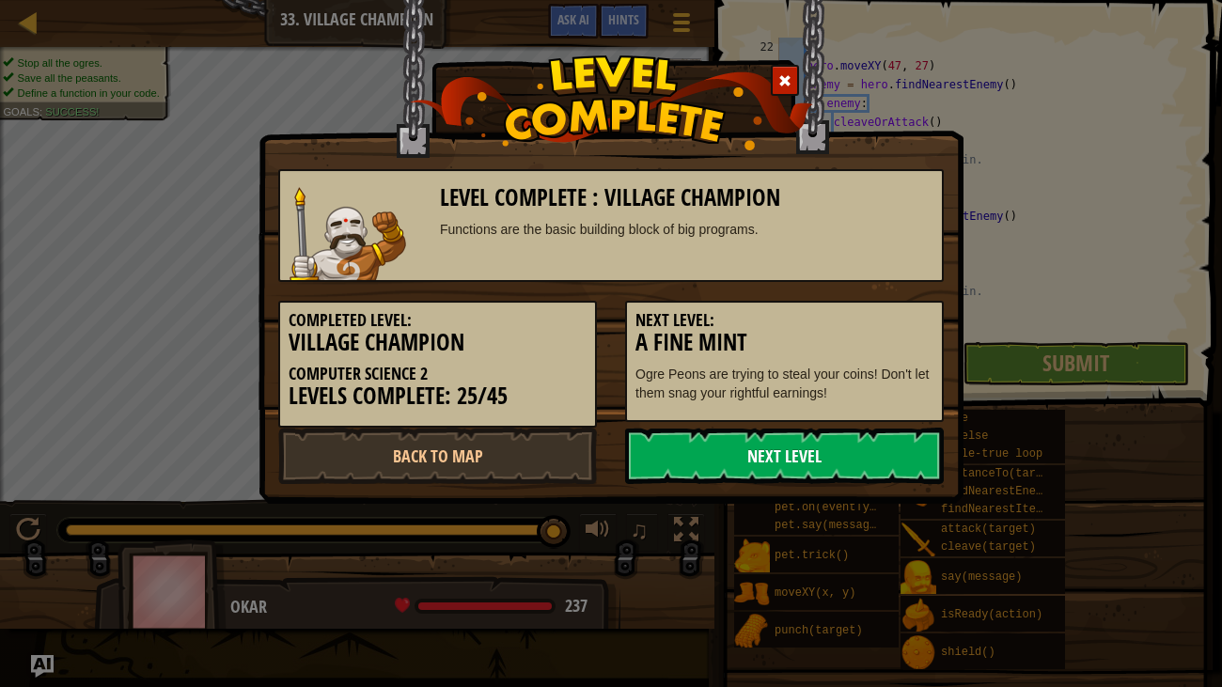
click at [894, 467] on link "Next Level" at bounding box center [784, 456] width 319 height 56
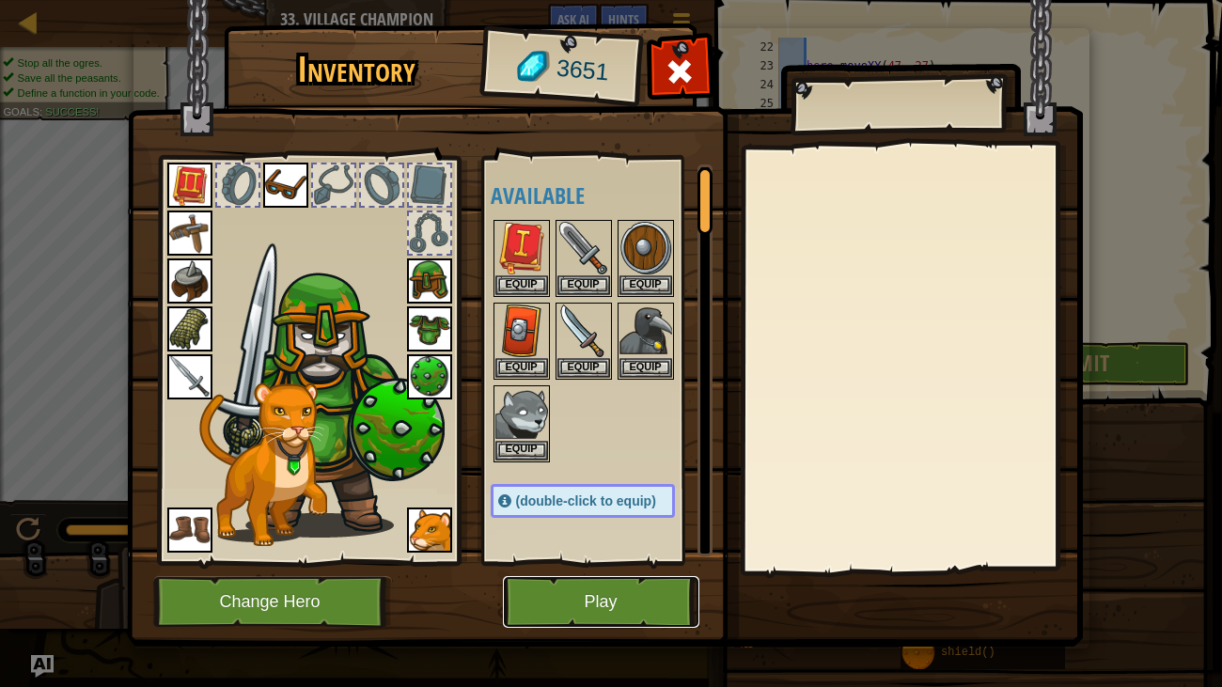
click at [658, 572] on button "Play" at bounding box center [601, 602] width 196 height 52
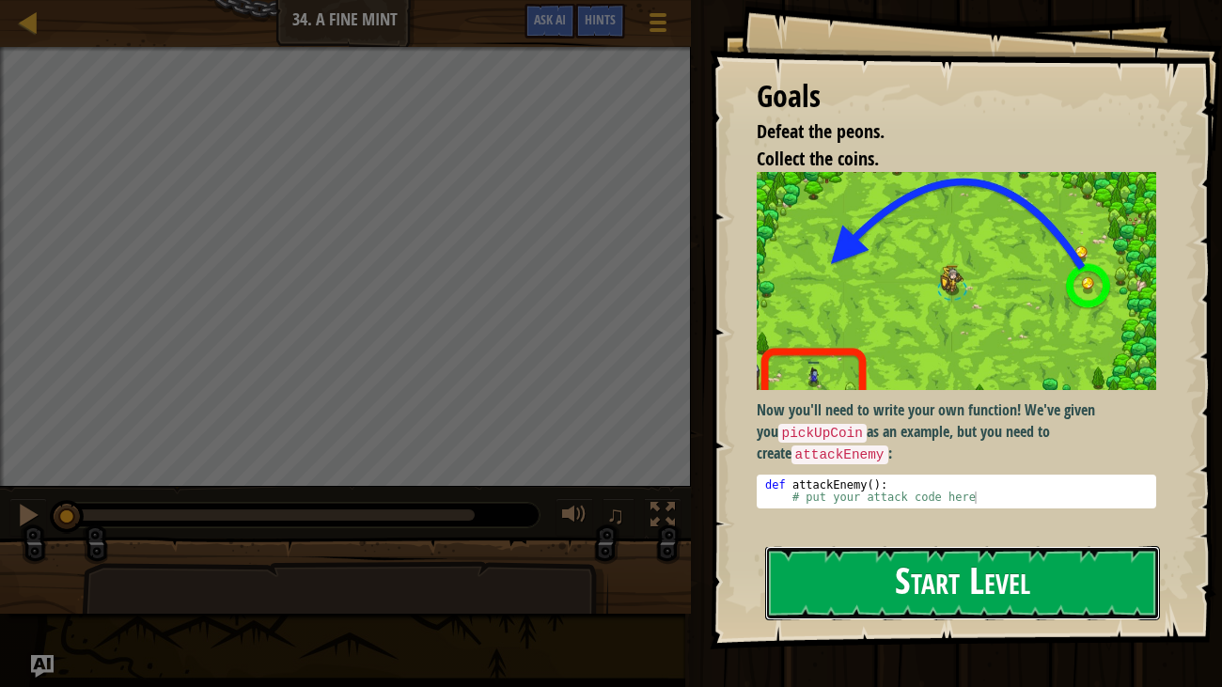
click at [806, 572] on button "Start Level" at bounding box center [963, 583] width 396 height 74
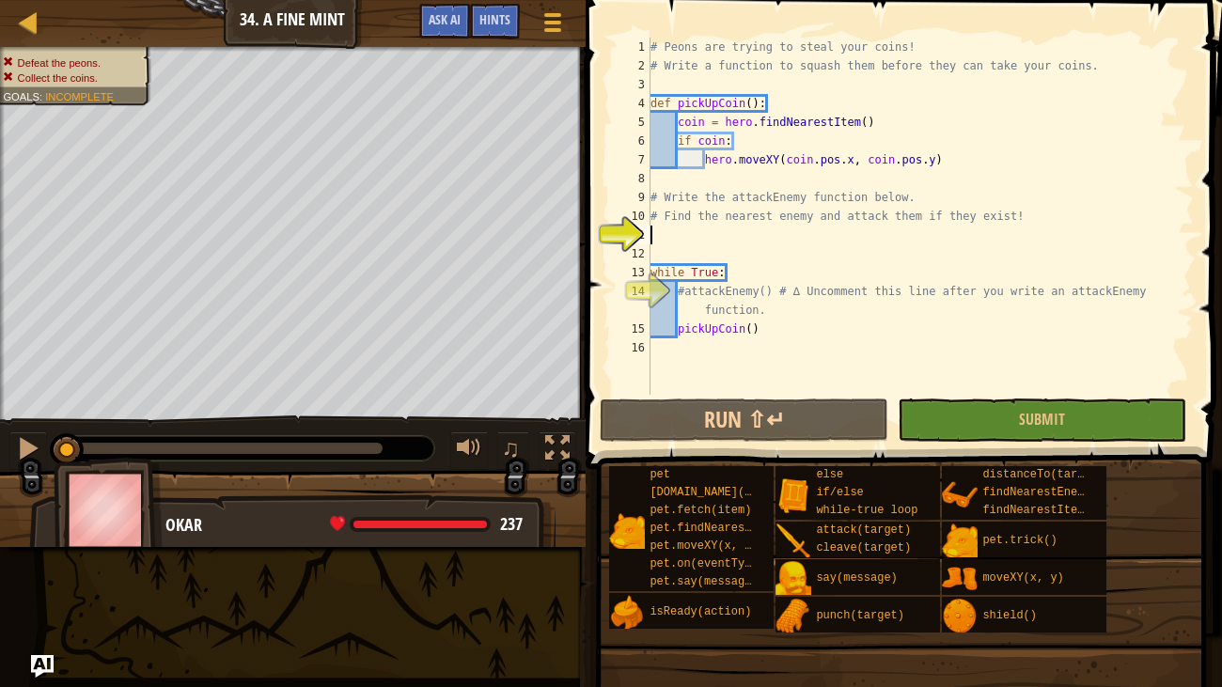
click at [674, 183] on div "# Peons are trying to steal your coins! # Write a function to squash them befor…" at bounding box center [920, 235] width 547 height 395
type textarea "`"
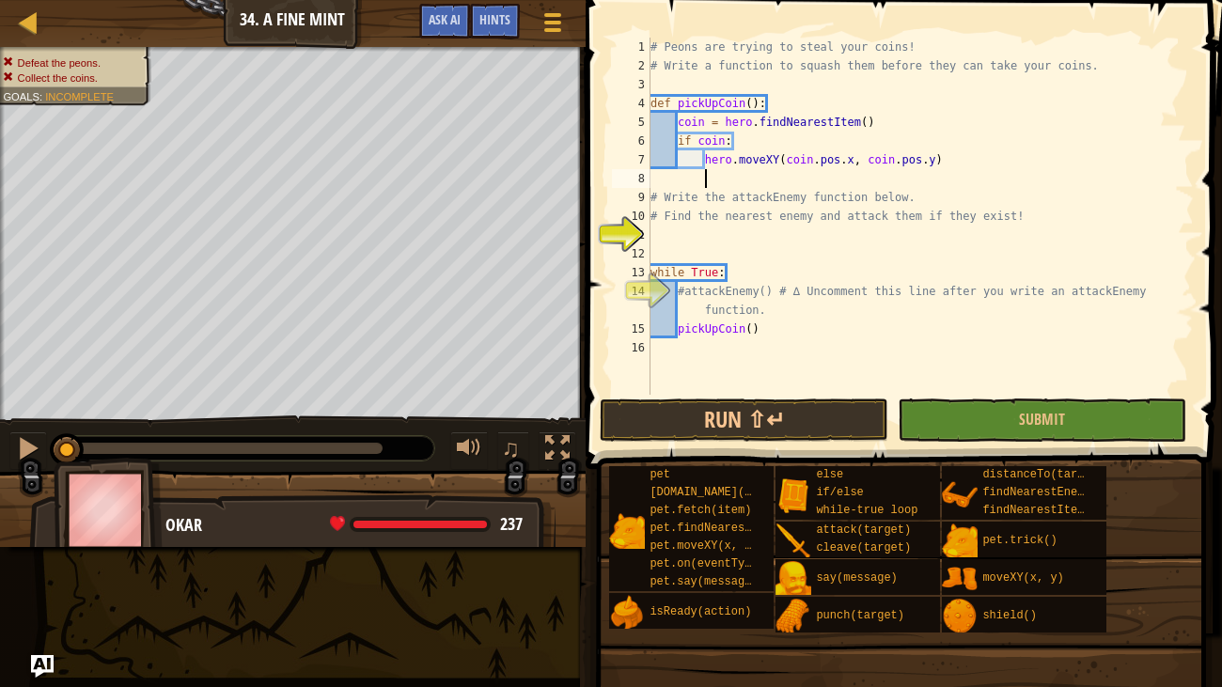
click at [734, 268] on div "# Peons are trying to steal your coins! # Write a function to squash them befor…" at bounding box center [920, 235] width 547 height 395
click at [707, 431] on button "Run ⇧↵" at bounding box center [744, 420] width 289 height 43
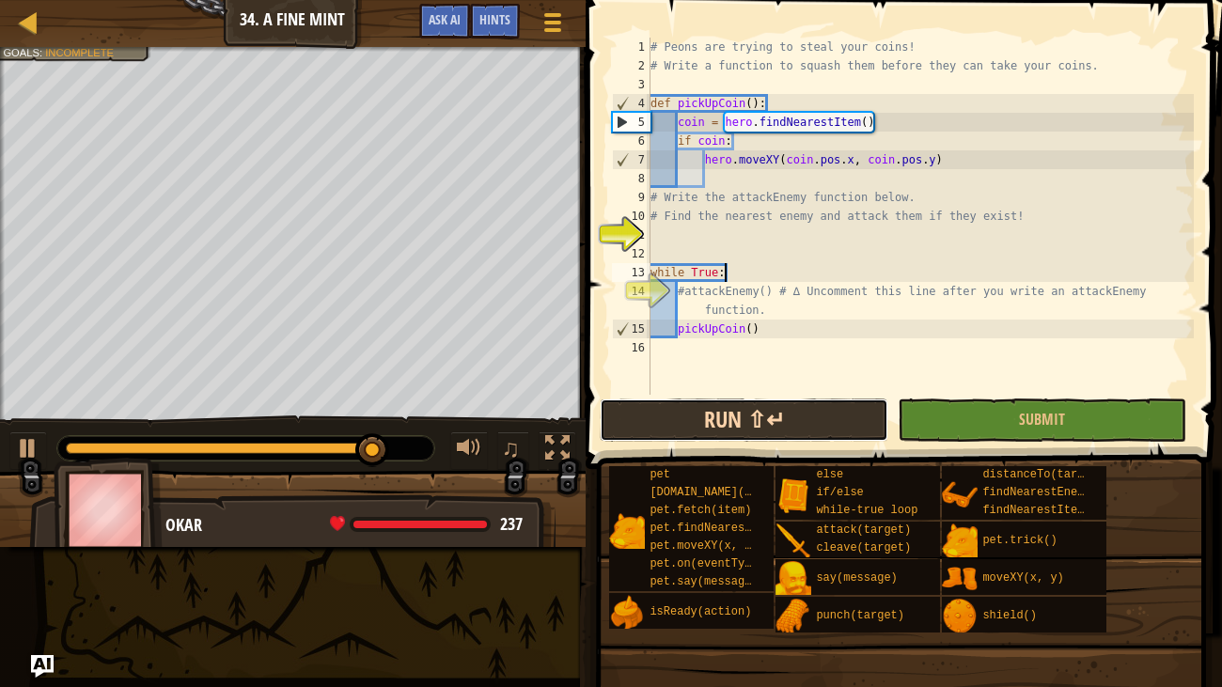
click at [707, 431] on button "Run ⇧↵" at bounding box center [744, 420] width 289 height 43
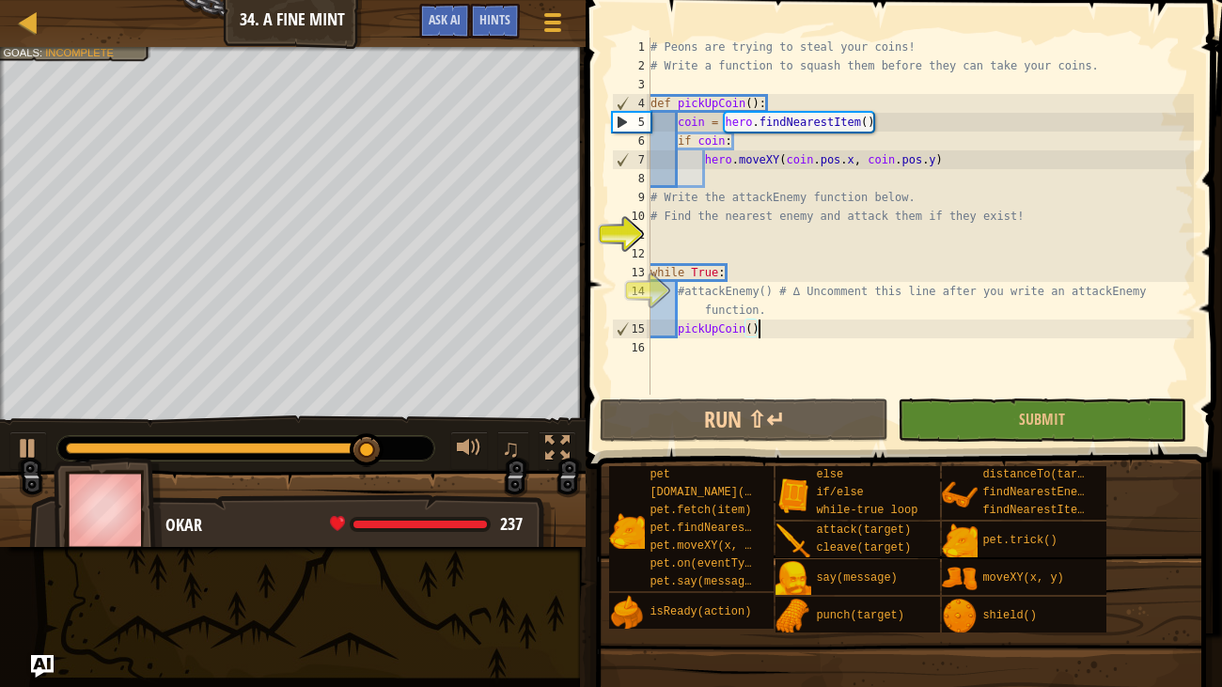
click at [760, 326] on div "# Peons are trying to steal your coins! # Write a function to squash them befor…" at bounding box center [920, 235] width 547 height 395
type textarea "pickUpCoin()"
click at [722, 171] on div "# Peons are trying to steal your coins! # Write a function to squash them befor…" at bounding box center [920, 235] width 547 height 395
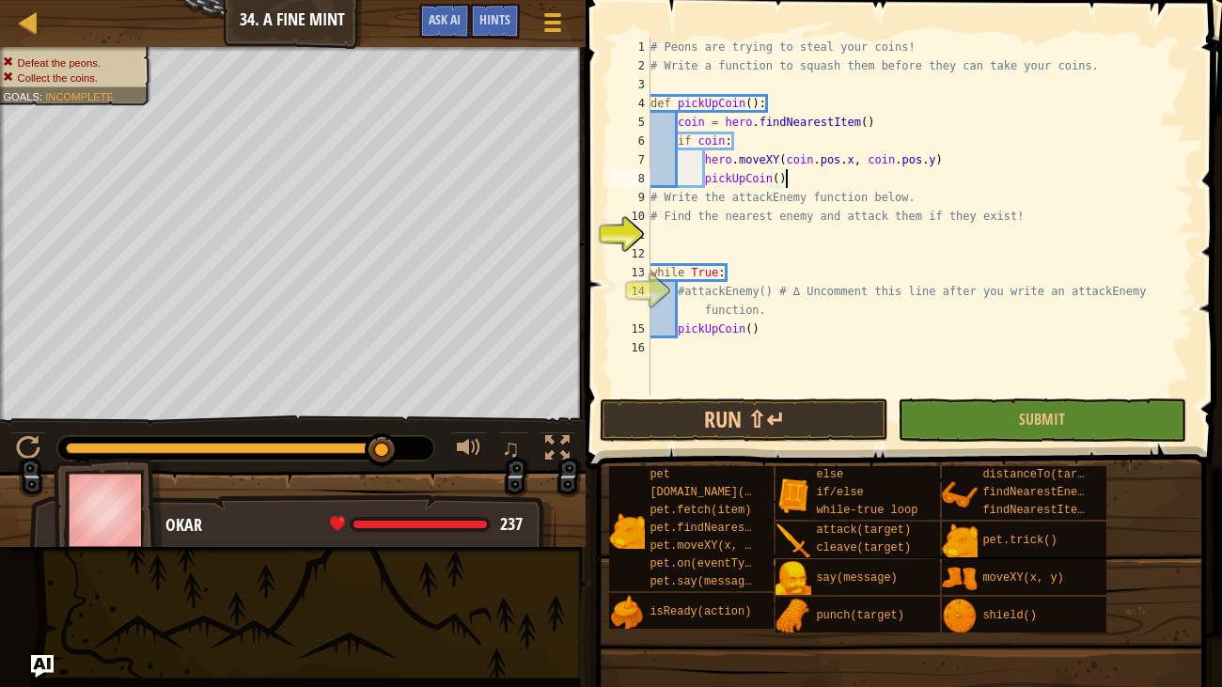
scroll to position [8, 9]
click at [652, 196] on div "# Peons are trying to steal your coins! # Write a function to squash them befor…" at bounding box center [920, 235] width 547 height 395
type textarea "# Write the attackEnemy function below."
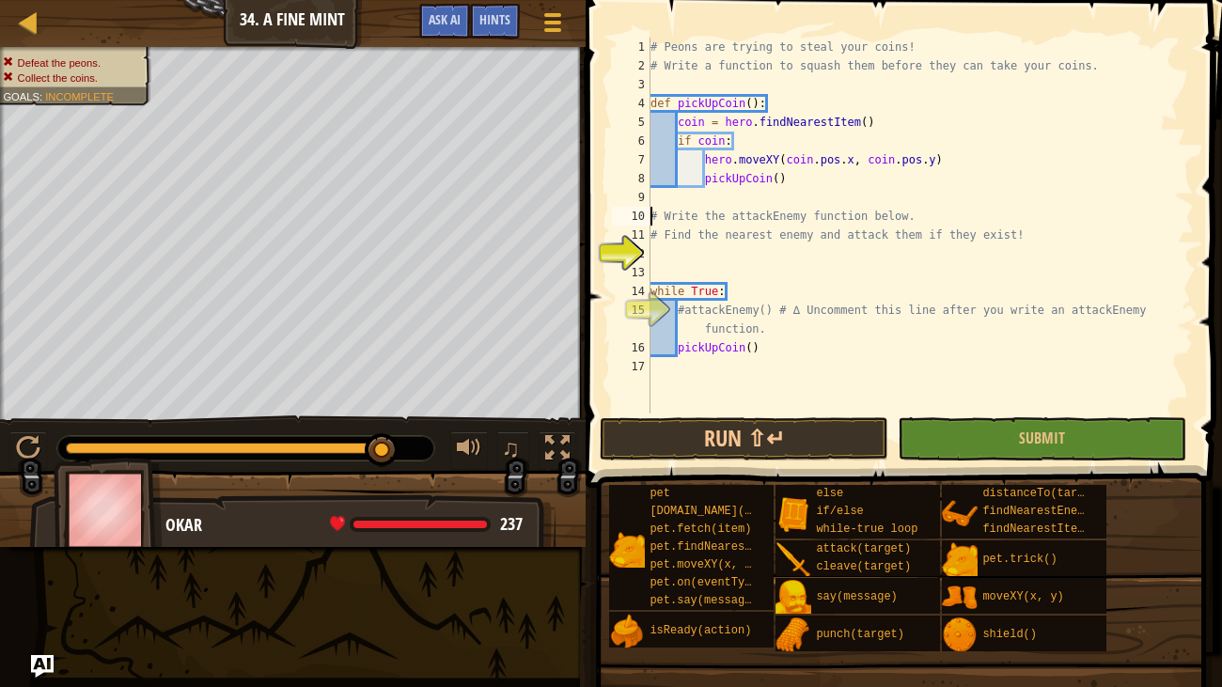
click at [667, 199] on div "# Peons are trying to steal your coins! # Write a function to squash them befor…" at bounding box center [920, 245] width 547 height 414
type textarea "e"
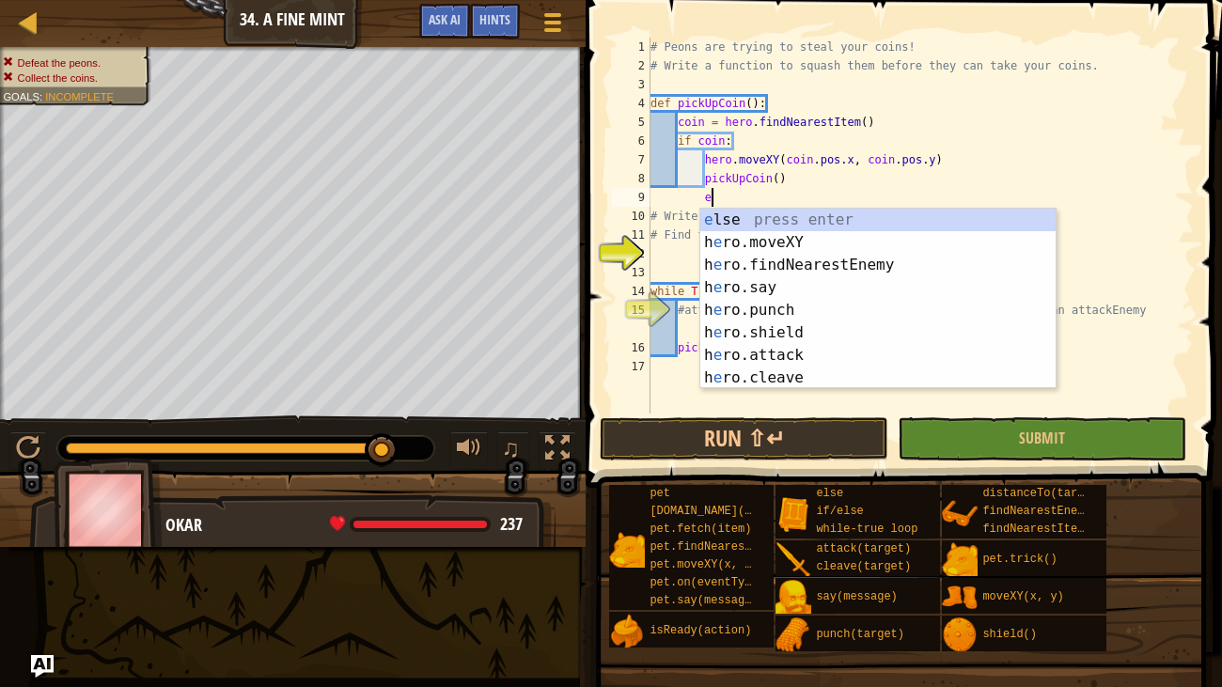
scroll to position [8, 3]
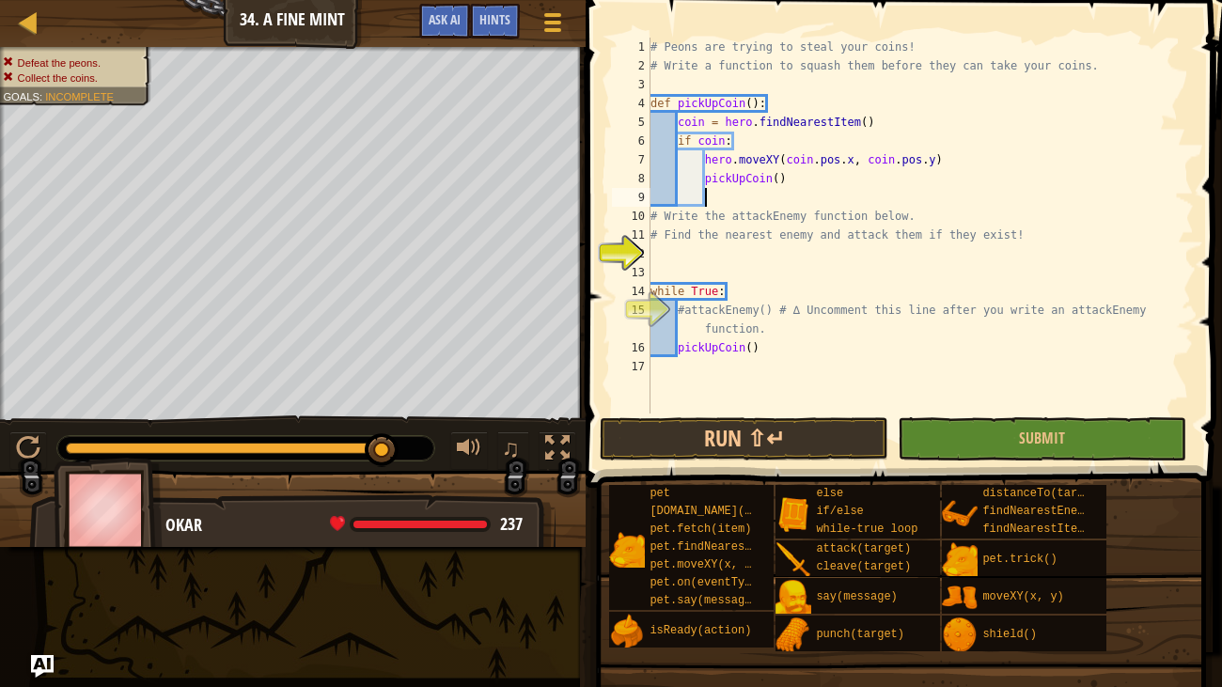
type textarea "e"
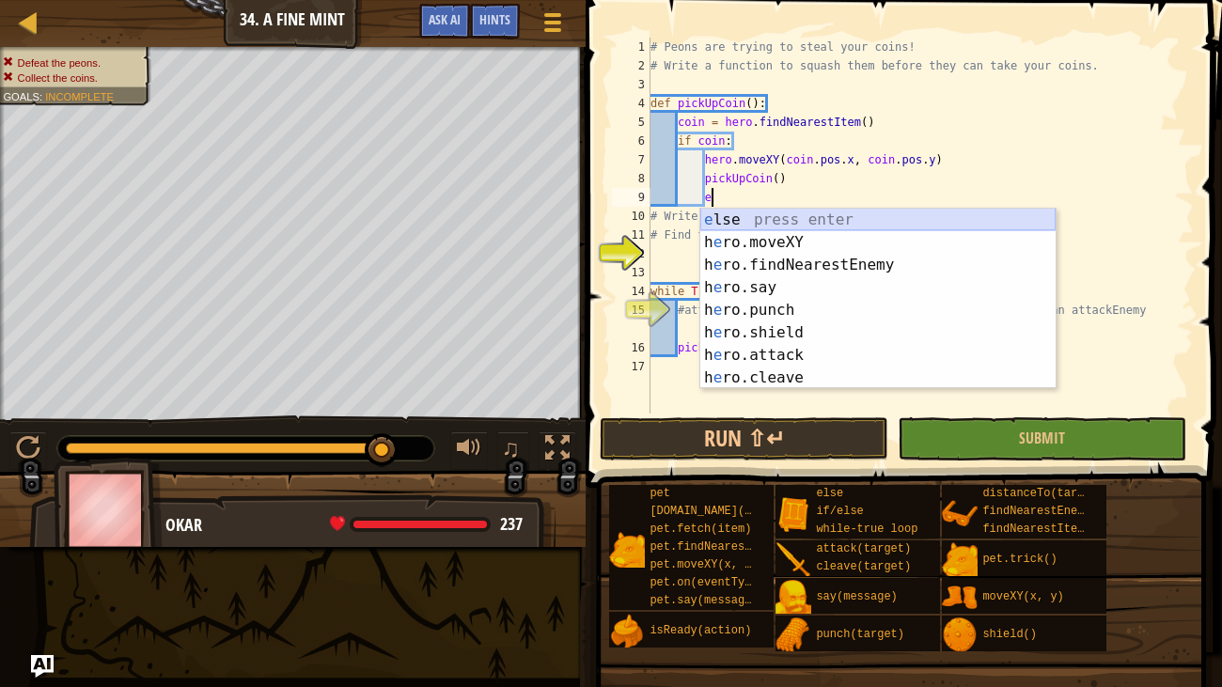
click at [735, 217] on div "e lse press enter h e ro.moveXY press enter h e ro.findNearestEnemy press enter…" at bounding box center [877, 322] width 355 height 226
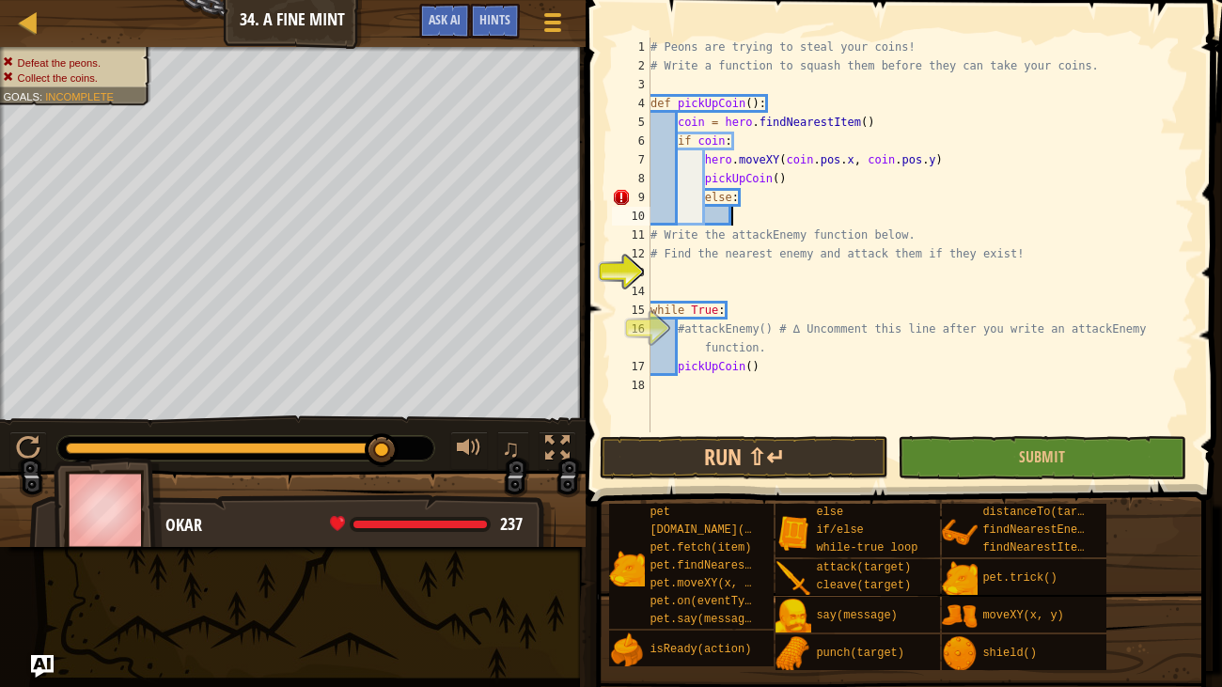
type textarea "f"
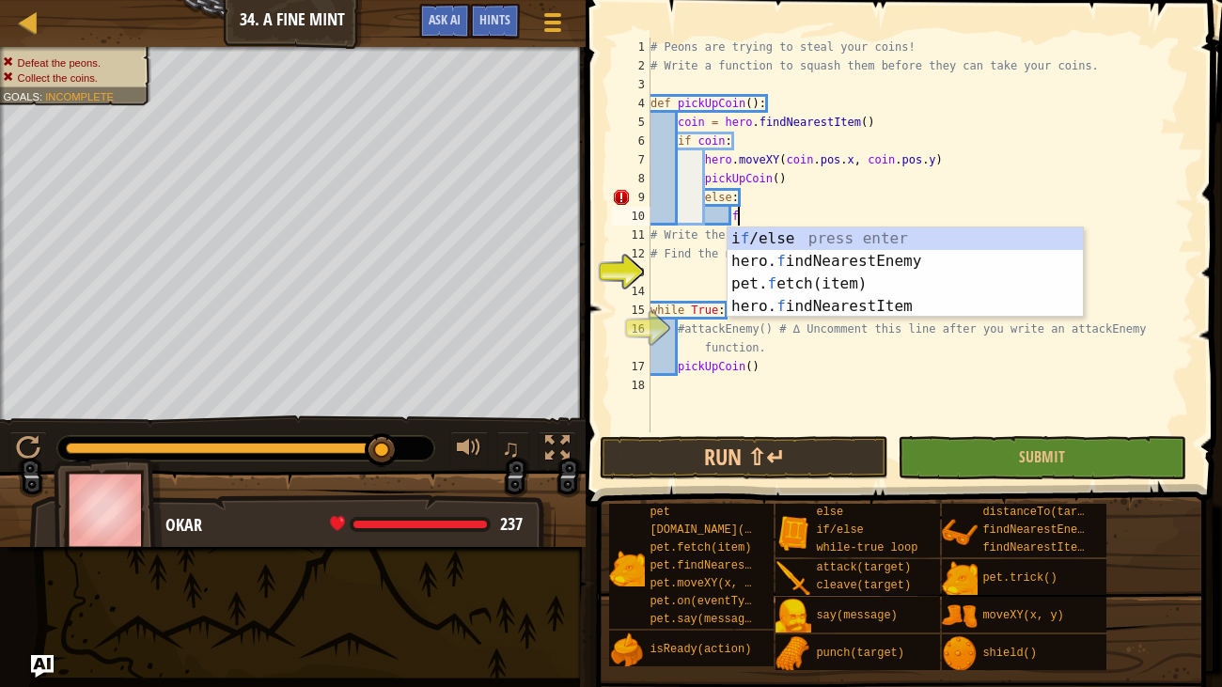
scroll to position [8, 6]
click at [779, 250] on div "i f /else press enter hero. f indNearestEnemy press enter pet. f etch(item) pre…" at bounding box center [905, 295] width 355 height 135
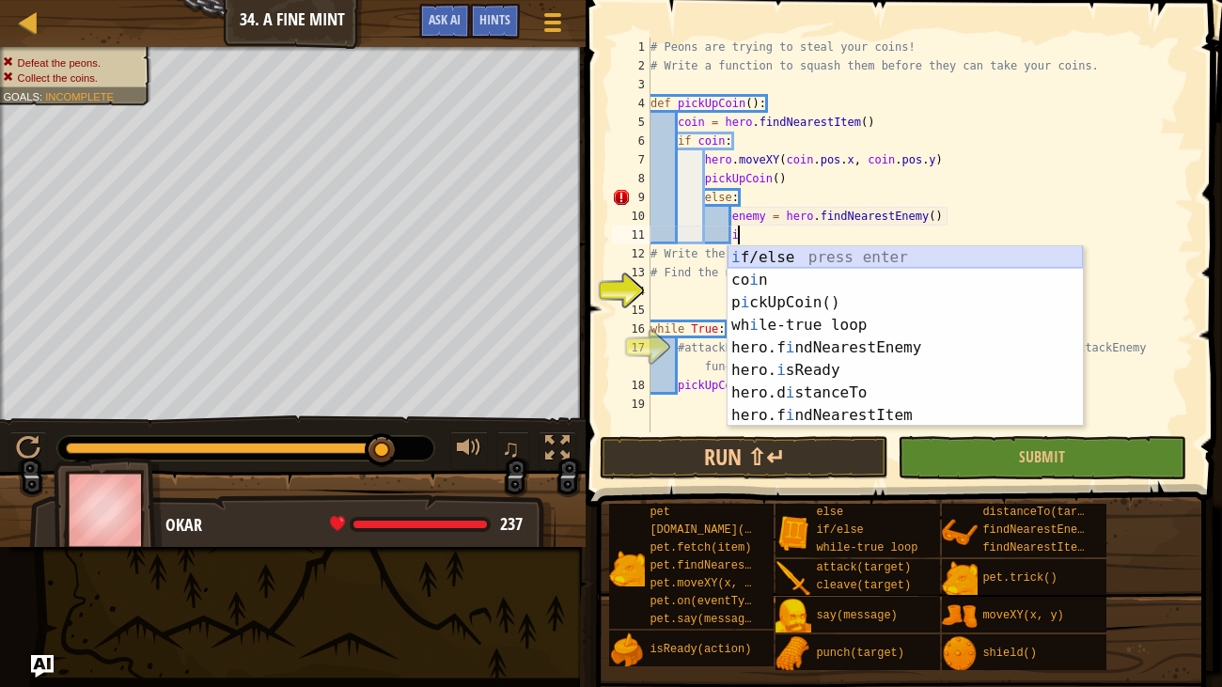
click at [785, 254] on div "i f/else press enter co i n press enter p i ckUpCoin() press enter wh i le-true…" at bounding box center [905, 359] width 355 height 226
type textarea "if enemy:"
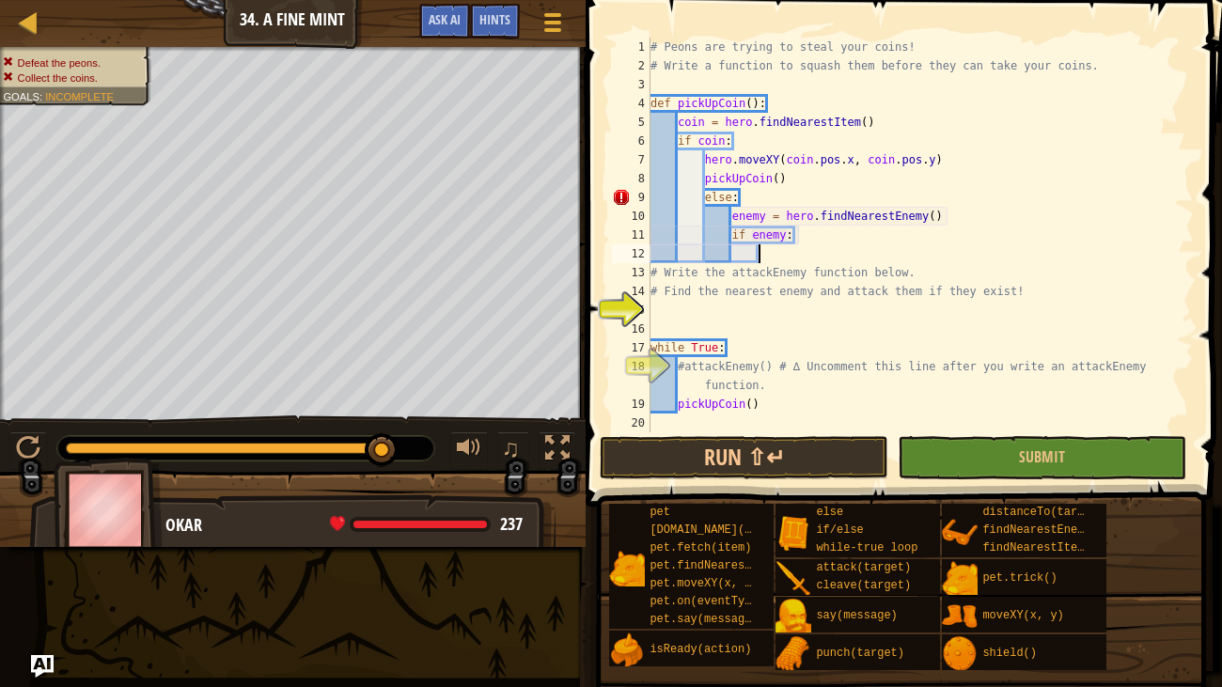
click at [775, 254] on div "# Peons are trying to steal your coins! # Write a function to squash them befor…" at bounding box center [920, 254] width 547 height 432
type textarea "a"
type textarea "c"
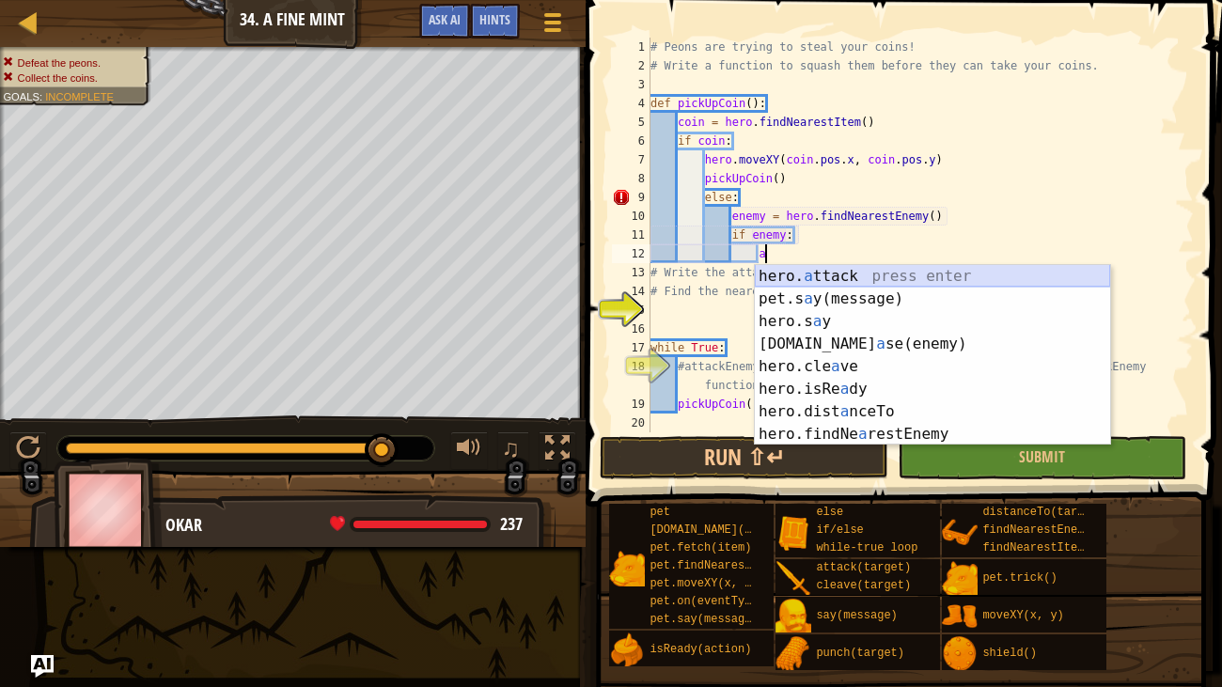
click at [854, 279] on div "hero. a ttack press enter pet.s a y(message) press enter hero.s a y press enter…" at bounding box center [932, 378] width 355 height 226
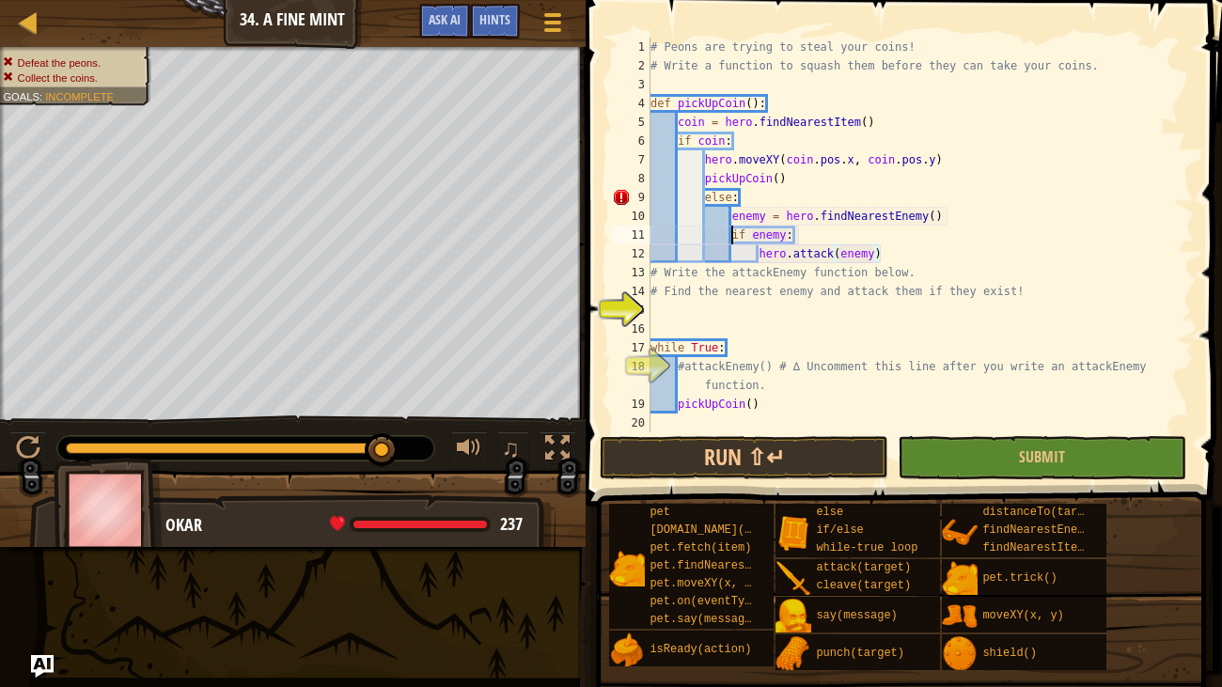
click at [730, 236] on div "# Peons are trying to steal your coins! # Write a function to squash them befor…" at bounding box center [920, 254] width 547 height 432
click at [705, 230] on div "# Peons are trying to steal your coins! # Write a function to squash them befor…" at bounding box center [920, 254] width 547 height 432
click at [705, 197] on div "# Peons are trying to steal your coins! # Write a function to squash them befor…" at bounding box center [920, 254] width 547 height 432
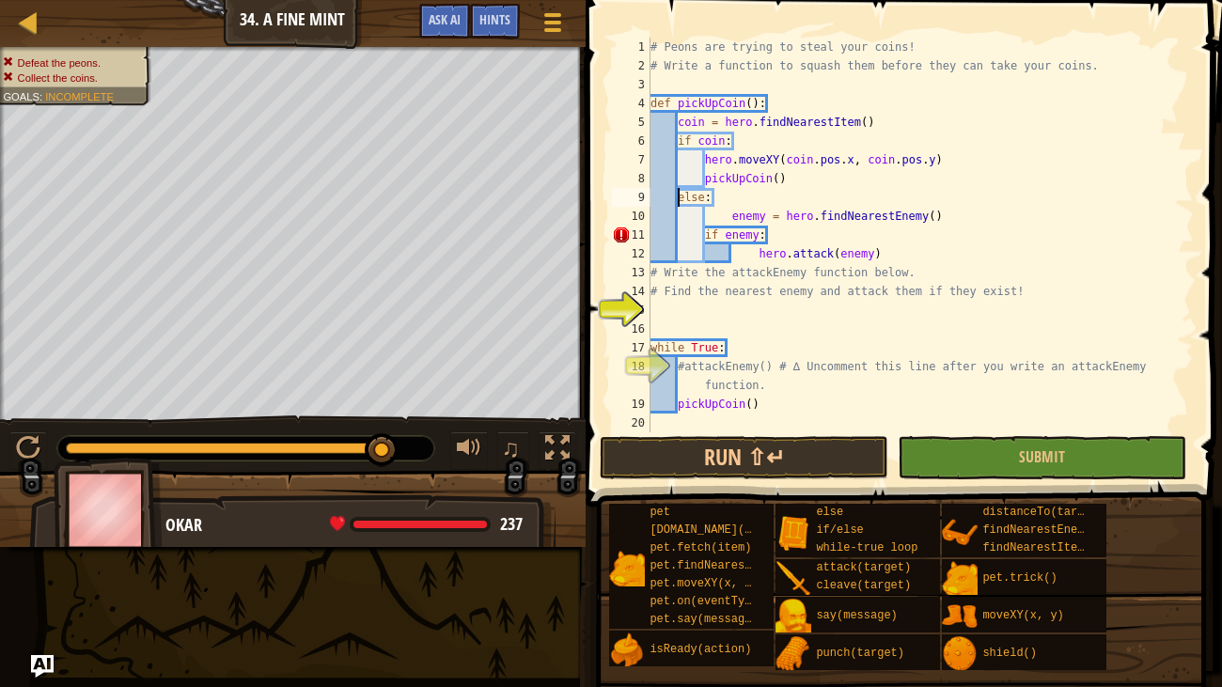
click at [703, 234] on div "# Peons are trying to steal your coins! # Write a function to squash them befor…" at bounding box center [920, 254] width 547 height 432
click at [754, 253] on div "# Peons are trying to steal your coins! # Write a function to squash them befor…" at bounding box center [920, 254] width 547 height 432
click at [761, 434] on span at bounding box center [906, 226] width 652 height 562
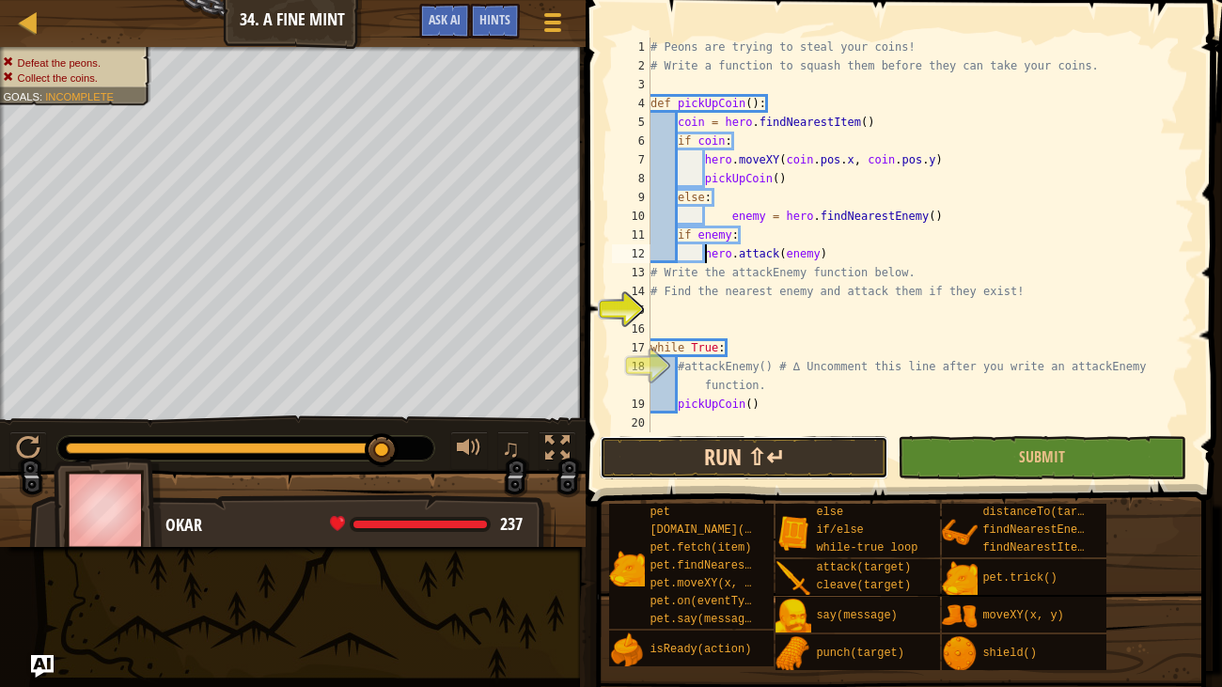
click at [769, 445] on button "Run ⇧↵" at bounding box center [744, 457] width 289 height 43
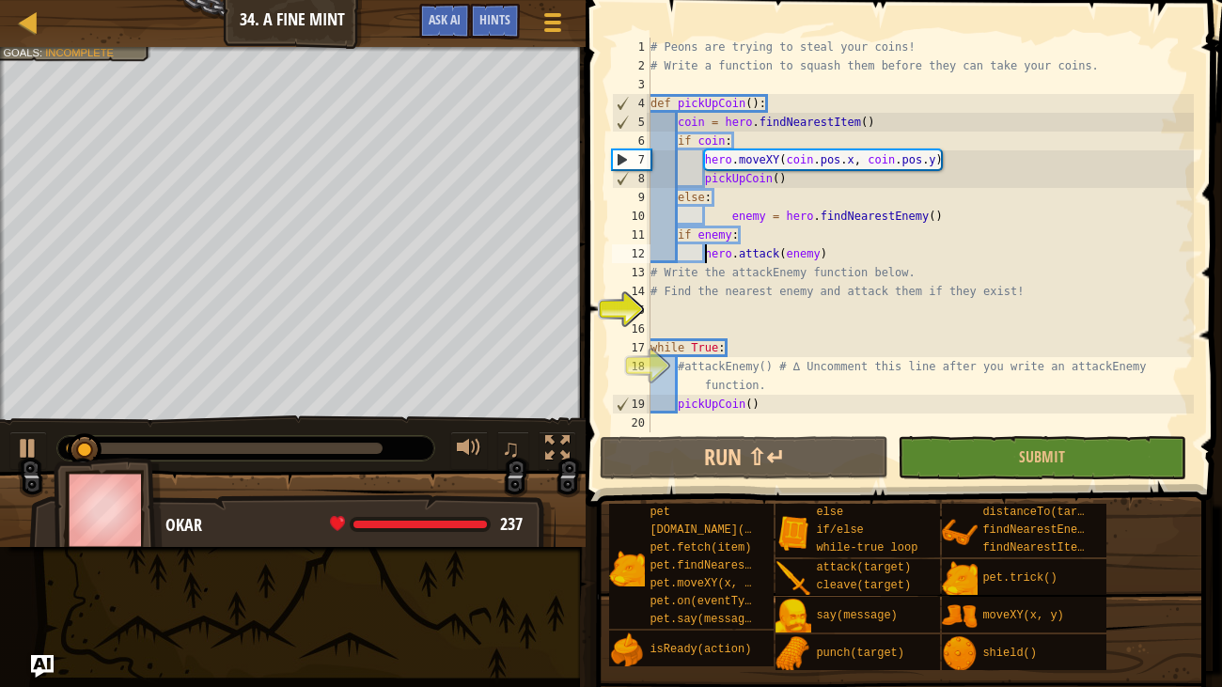
click at [758, 403] on div "# Peons are trying to steal your coins! # Write a function to squash them befor…" at bounding box center [920, 254] width 547 height 432
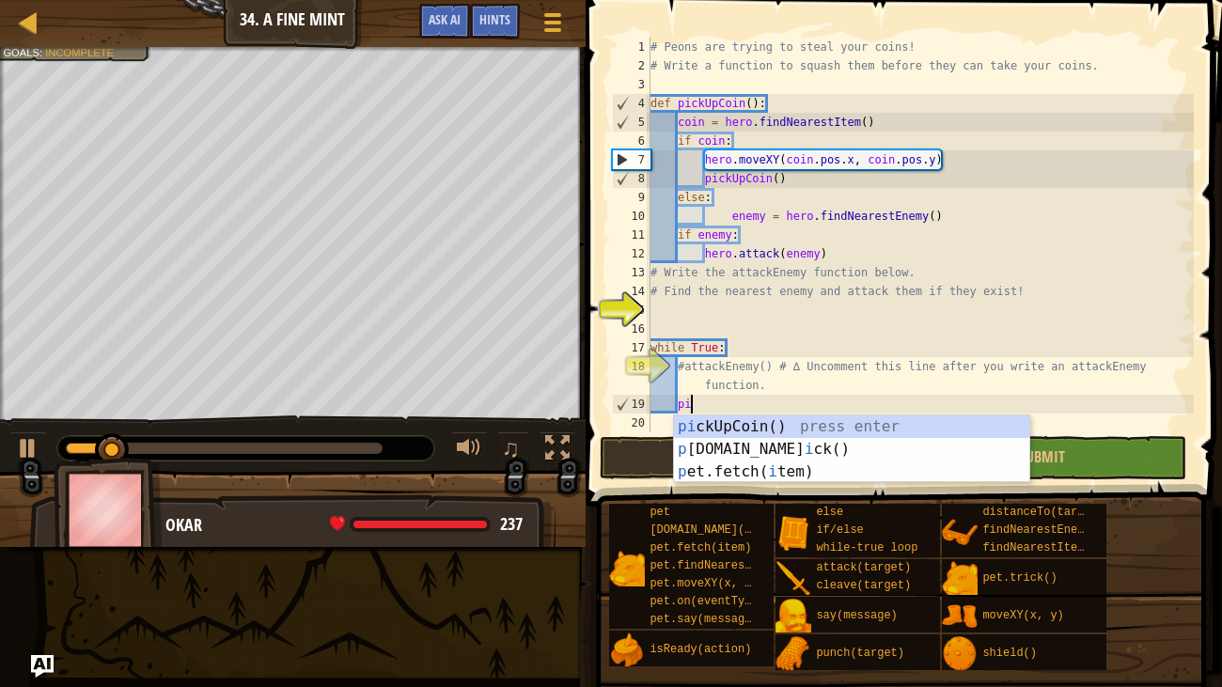
type textarea "p"
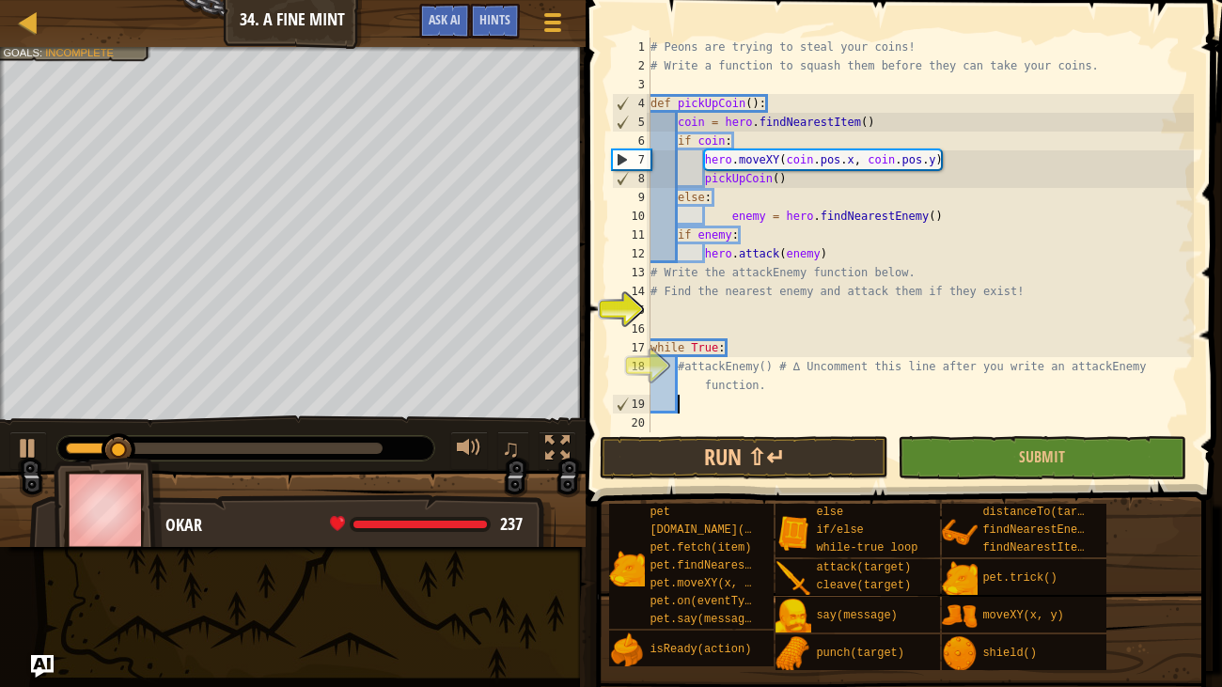
scroll to position [8, 0]
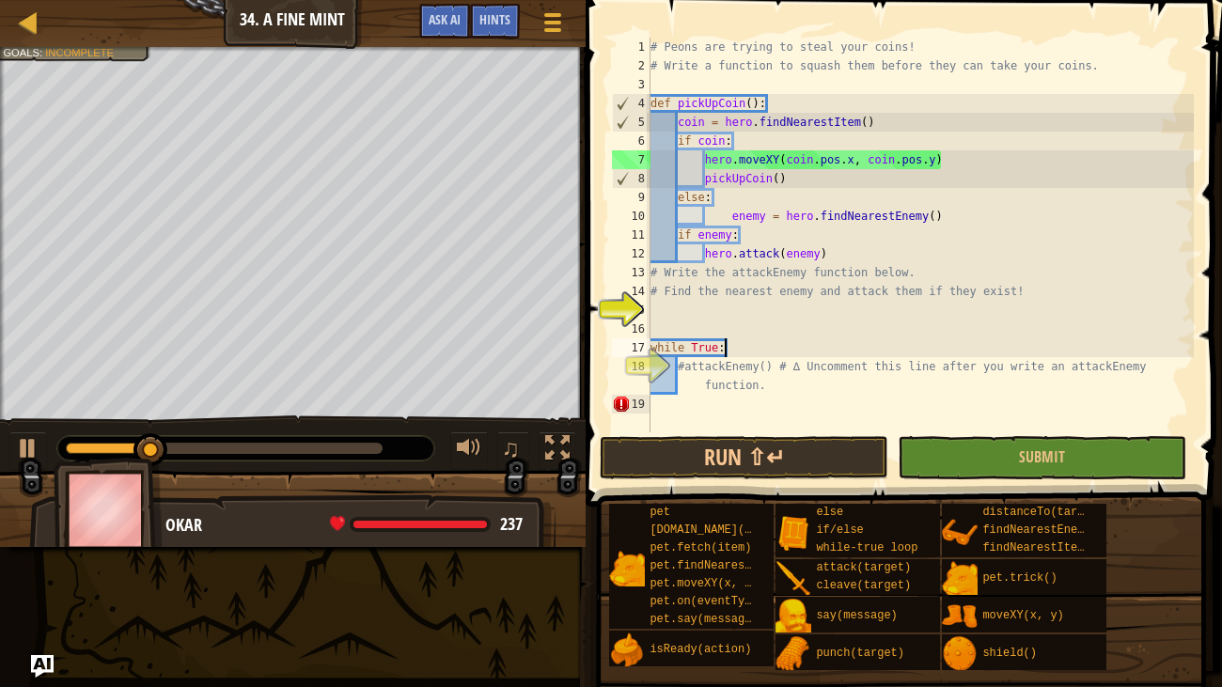
click at [740, 345] on div "# Peons are trying to steal your coins! # Write a function to squash them befor…" at bounding box center [920, 254] width 547 height 432
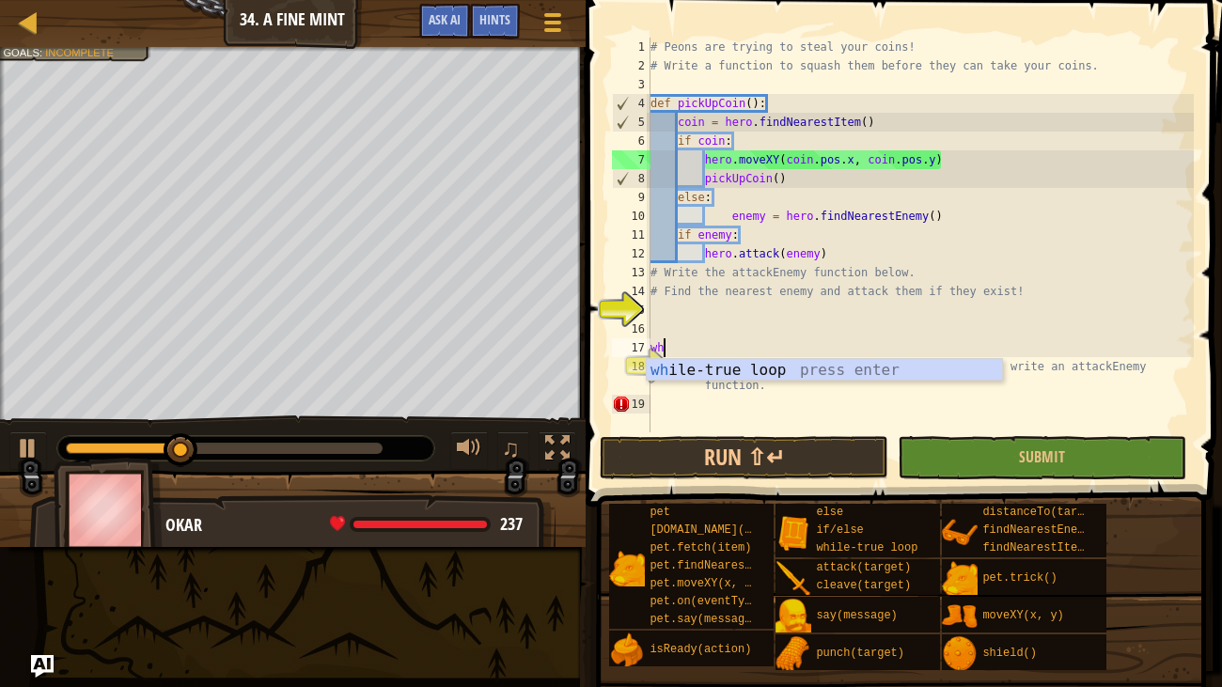
type textarea "w"
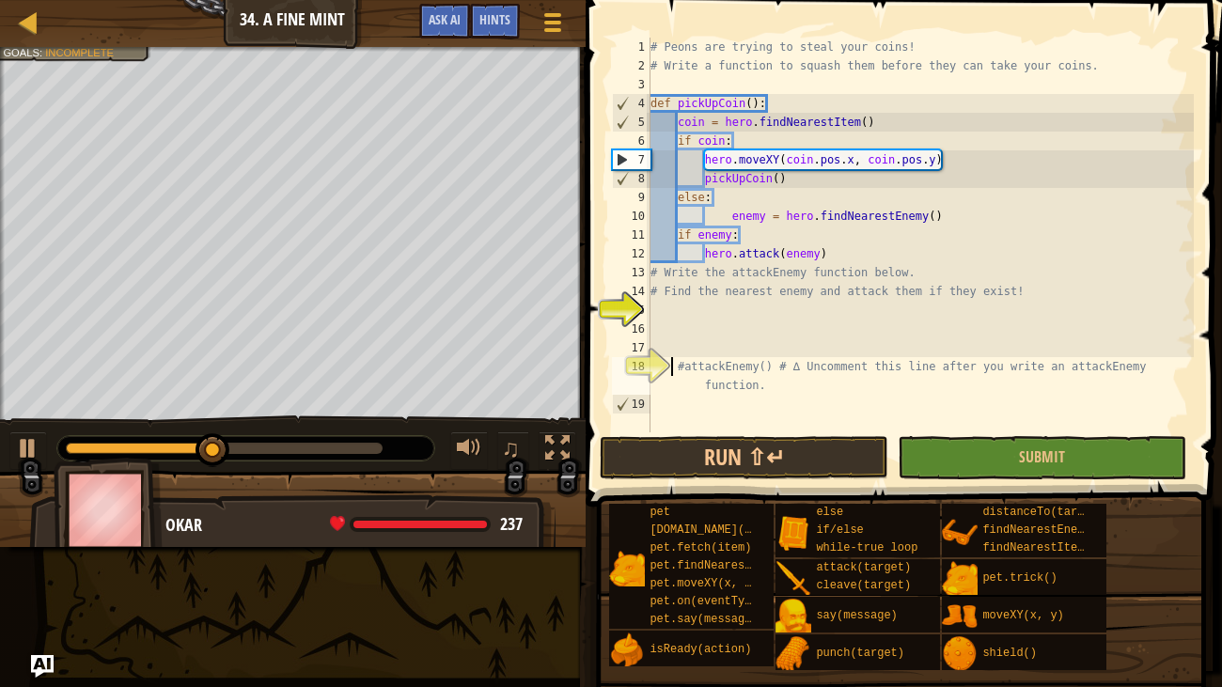
click at [670, 369] on div "# Peons are trying to steal your coins! # Write a function to squash them befor…" at bounding box center [920, 254] width 547 height 432
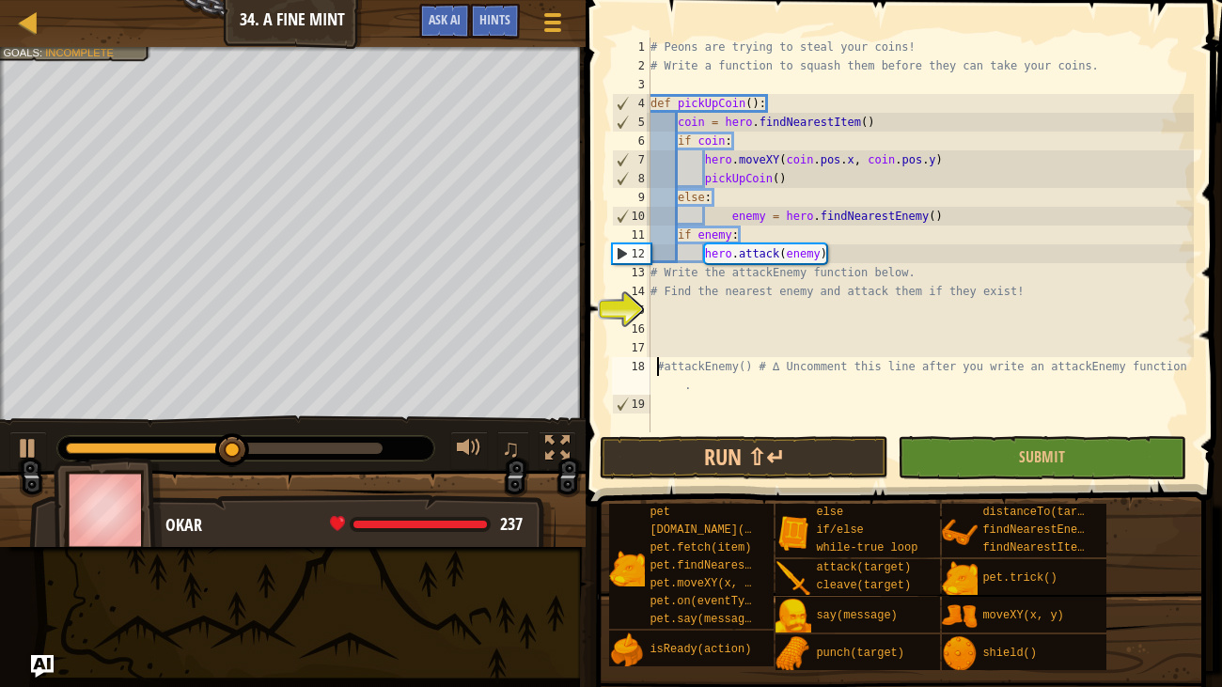
type textarea "#attackEnemy() # ∆ Uncomment this line after you write an attackEnemy function."
click at [705, 441] on button "Run ⇧↵" at bounding box center [744, 457] width 289 height 43
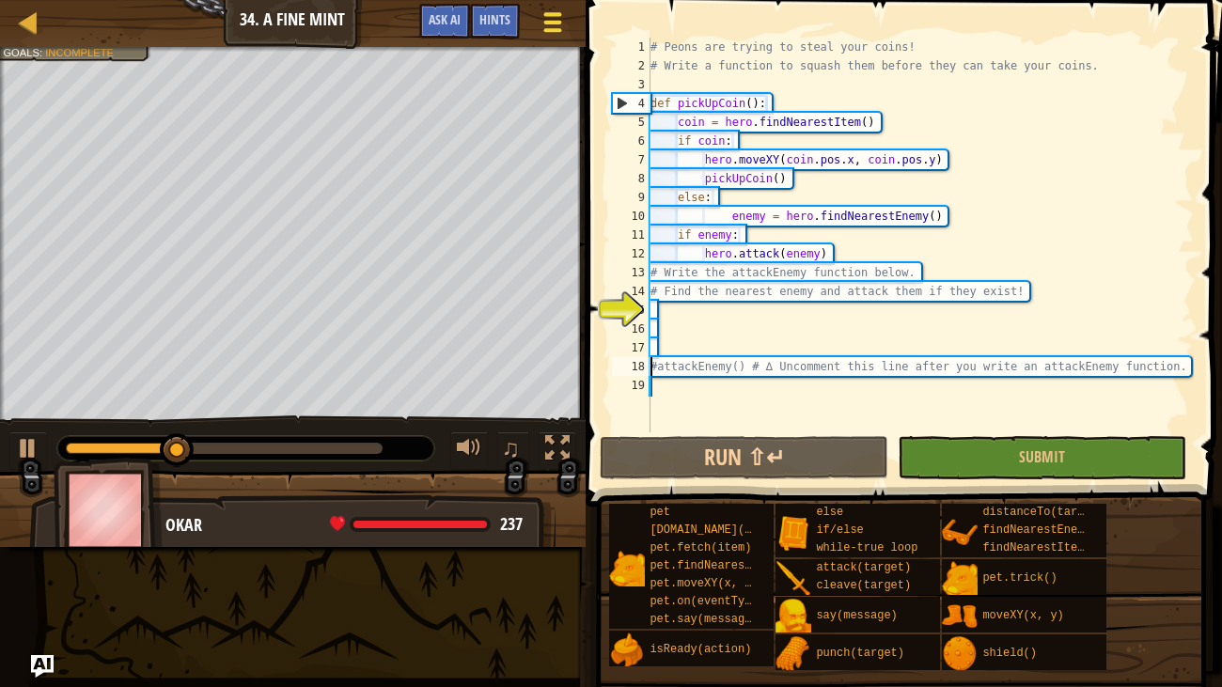
click at [558, 35] on div at bounding box center [552, 21] width 25 height 27
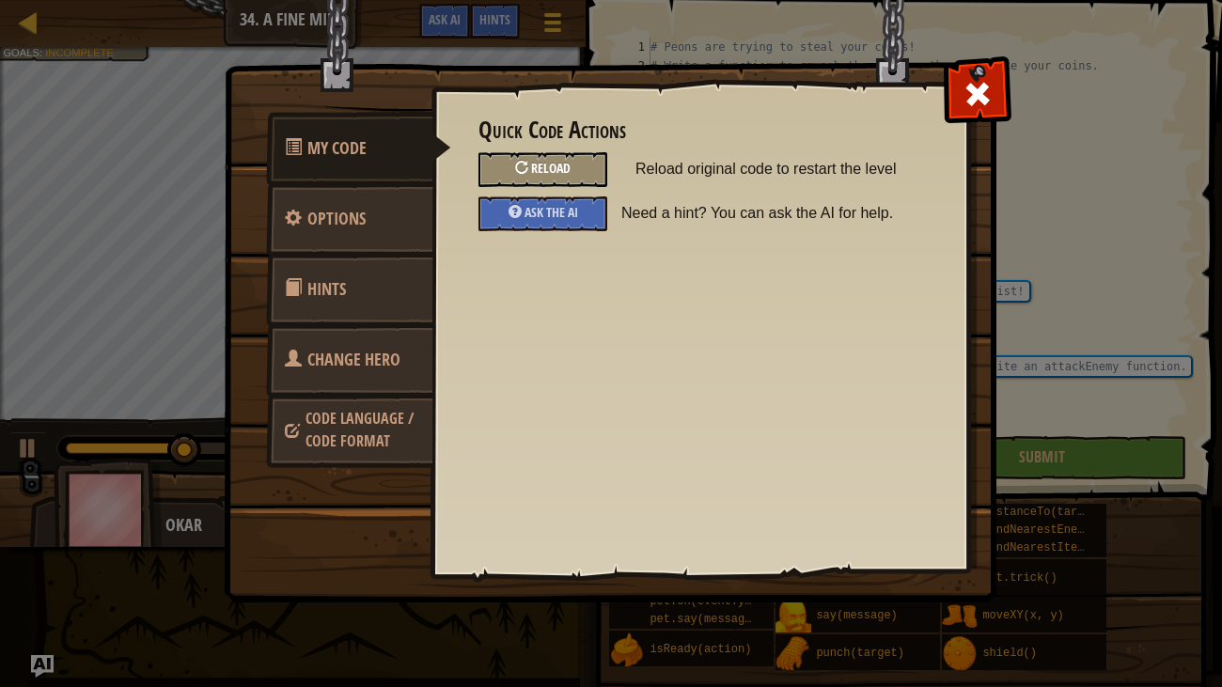
click at [592, 157] on div "Reload" at bounding box center [543, 169] width 129 height 35
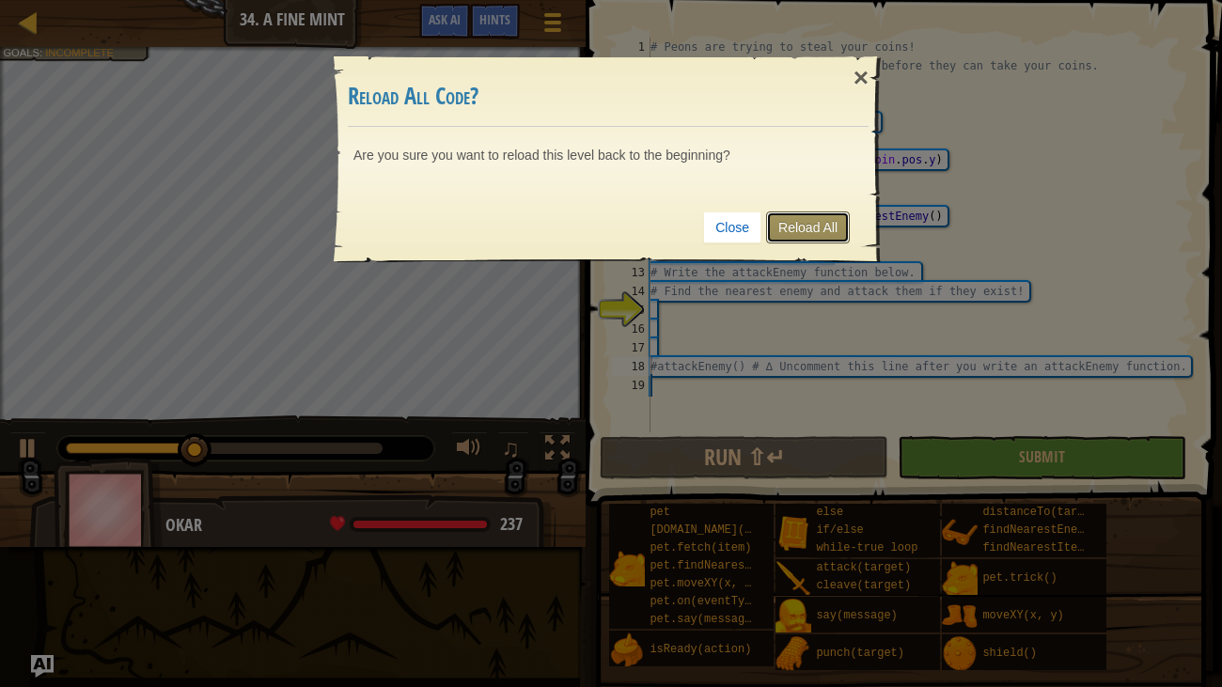
click at [831, 235] on link "Reload All" at bounding box center [808, 228] width 84 height 32
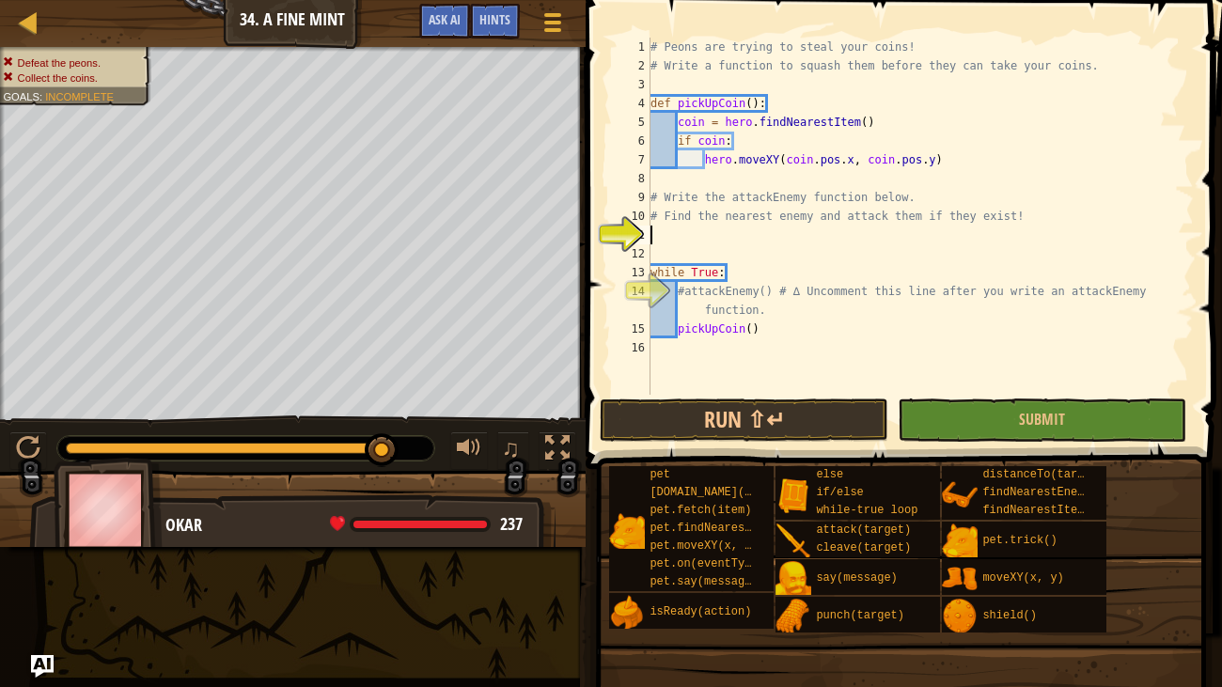
click at [673, 184] on div "# Peons are trying to steal your coins! # Write a function to squash them befor…" at bounding box center [920, 235] width 547 height 395
click at [762, 331] on div "# Peons are trying to steal your coins! # Write a function to squash them befor…" at bounding box center [920, 235] width 547 height 395
type textarea "pickUpCoin()"
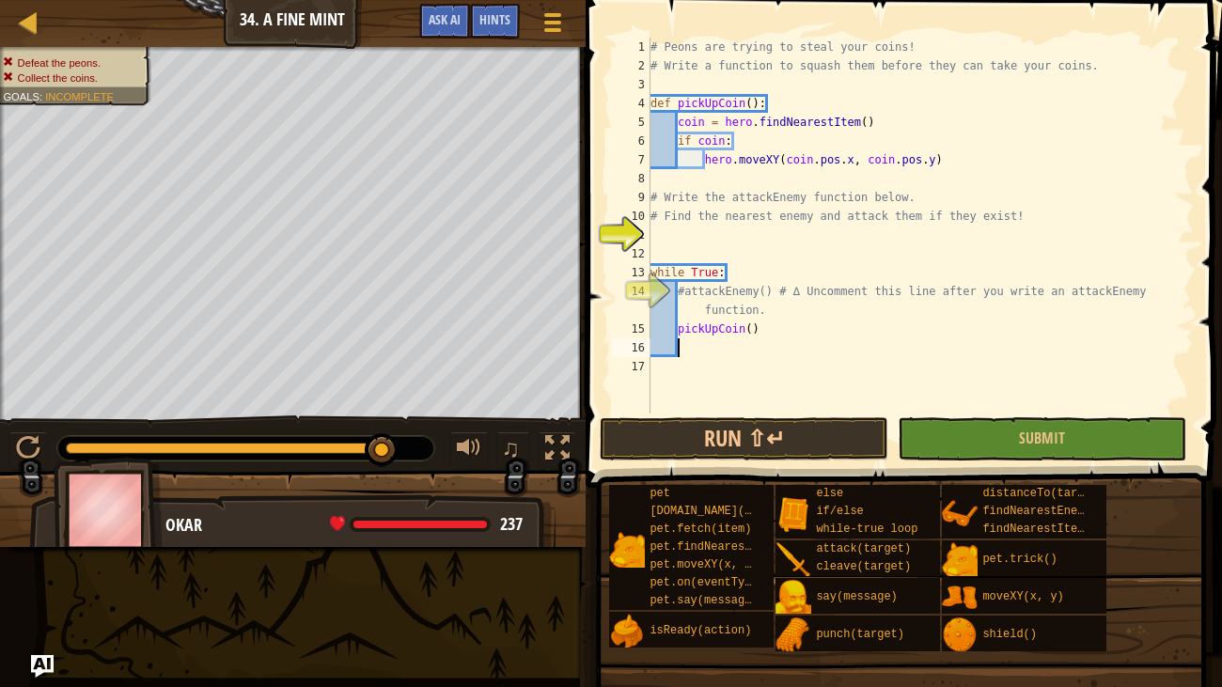
type textarea "i"
type textarea "f"
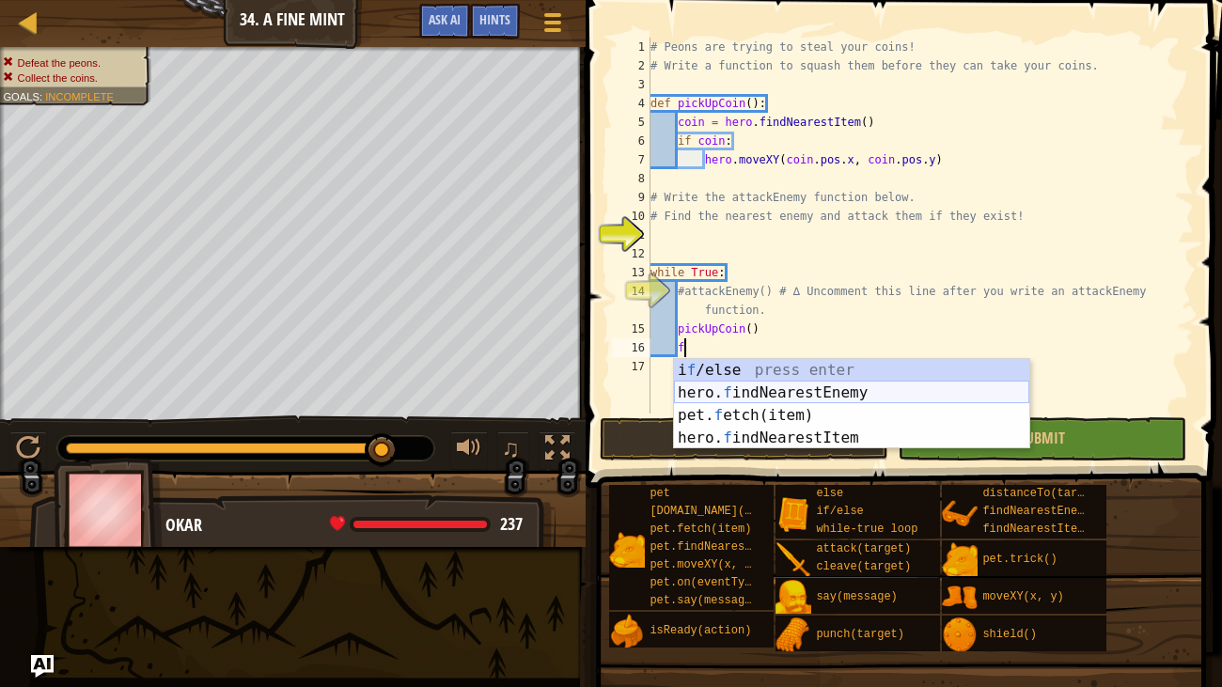
click at [807, 390] on div "i f /else press enter hero. f indNearestEnemy press enter pet. f etch(item) pre…" at bounding box center [851, 426] width 355 height 135
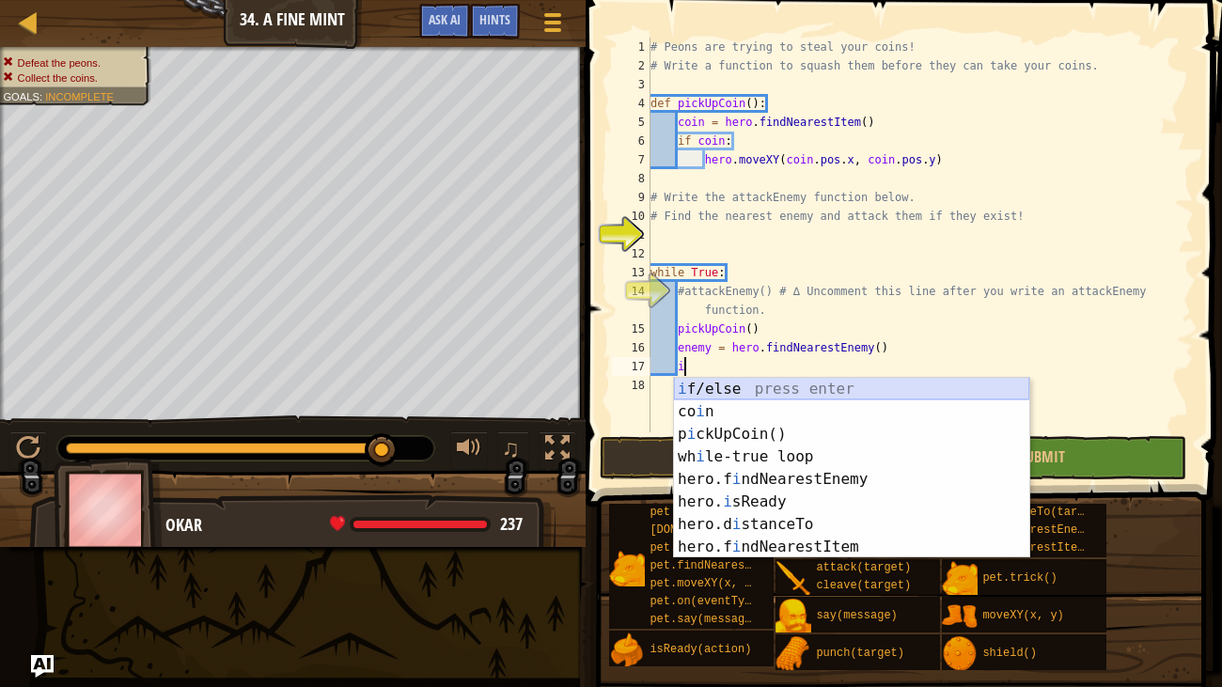
click at [719, 379] on div "i f/else press enter co i n press enter p i ckUpCoin() press enter wh i le-true…" at bounding box center [851, 491] width 355 height 226
type textarea "if enemy:"
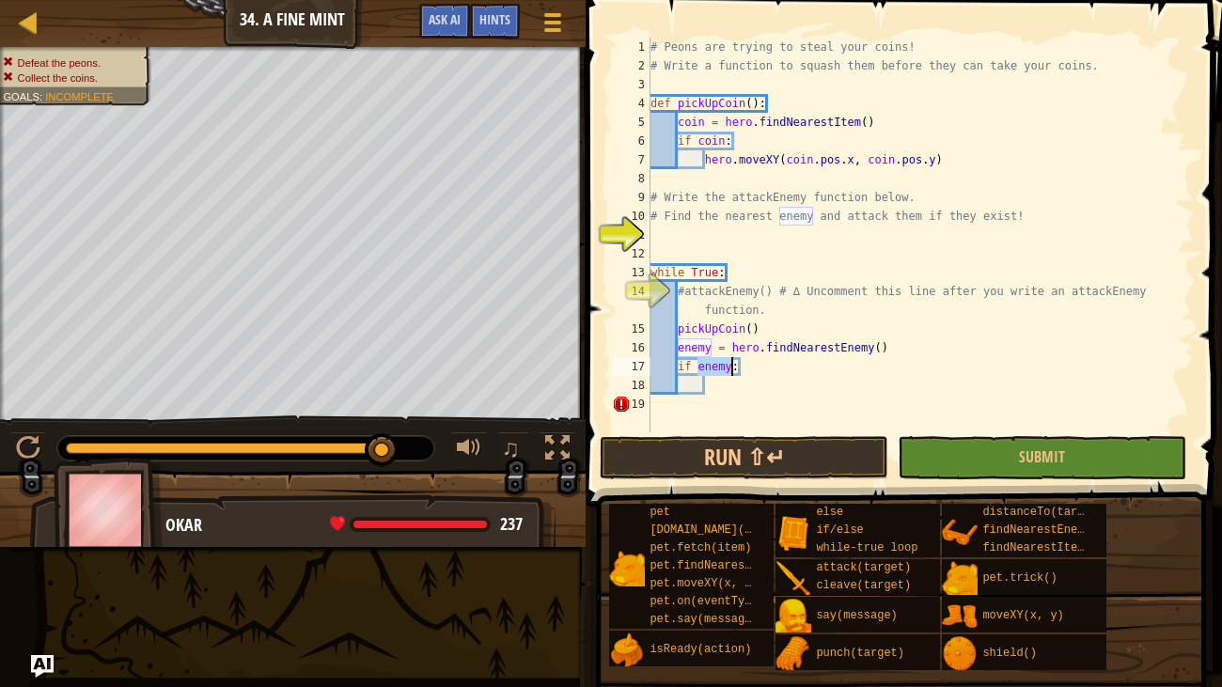
click at [718, 381] on div "# Peons are trying to steal your coins! # Write a function to squash them befor…" at bounding box center [920, 254] width 547 height 432
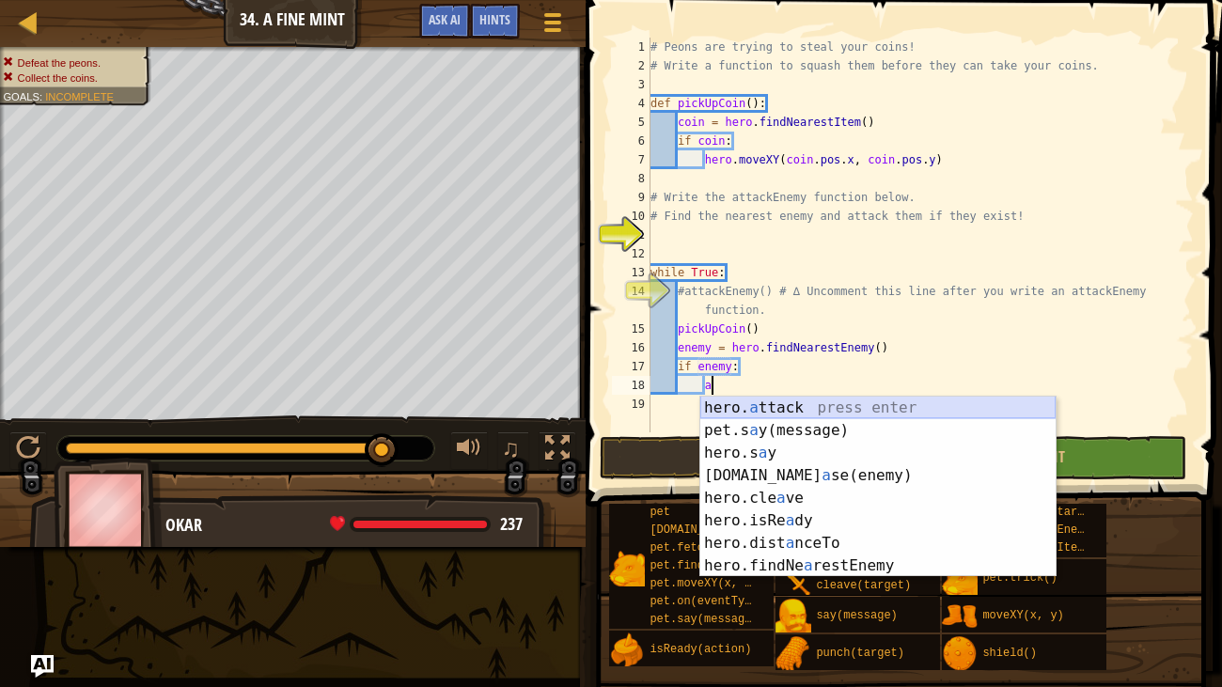
click at [735, 403] on div "hero. a ttack press enter pet.s a y(message) press enter hero.s a y press enter…" at bounding box center [877, 510] width 355 height 226
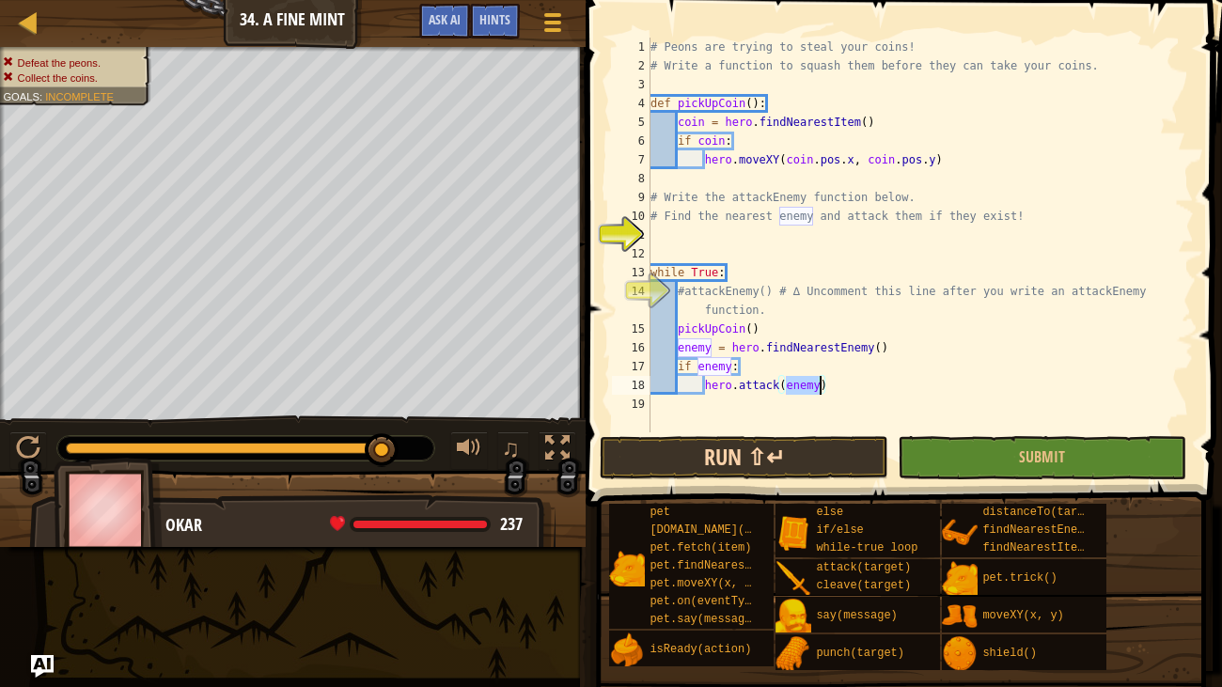
type textarea "hero.attack(enemy)"
click at [777, 451] on button "Run ⇧↵" at bounding box center [744, 457] width 289 height 43
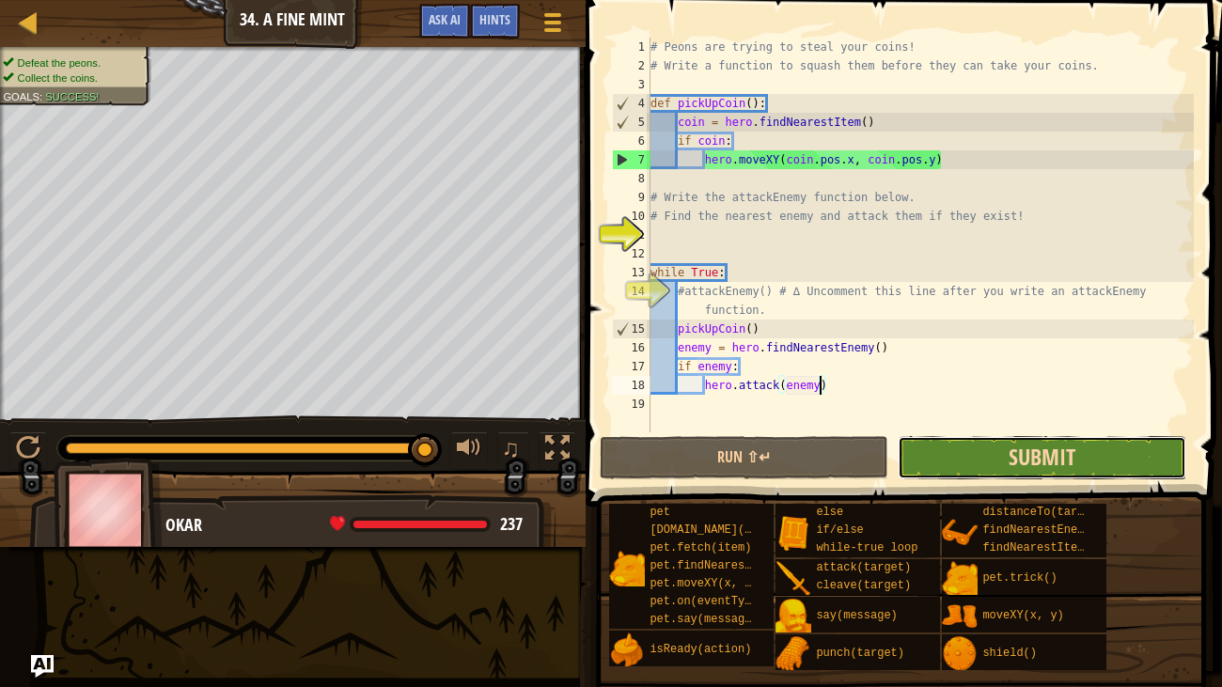
click at [1053, 449] on span "Submit" at bounding box center [1042, 457] width 67 height 30
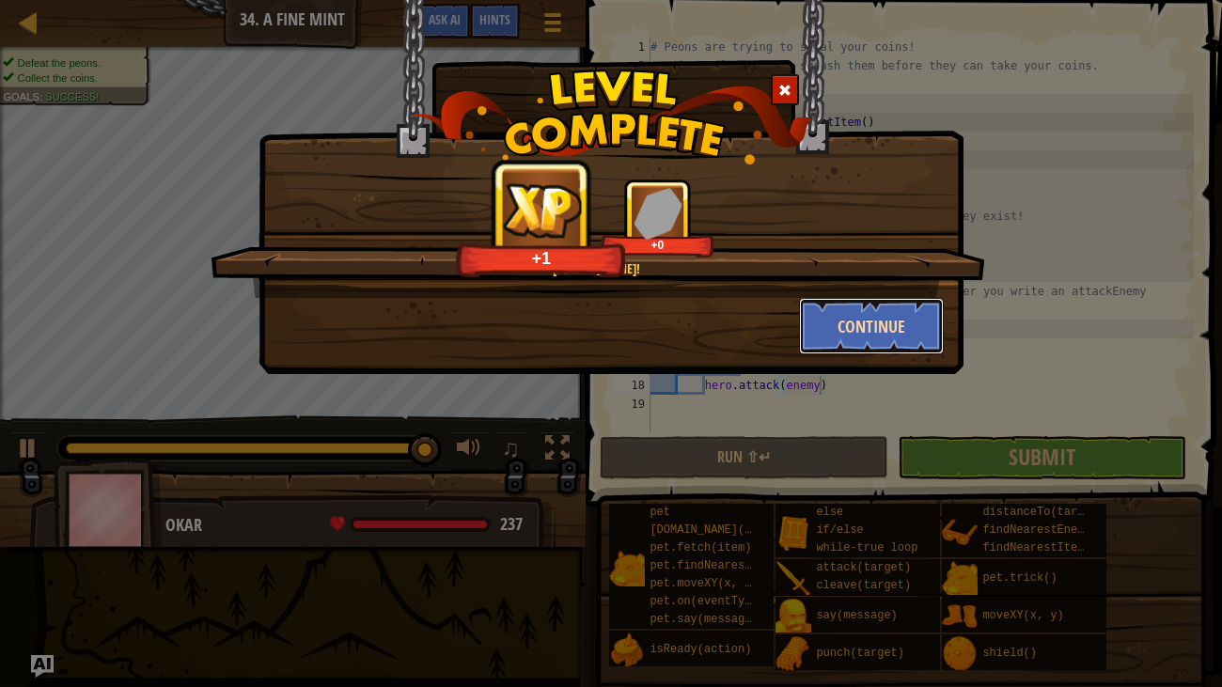
click at [837, 321] on button "Continue" at bounding box center [872, 326] width 146 height 56
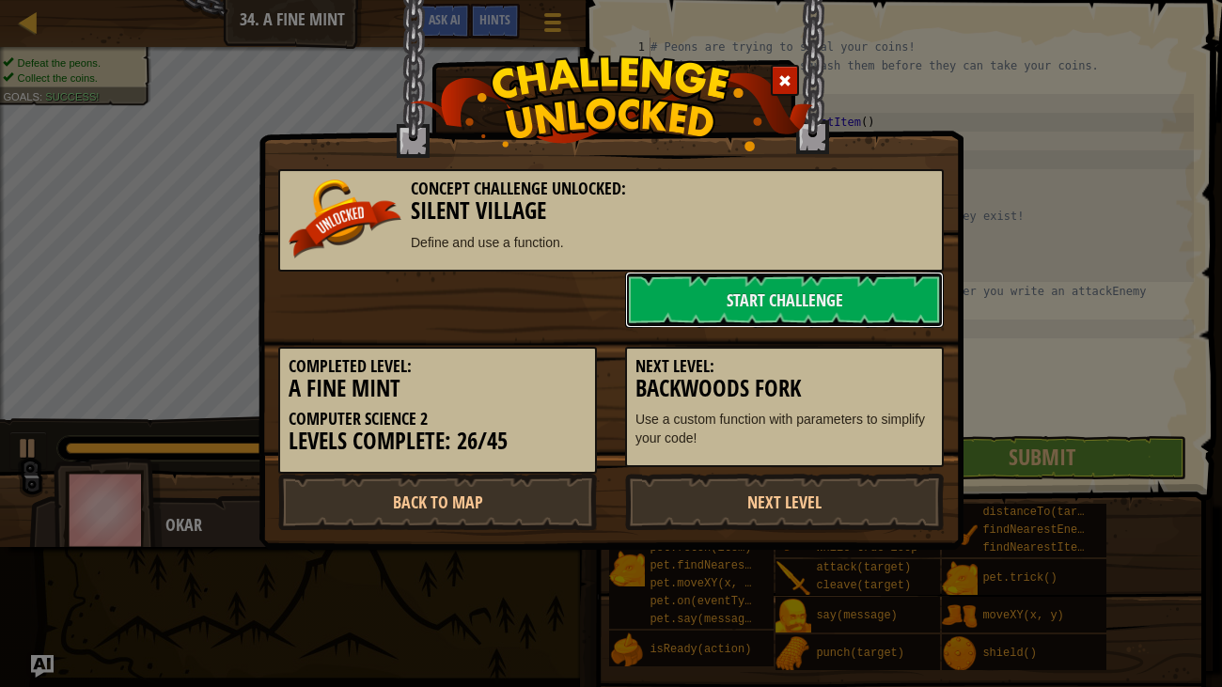
click at [837, 321] on link "Start Challenge" at bounding box center [784, 300] width 319 height 56
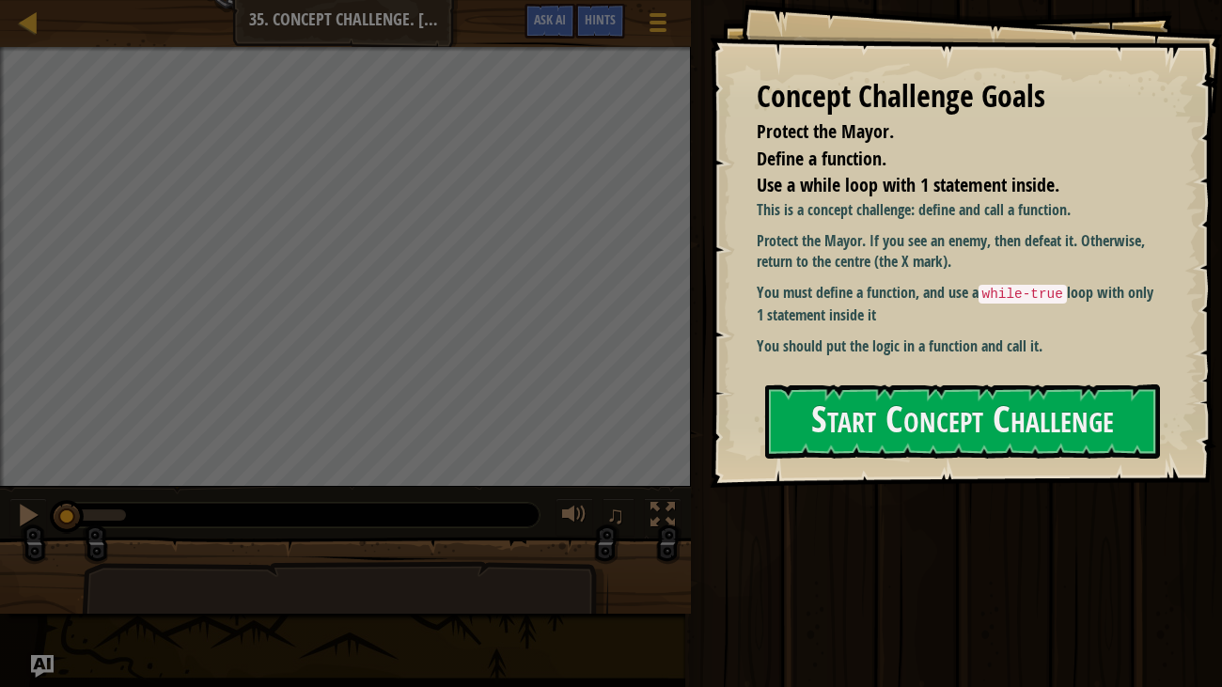
click at [856, 347] on p "You should put the logic in a function and call it." at bounding box center [957, 347] width 400 height 22
click at [872, 377] on div "Concept Challenge Goals Protect the Mayor. Define a function. Use a while loop …" at bounding box center [966, 244] width 513 height 488
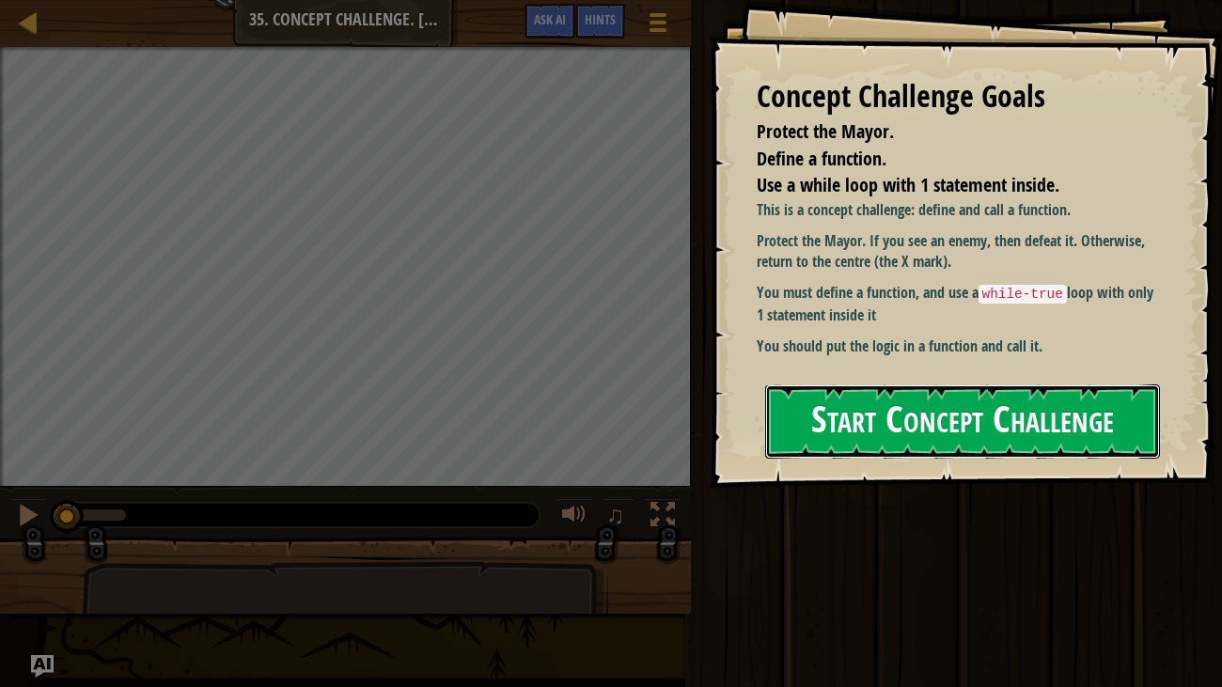
click at [887, 399] on button "Start Concept Challenge" at bounding box center [963, 422] width 396 height 74
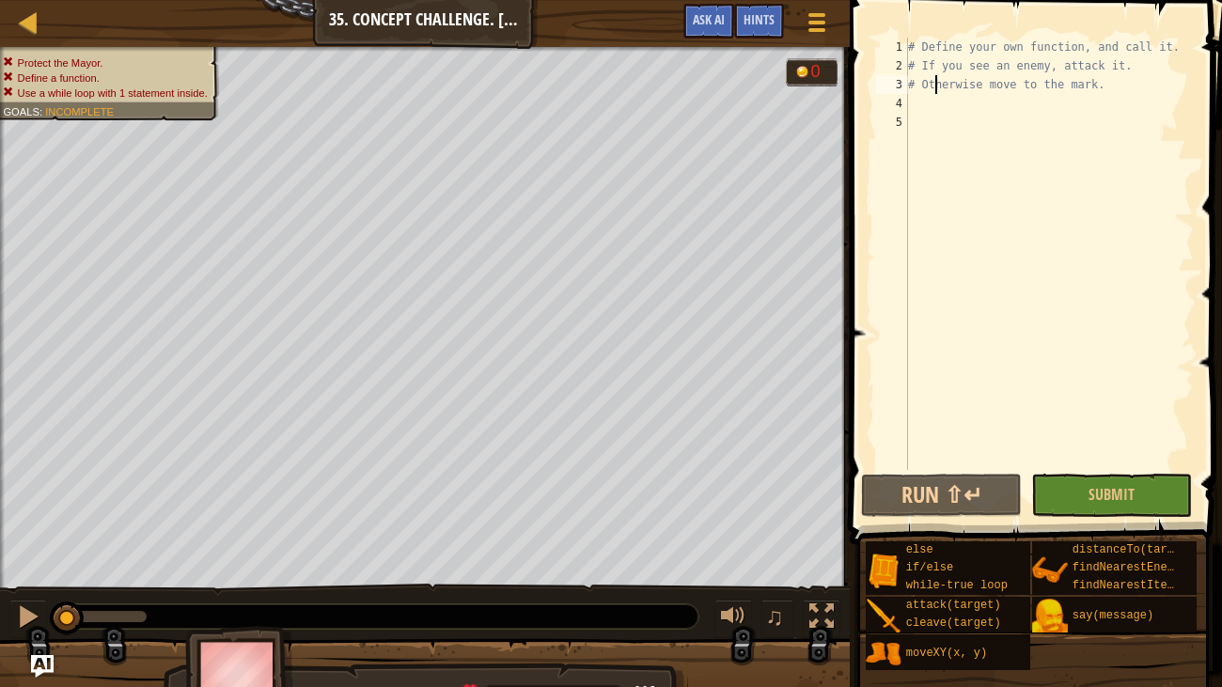
click at [934, 80] on div "# Define your own function, and call it. # If you see an enemy, attack it. # Ot…" at bounding box center [1049, 273] width 290 height 470
type textarea "# Otherwise move to the mark."
click at [932, 98] on div "# Define your own function, and call it. # If you see an enemy, attack it. # Ot…" at bounding box center [1049, 273] width 290 height 470
type textarea "w"
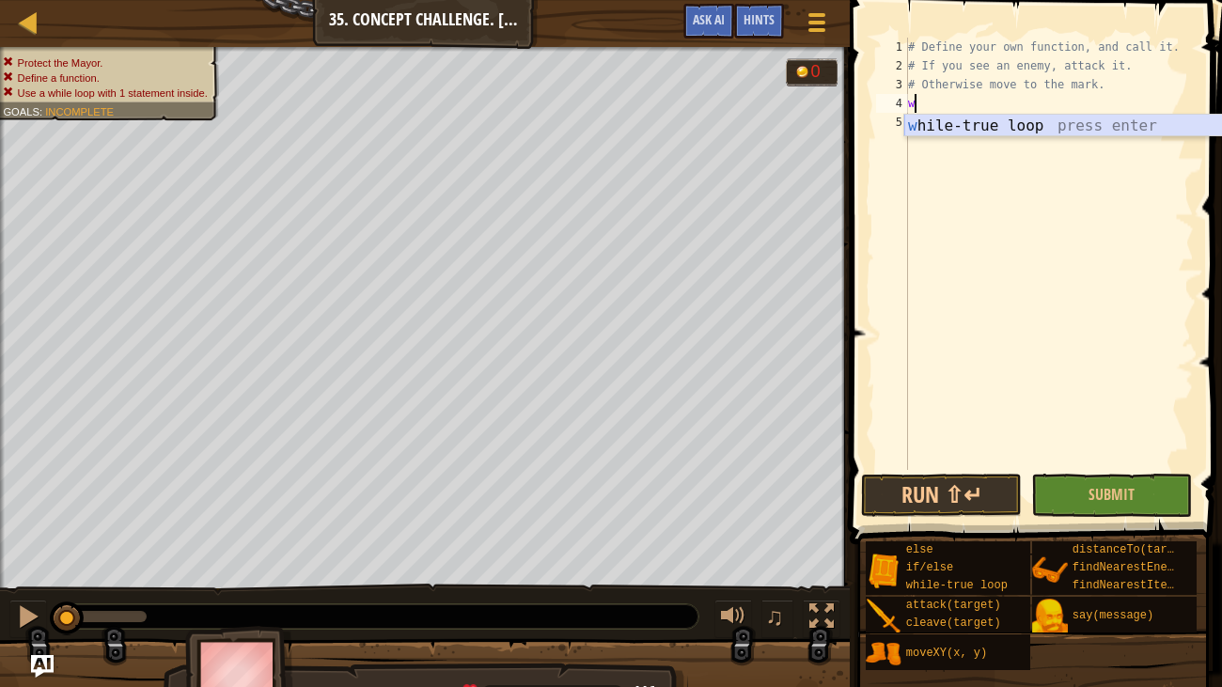
click at [967, 126] on div "w [PERSON_NAME]-true loop press enter" at bounding box center [1081, 149] width 355 height 68
click at [950, 121] on div "# Define your own function, and call it. # If you see an enemy, attack it. # Ot…" at bounding box center [1049, 273] width 290 height 470
type textarea "f"
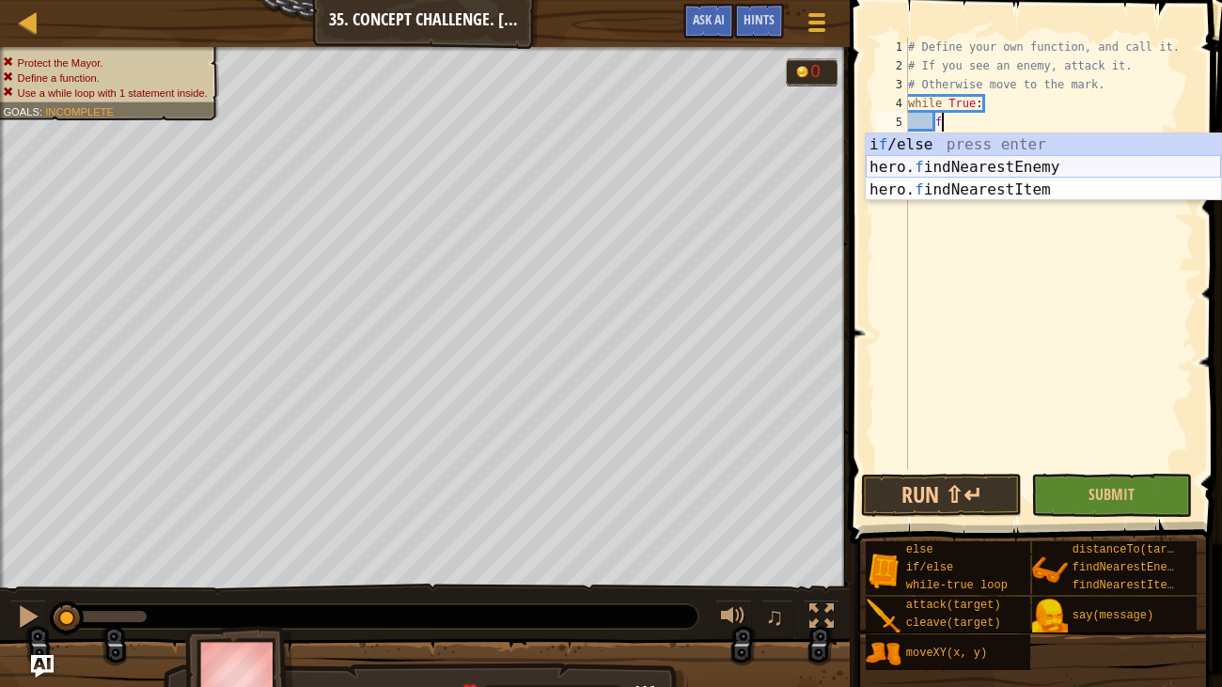
click at [976, 165] on div "i f /else press enter hero. f indNearestEnemy press enter hero. f indNearestIte…" at bounding box center [1043, 189] width 355 height 113
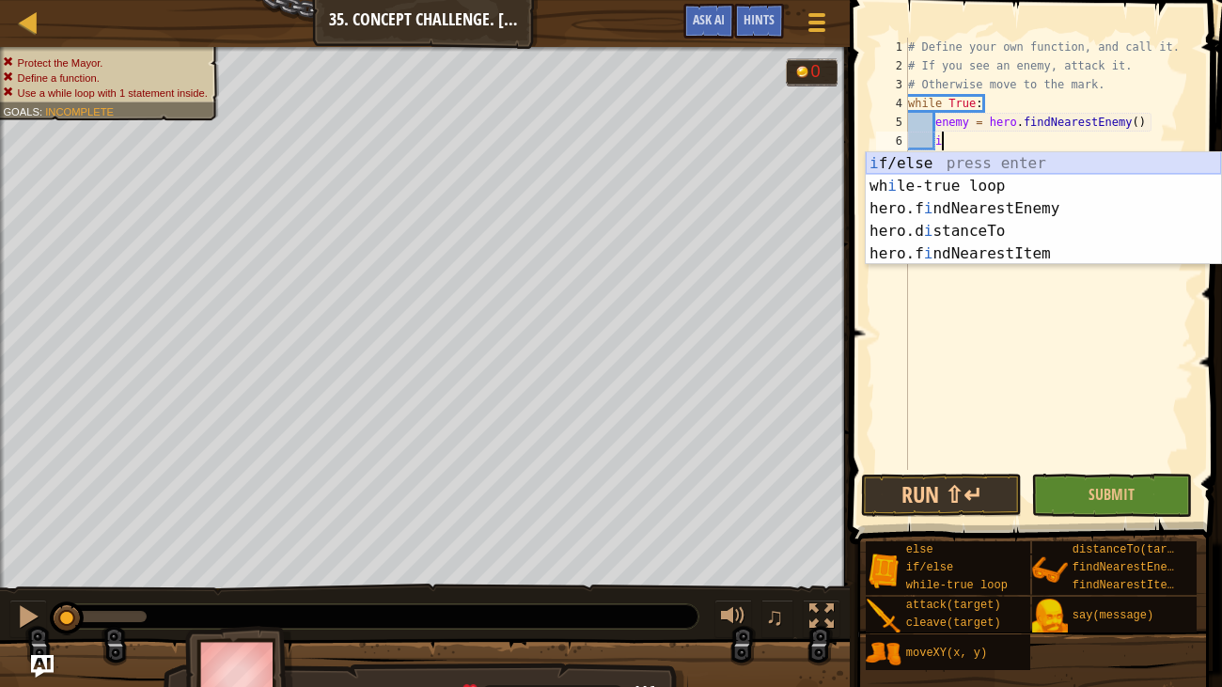
click at [965, 158] on div "i f/else press enter wh i le-true loop press enter hero.f i ndNearestEnemy pres…" at bounding box center [1043, 231] width 355 height 158
type textarea "if enemy:"
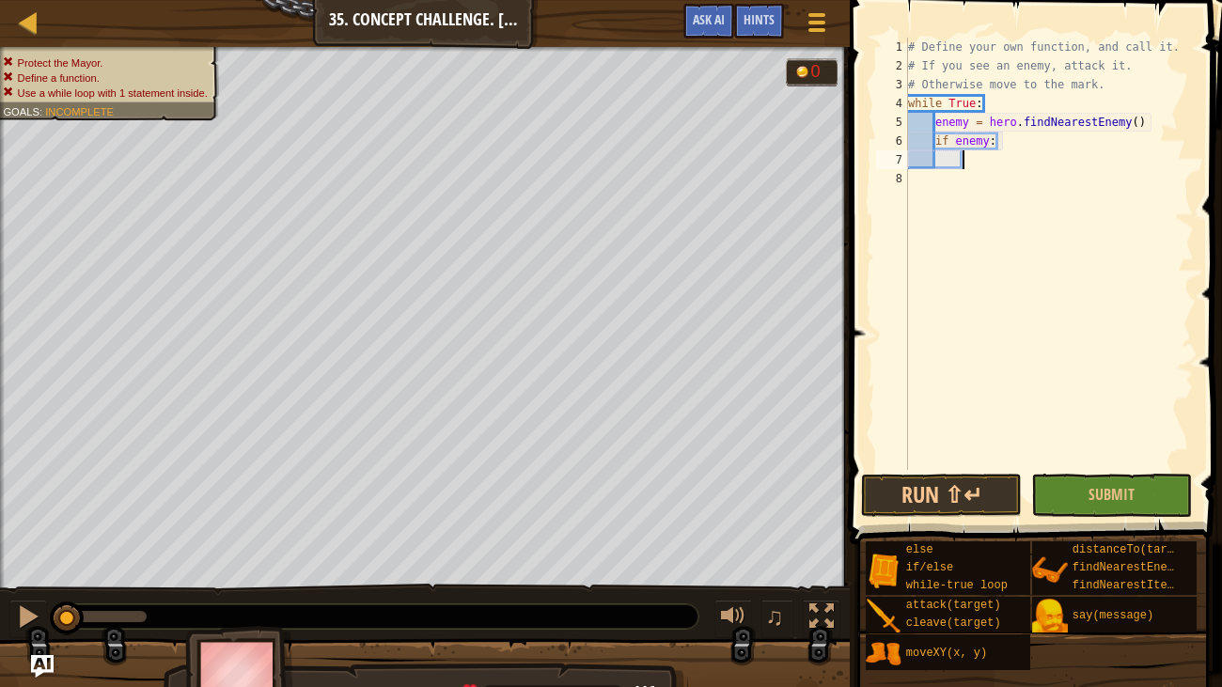
click at [964, 158] on div "# Define your own function, and call it. # If you see an enemy, attack it. # Ot…" at bounding box center [1049, 273] width 290 height 470
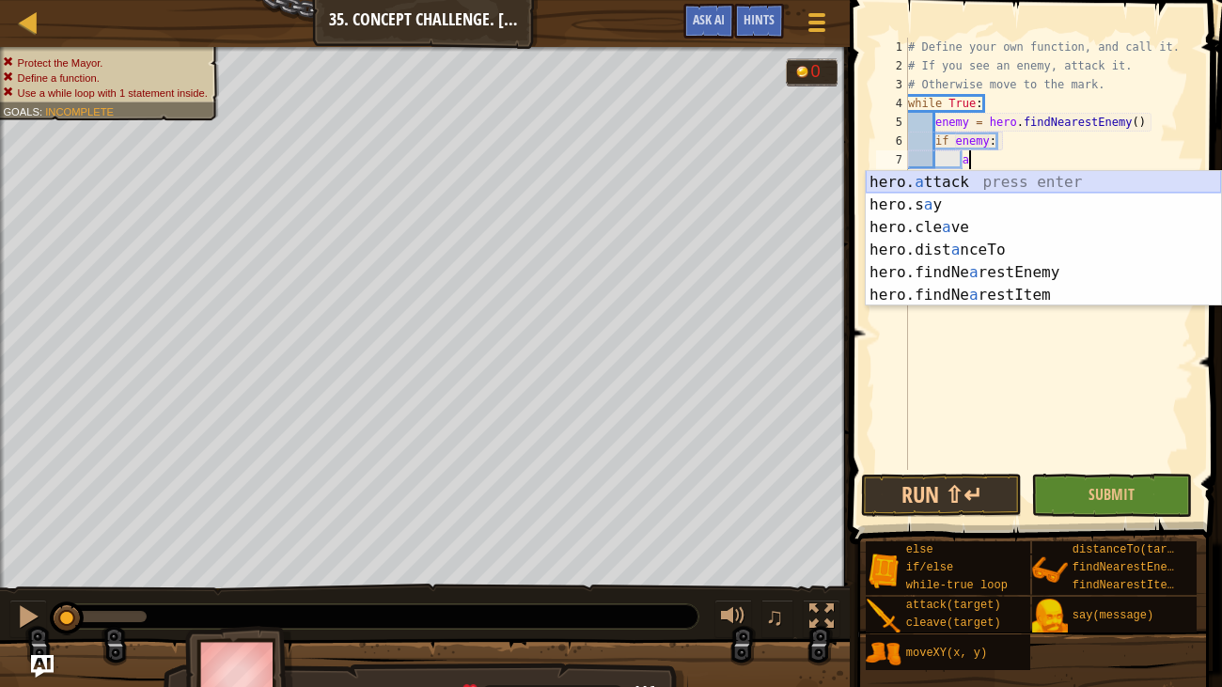
click at [979, 178] on div "hero. a ttack press enter hero.s a y press enter hero.cle a ve press enter hero…" at bounding box center [1043, 261] width 355 height 181
type textarea "hero.attack(enemy)"
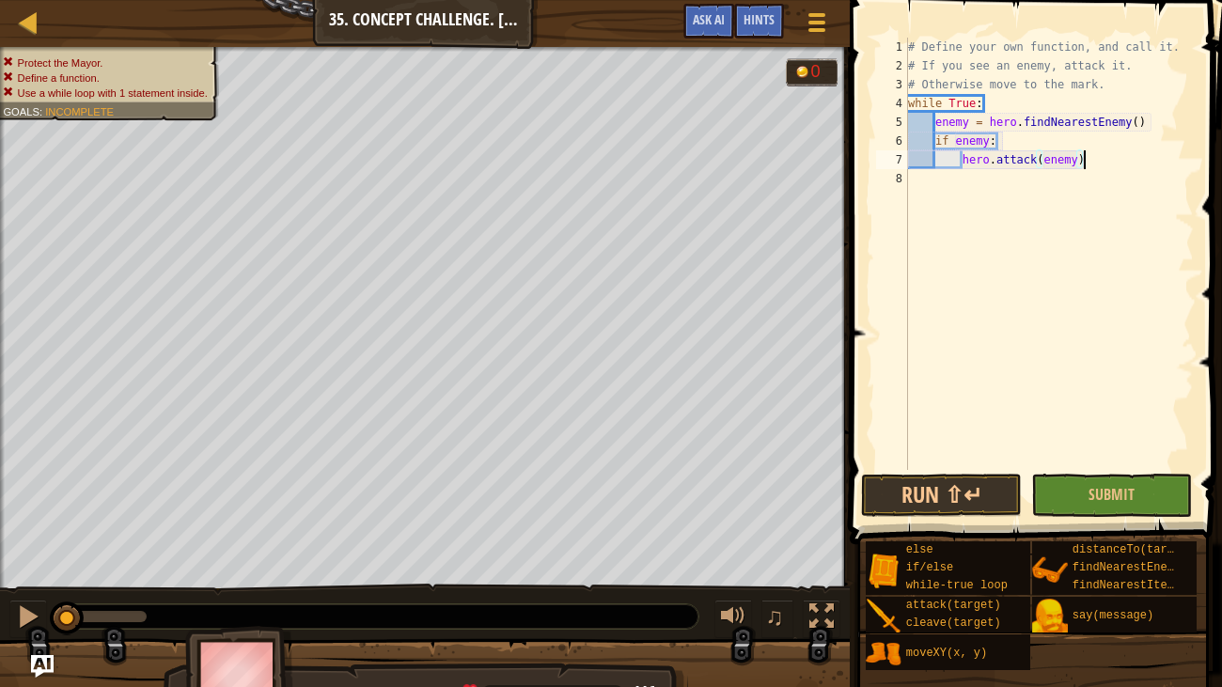
click at [1087, 158] on div "# Define your own function, and call it. # If you see an enemy, attack it. # Ot…" at bounding box center [1049, 273] width 290 height 470
type textarea "e"
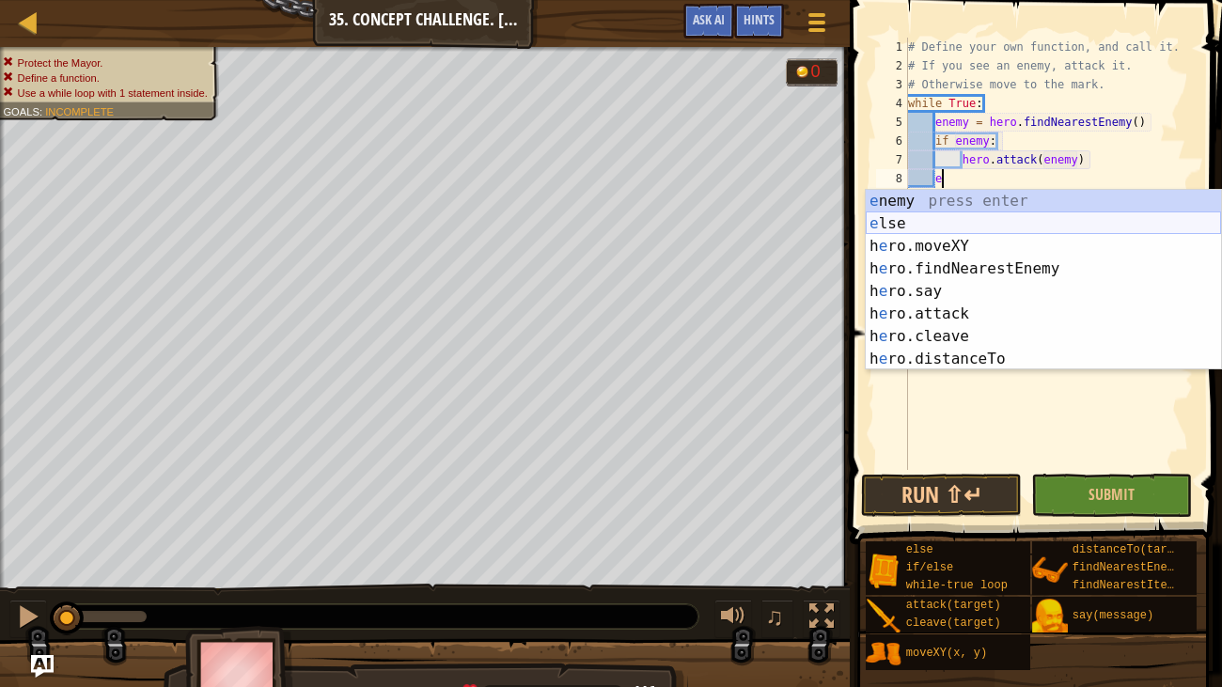
click at [1086, 228] on div "e nemy press enter e lse press enter h e ro.moveXY press enter h e ro.findNeare…" at bounding box center [1043, 303] width 355 height 226
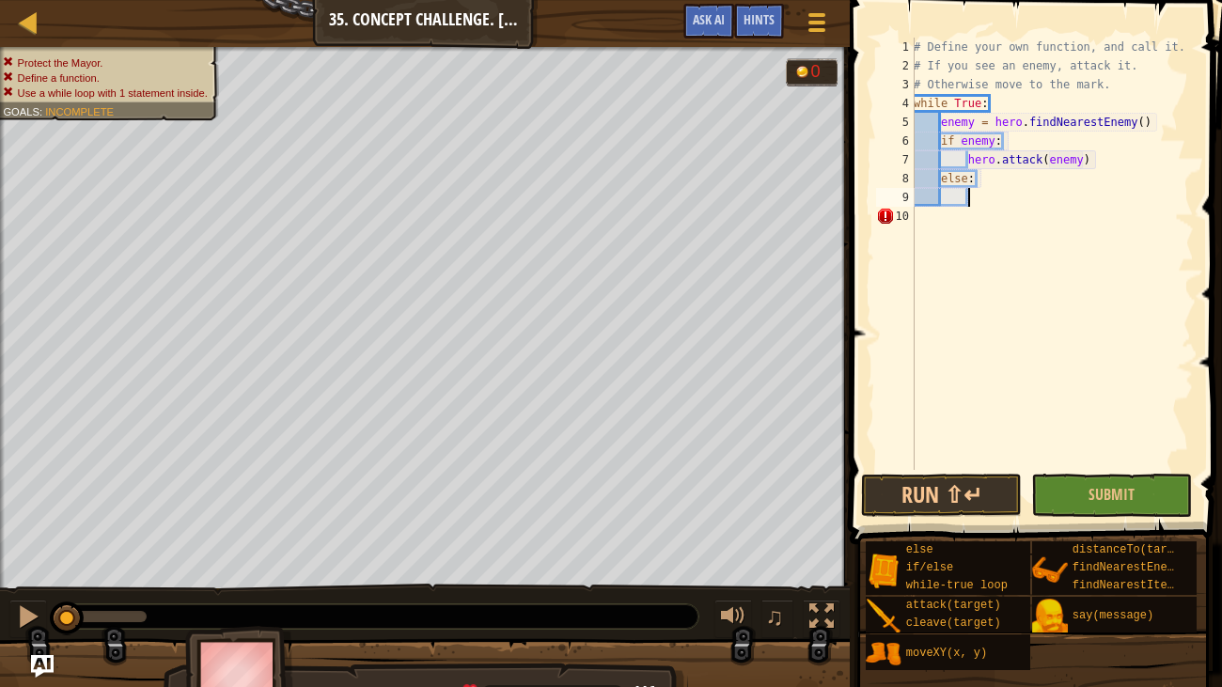
scroll to position [8, 4]
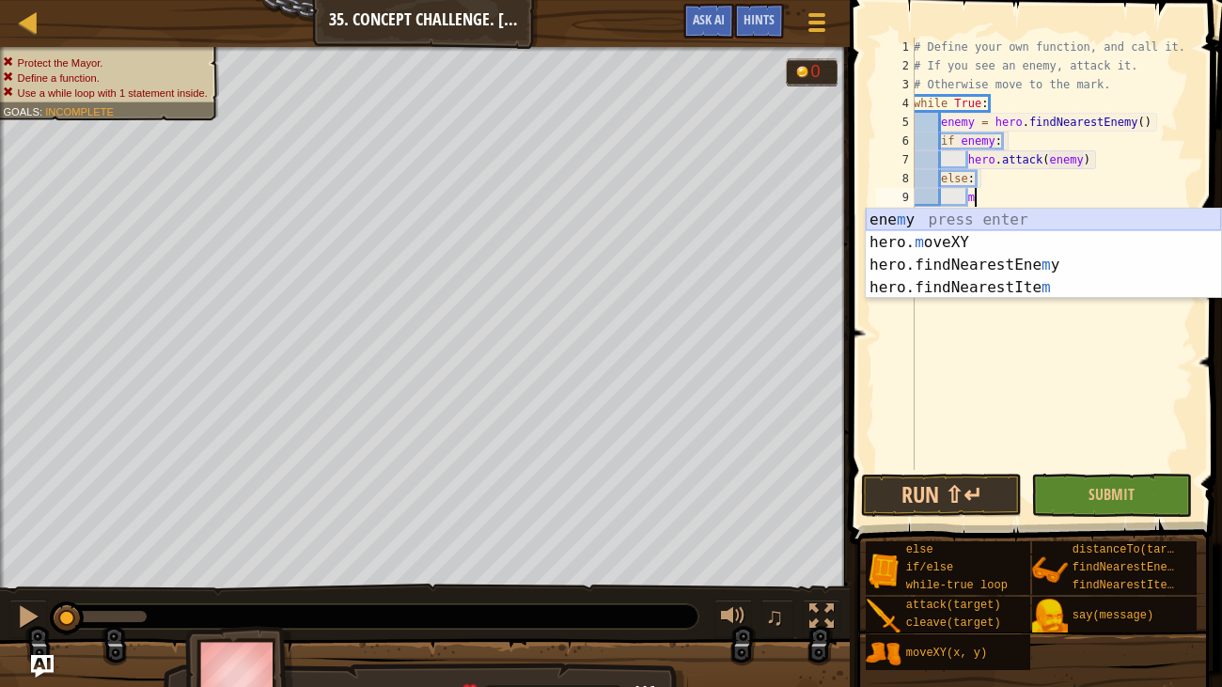
click at [1026, 222] on div "ene m y press enter hero. m oveXY press enter hero.findNearestEne m y press ent…" at bounding box center [1043, 276] width 355 height 135
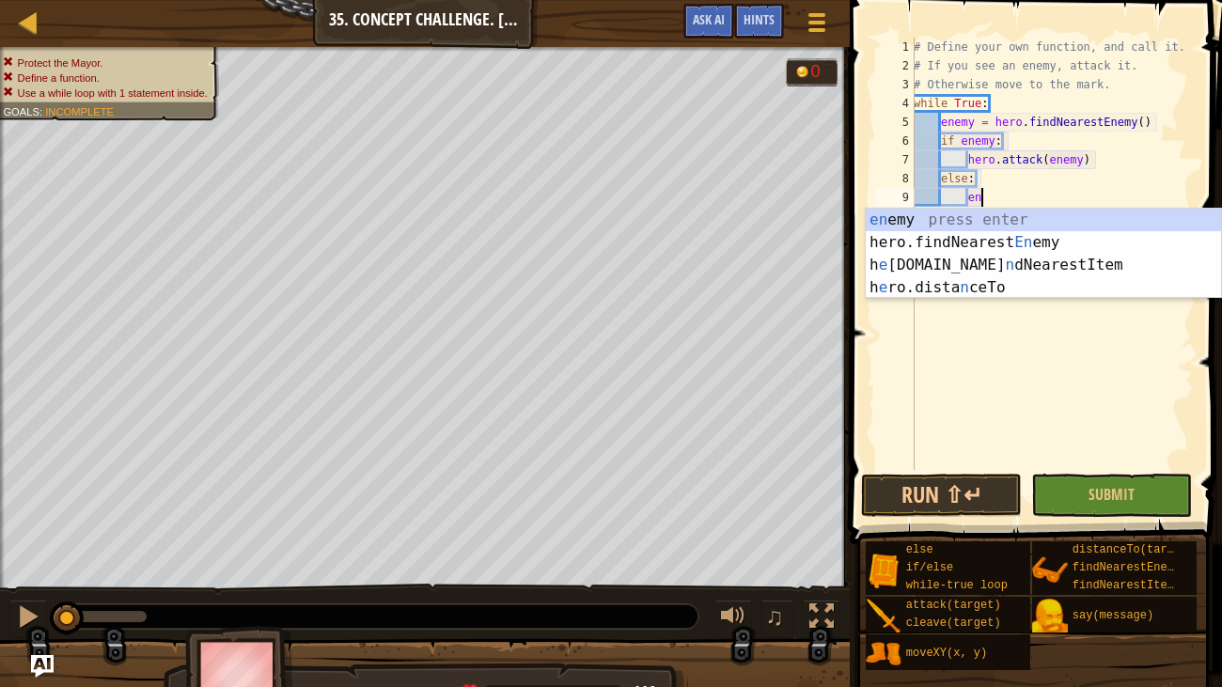
type textarea "e"
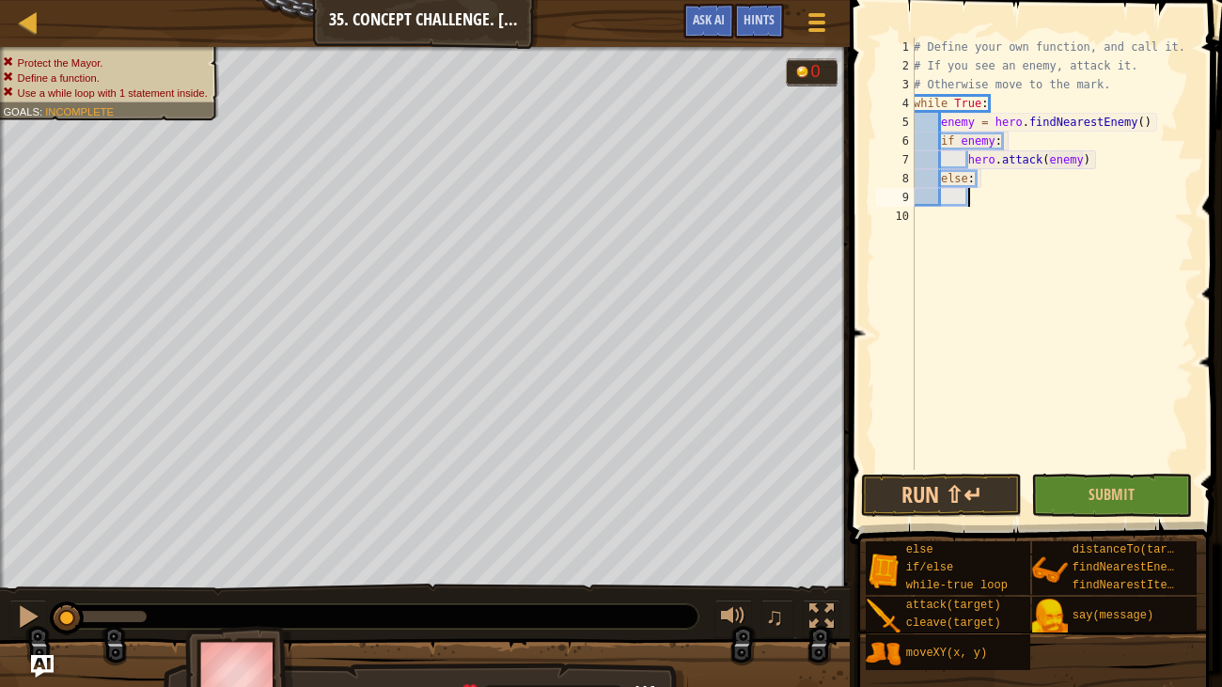
type textarea "m"
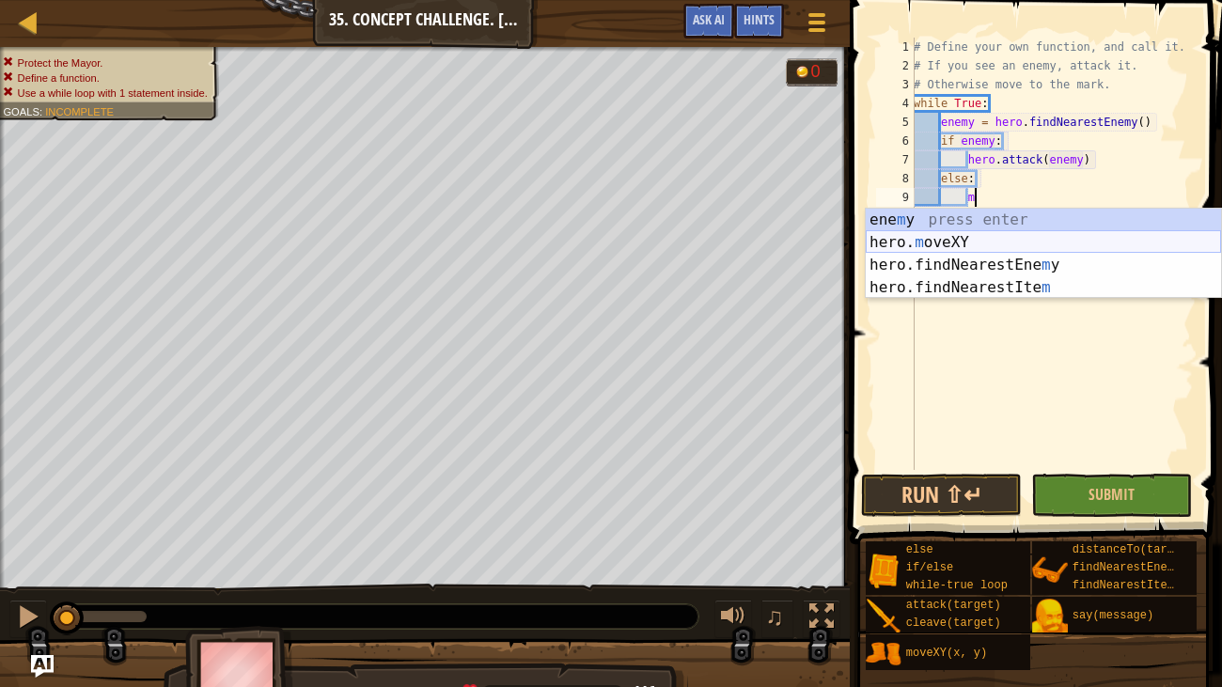
click at [1018, 239] on div "ene m y press enter hero. m oveXY press enter hero.findNearestEne m y press ent…" at bounding box center [1043, 276] width 355 height 135
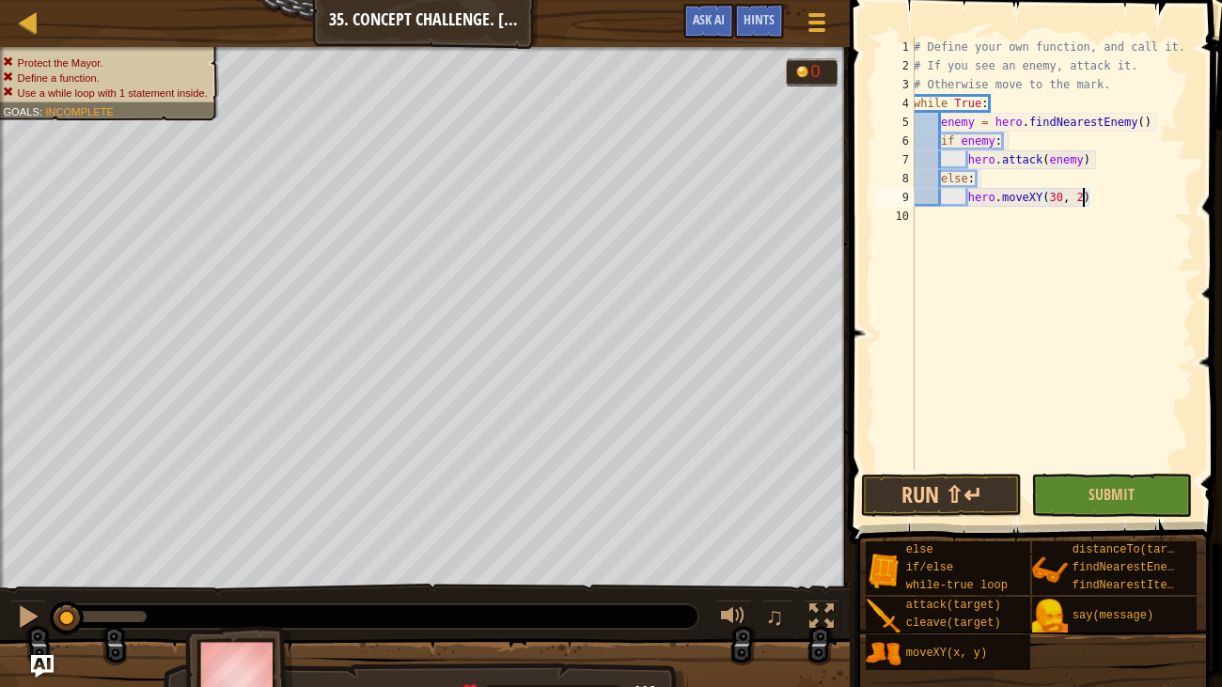
scroll to position [8, 14]
click at [908, 499] on button "Run ⇧↵" at bounding box center [941, 495] width 161 height 43
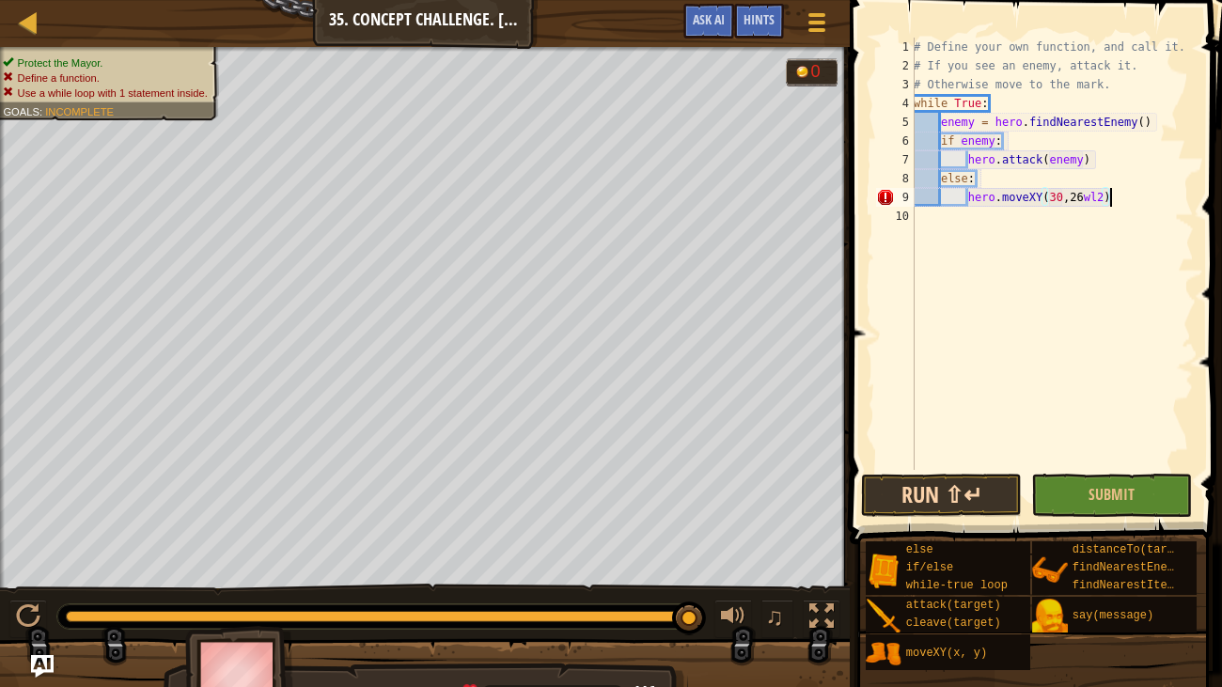
scroll to position [8, 16]
click at [946, 124] on div "# Define your own function, and call it. # If you see an enemy, attack it. # Ot…" at bounding box center [1052, 273] width 284 height 470
type textarea "enemy = hero.findNearestEnemy()"
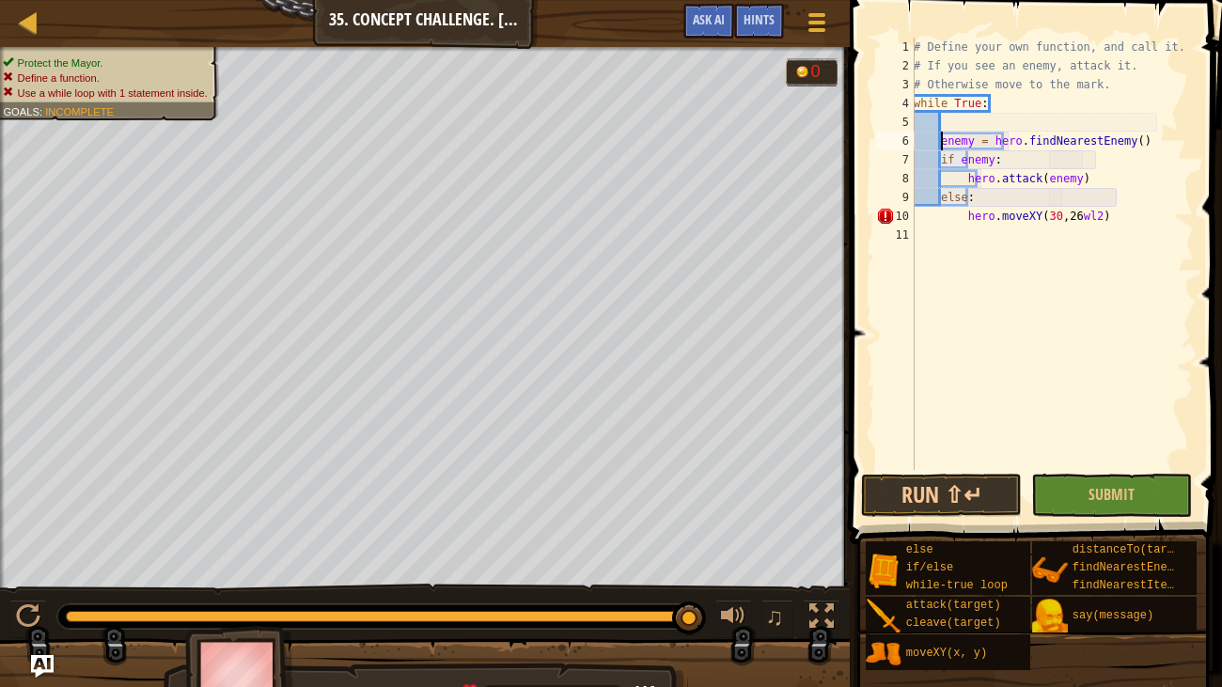
click at [946, 124] on div "# Define your own function, and call it. # If you see an enemy, attack it. # Ot…" at bounding box center [1052, 273] width 284 height 470
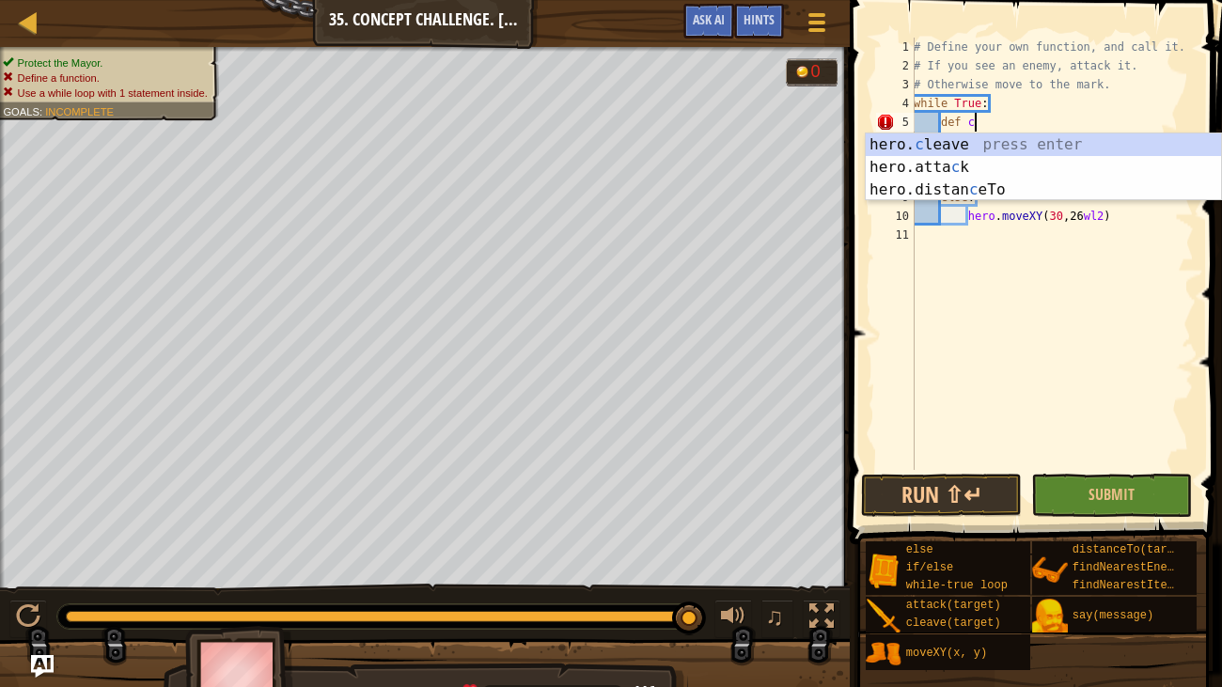
scroll to position [8, 4]
type textarea "d"
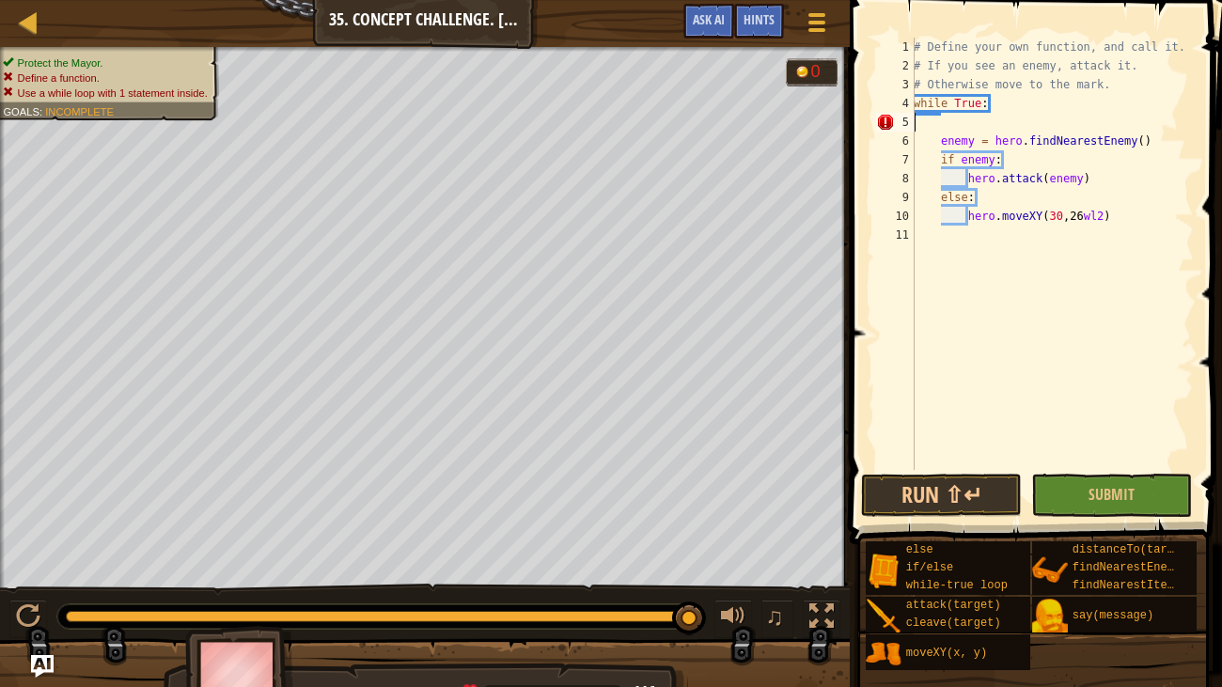
scroll to position [8, 0]
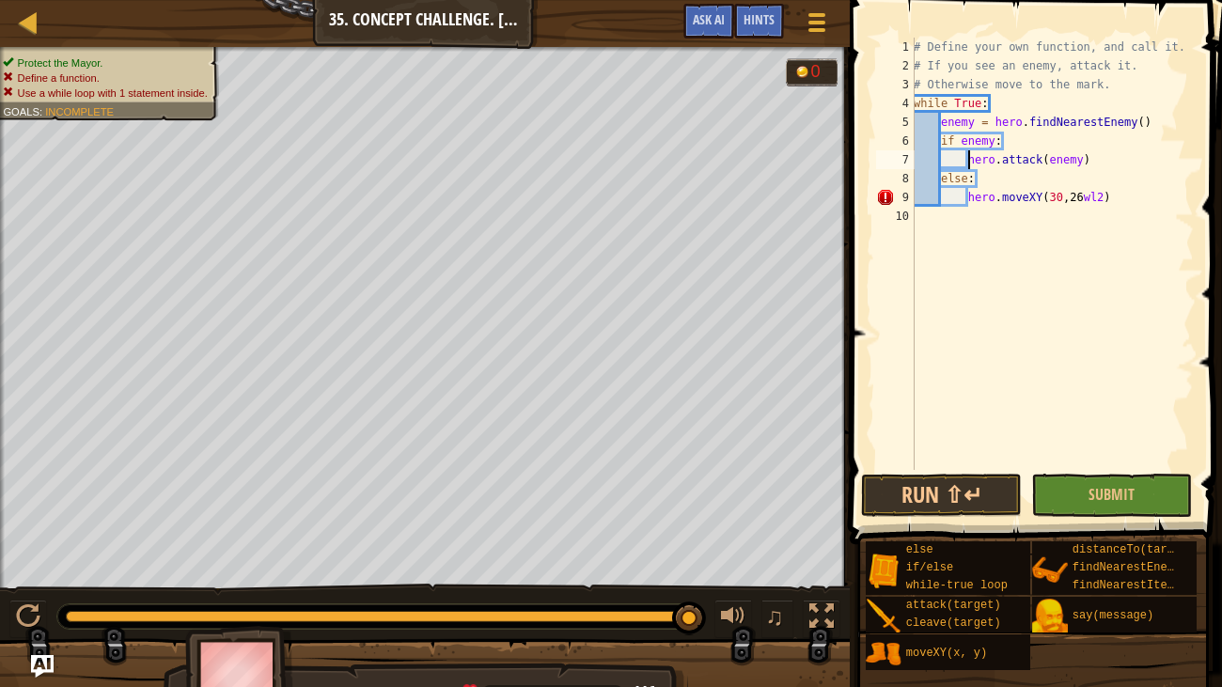
click at [966, 162] on div "# Define your own function, and call it. # If you see an enemy, attack it. # Ot…" at bounding box center [1052, 273] width 284 height 470
type textarea "hero.attack(enemy)"
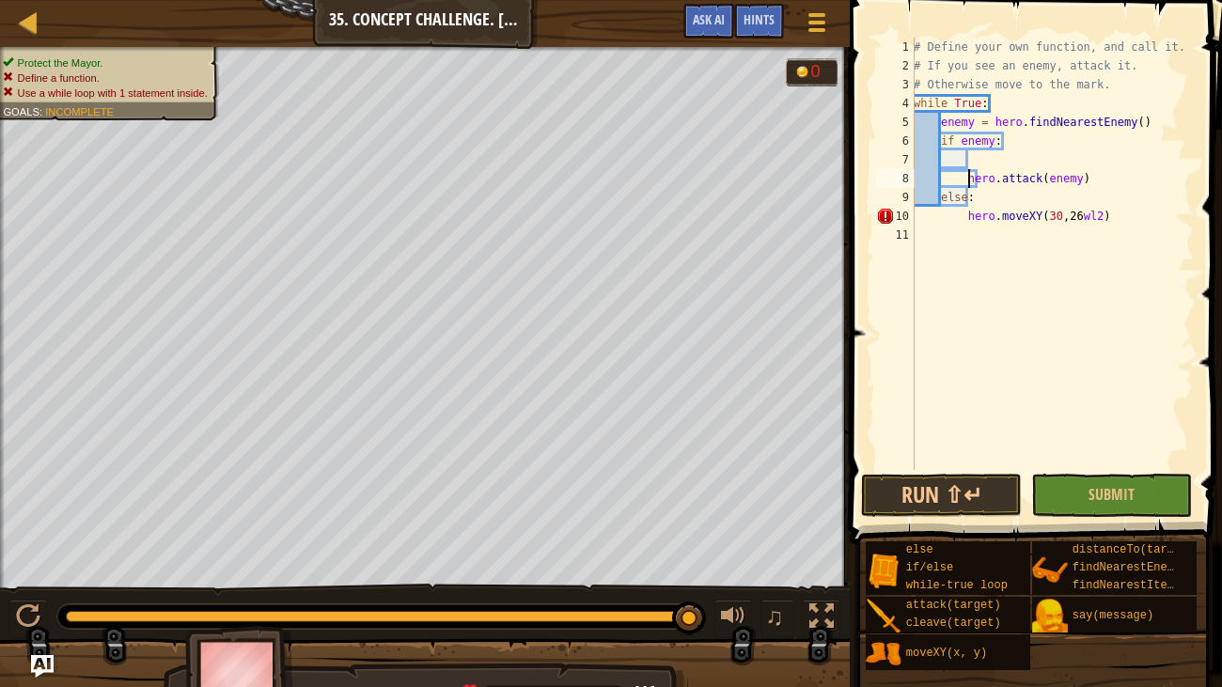
click at [979, 164] on div "# Define your own function, and call it. # If you see an enemy, attack it. # Ot…" at bounding box center [1052, 273] width 284 height 470
type textarea "i"
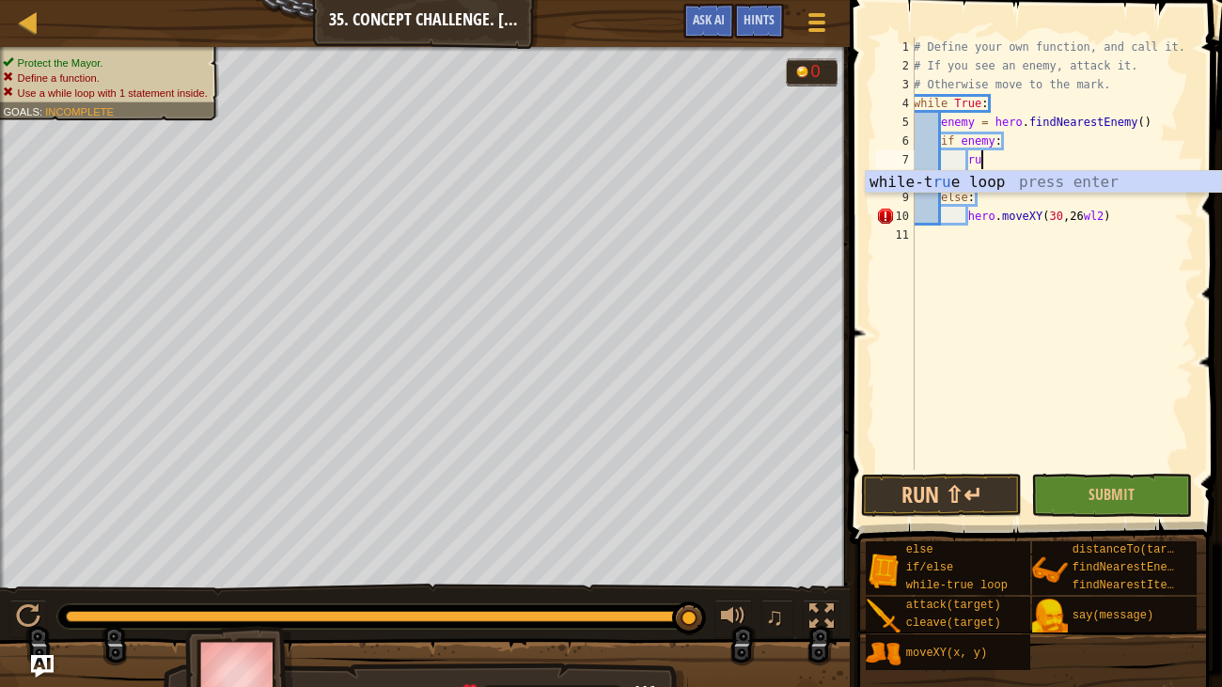
type textarea "r"
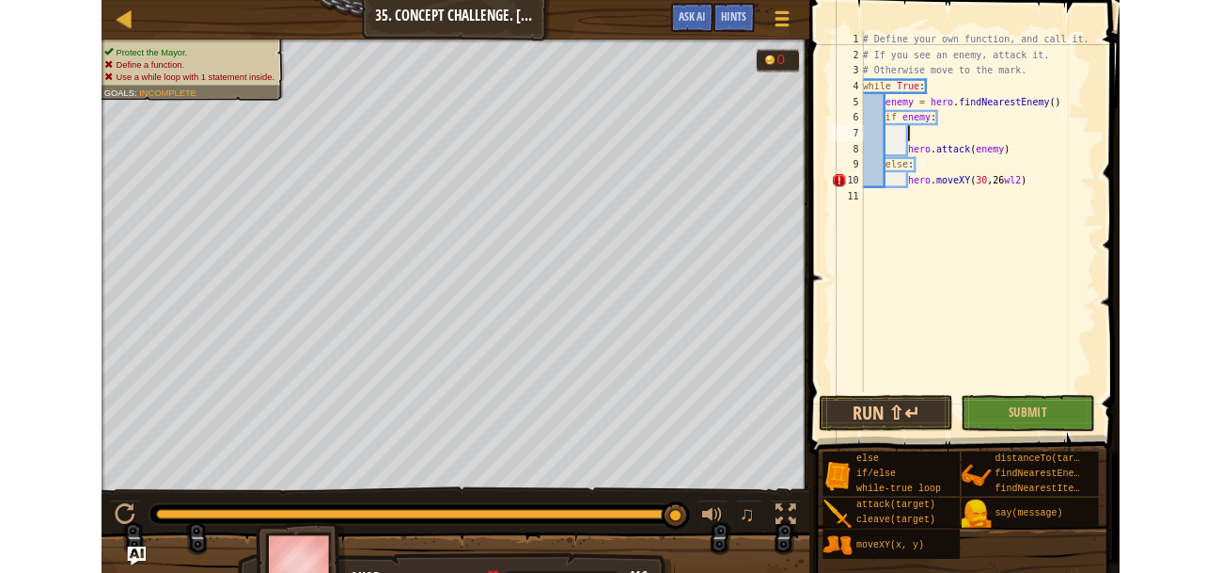
scroll to position [8, 3]
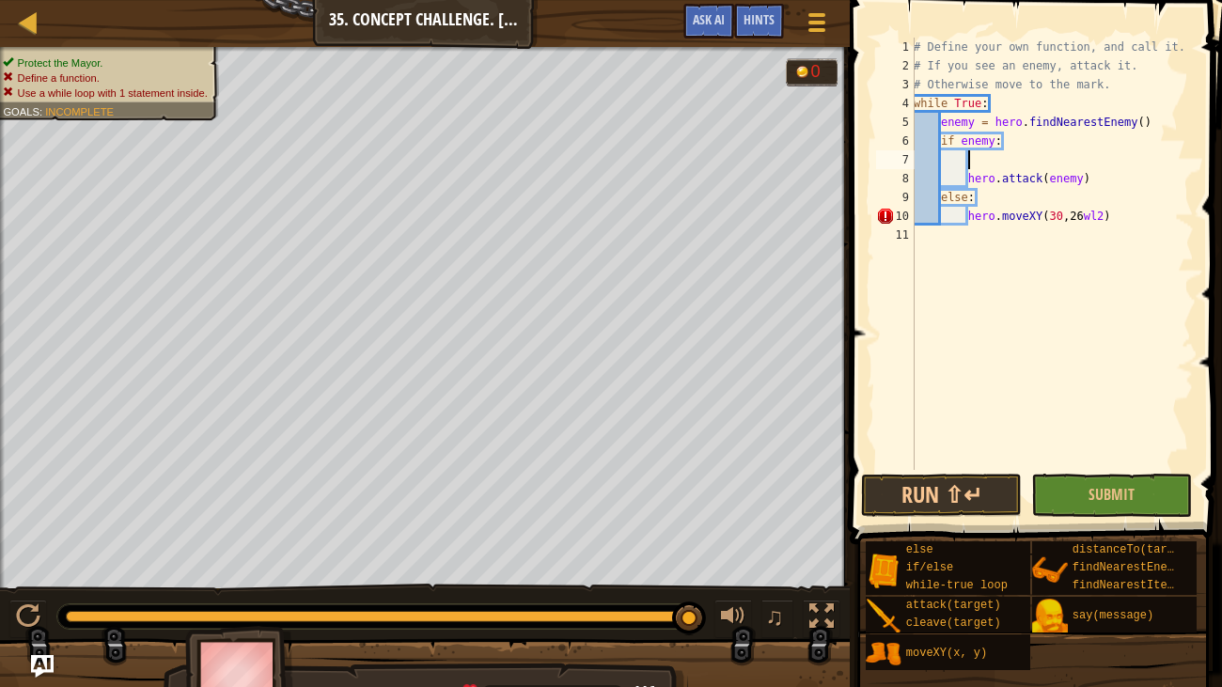
click at [1095, 224] on div "# Define your own function, and call it. # If you see an enemy, attack it. # Ot…" at bounding box center [1052, 273] width 284 height 470
click at [1108, 216] on div "# Define your own function, and call it. # If you see an enemy, attack it. # Ot…" at bounding box center [1052, 273] width 284 height 470
type textarea "hero.moveXY(30, 26)"
click at [1116, 213] on div "# Define your own function, and call it. # If you see an enemy, attack it. # Ot…" at bounding box center [1052, 273] width 284 height 470
click at [914, 501] on button "Run ⇧↵" at bounding box center [941, 495] width 161 height 43
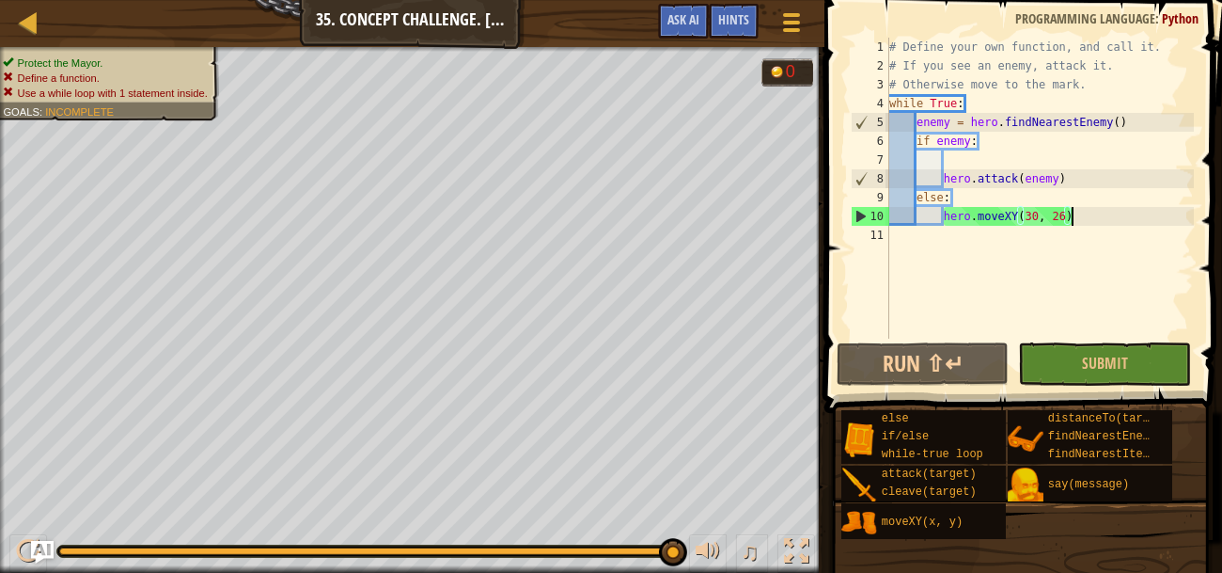
click at [963, 161] on div "# Define your own function, and call it. # If you see an enemy, attack it. # Ot…" at bounding box center [1040, 207] width 308 height 338
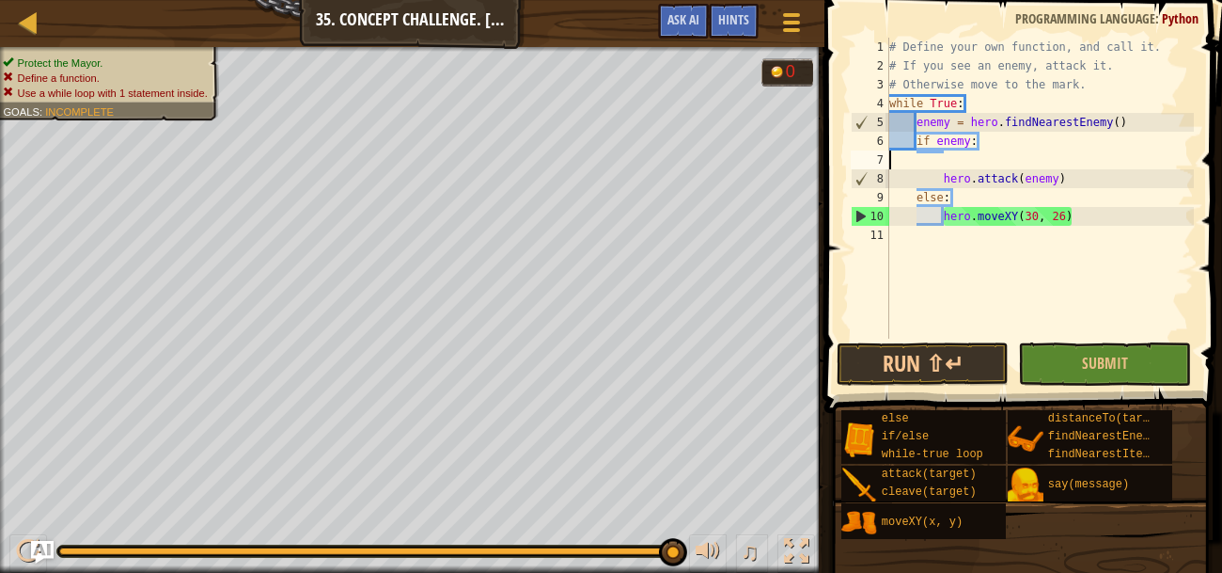
scroll to position [8, 0]
type textarea "if enemy:"
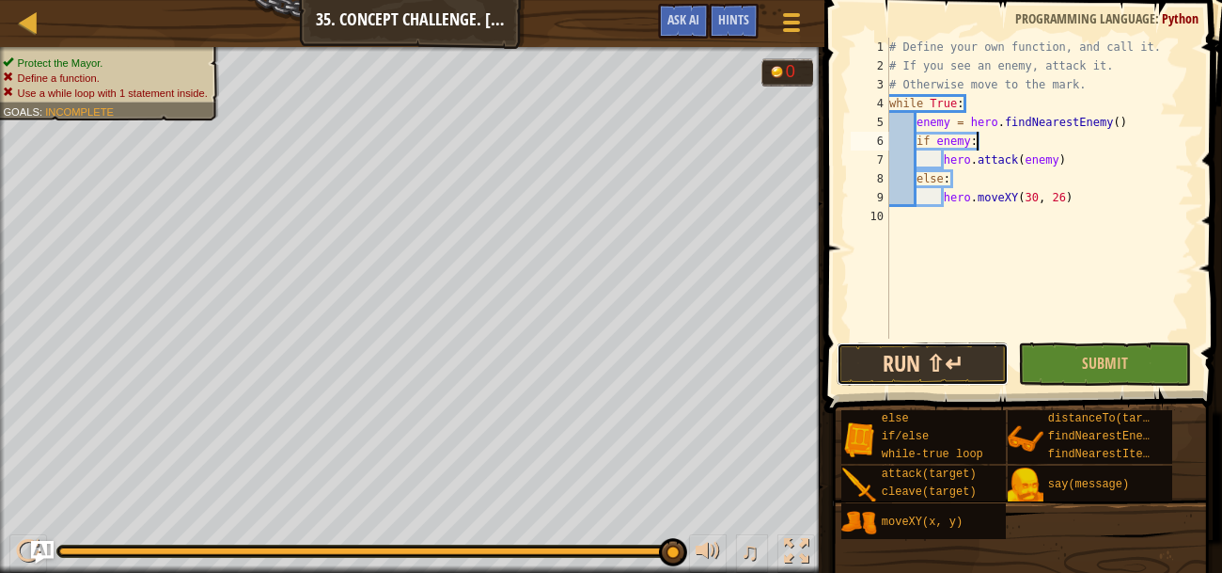
click at [910, 382] on button "Run ⇧↵" at bounding box center [923, 363] width 173 height 43
